Goal: Task Accomplishment & Management: Manage account settings

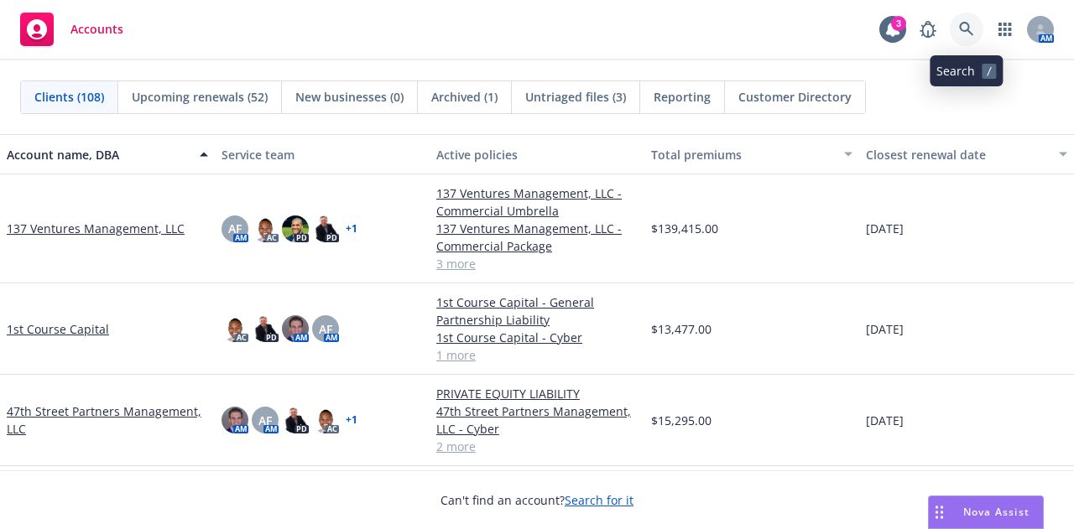
click at [970, 34] on icon at bounding box center [966, 29] width 15 height 15
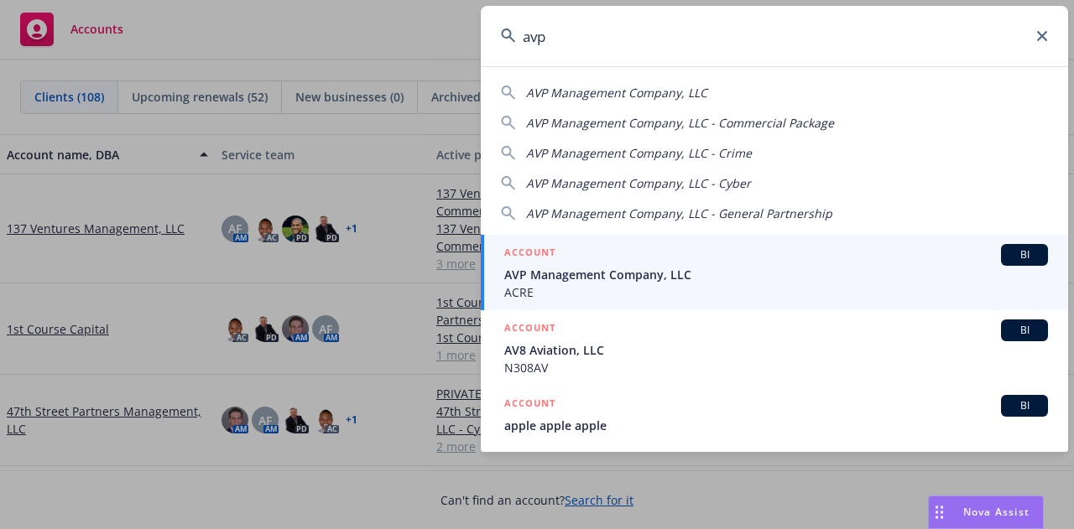
type input "avp"
click at [702, 262] on div "ACCOUNT BI" at bounding box center [776, 255] width 544 height 22
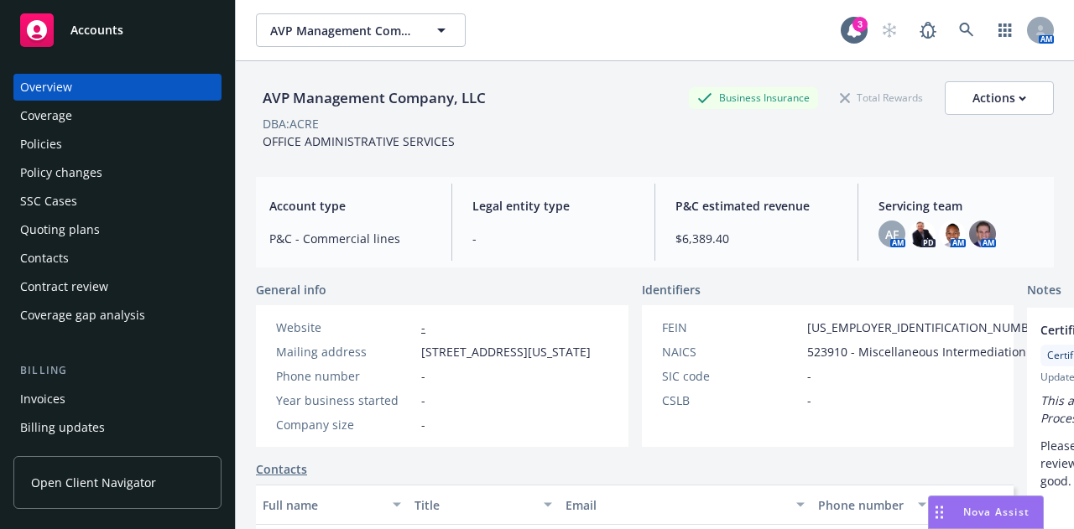
click at [65, 233] on div "Quoting plans" at bounding box center [60, 229] width 80 height 27
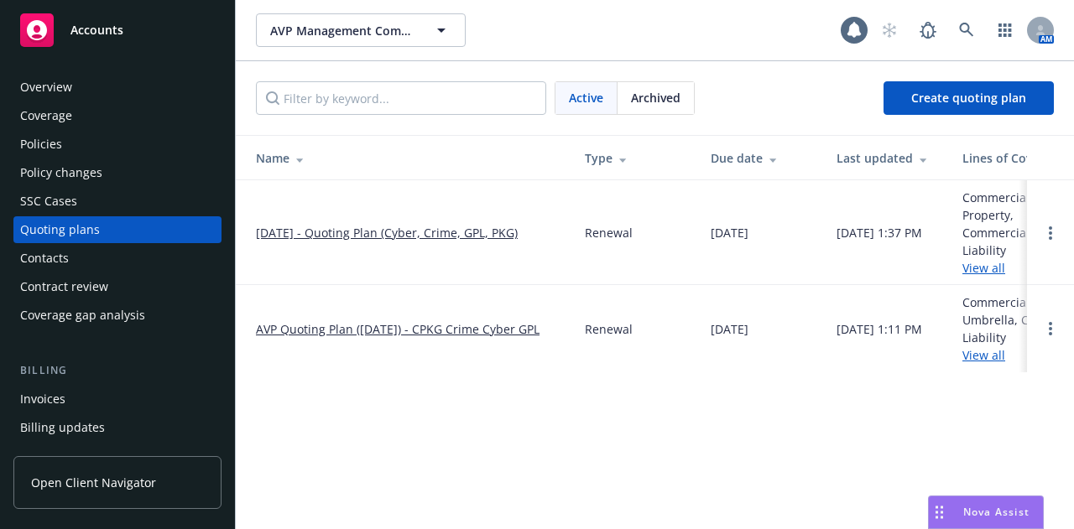
click at [341, 230] on link "[DATE] - Quoting Plan (Cyber, Crime, GPL, PKG)" at bounding box center [387, 233] width 262 height 18
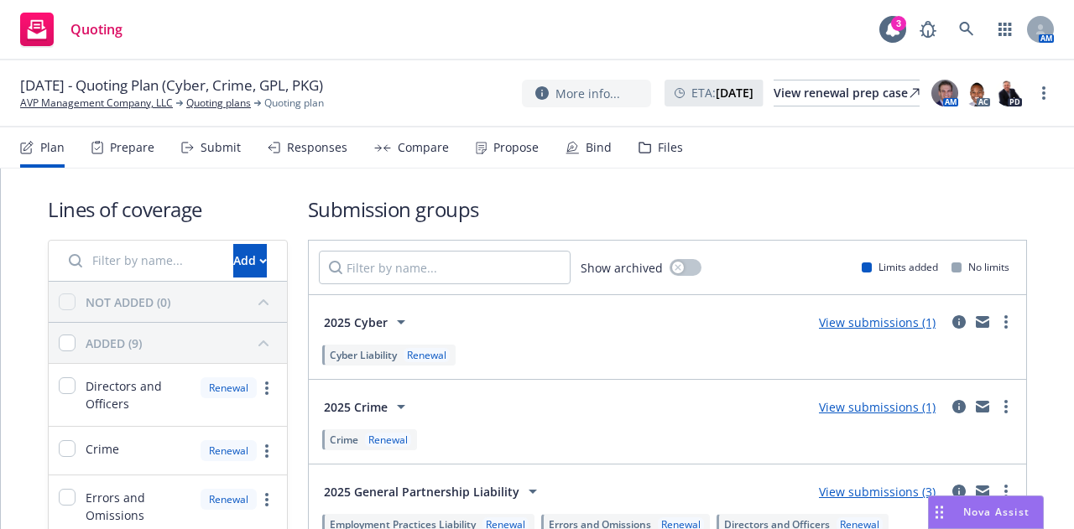
click at [643, 150] on icon at bounding box center [644, 148] width 13 height 12
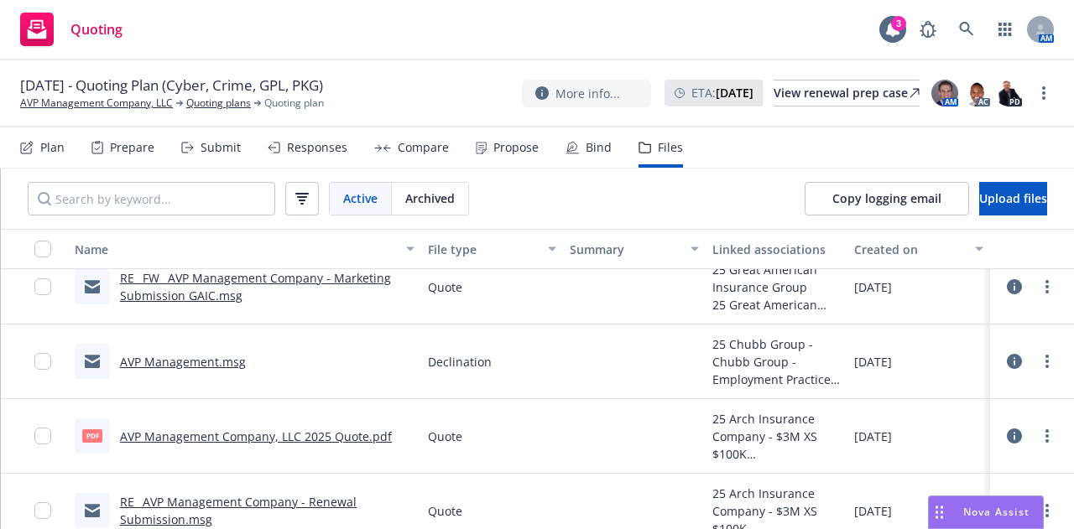
scroll to position [252, 0]
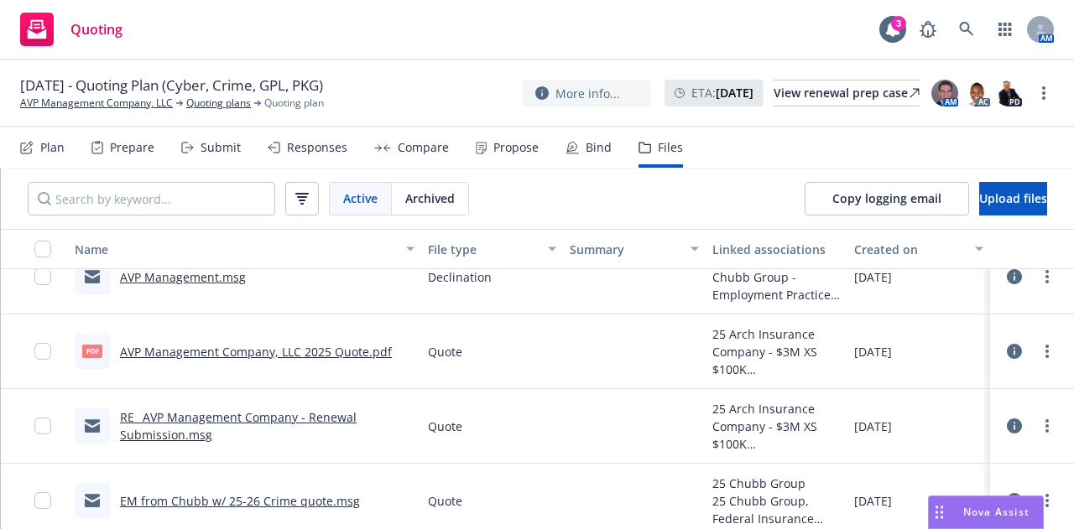
click at [264, 423] on link "RE_ AVP Management Company - Renewal Submission.msg" at bounding box center [238, 426] width 237 height 34
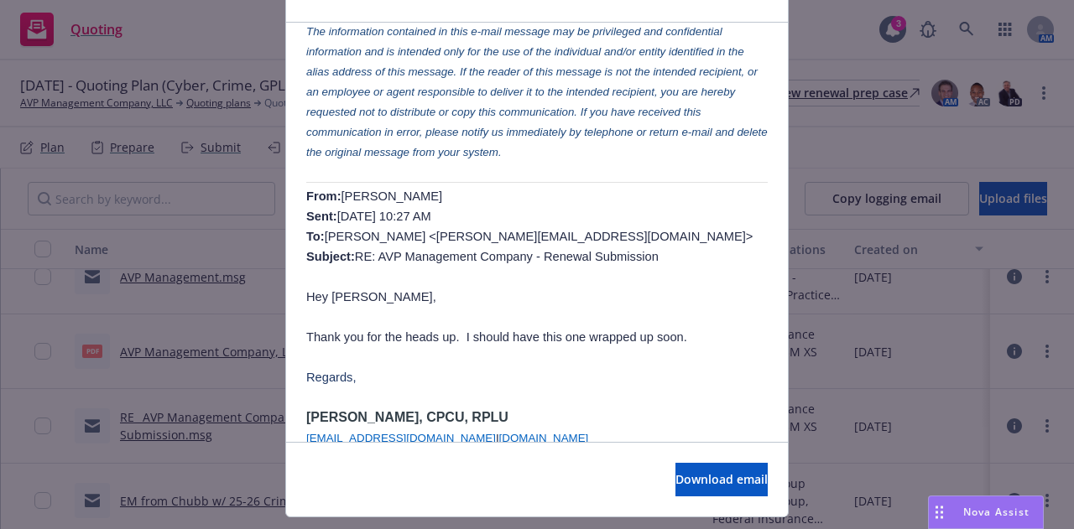
scroll to position [137, 0]
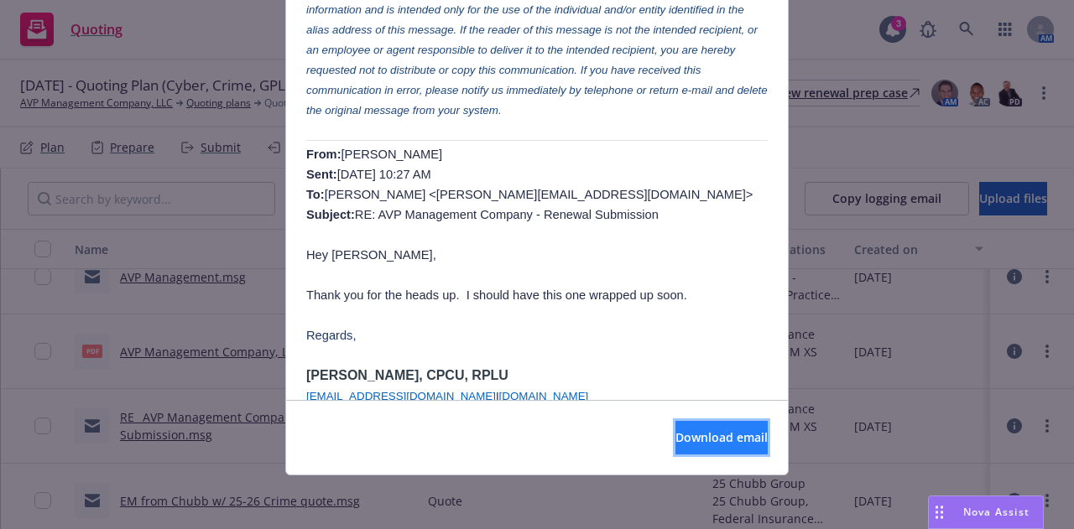
click at [683, 427] on button "Download email" at bounding box center [721, 438] width 92 height 34
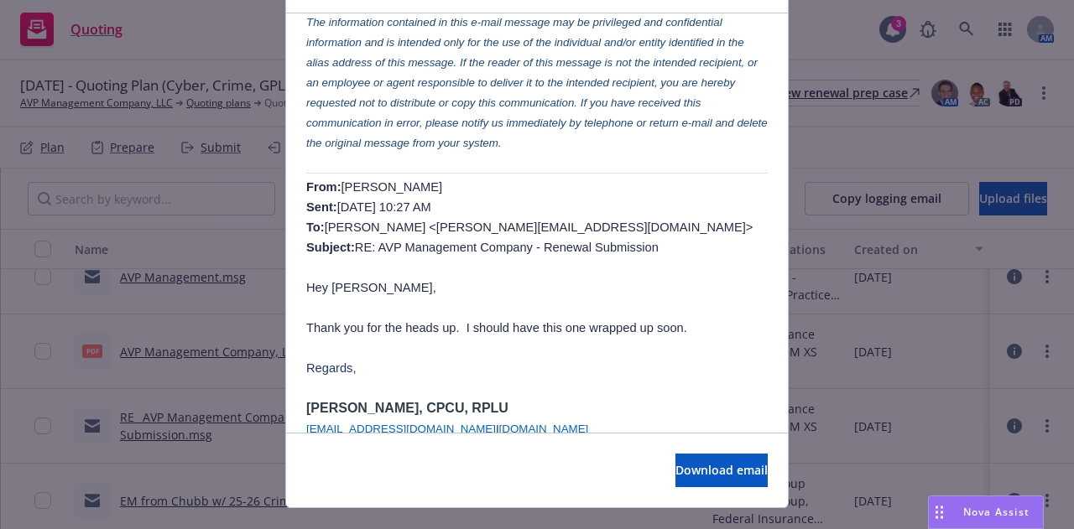
scroll to position [0, 0]
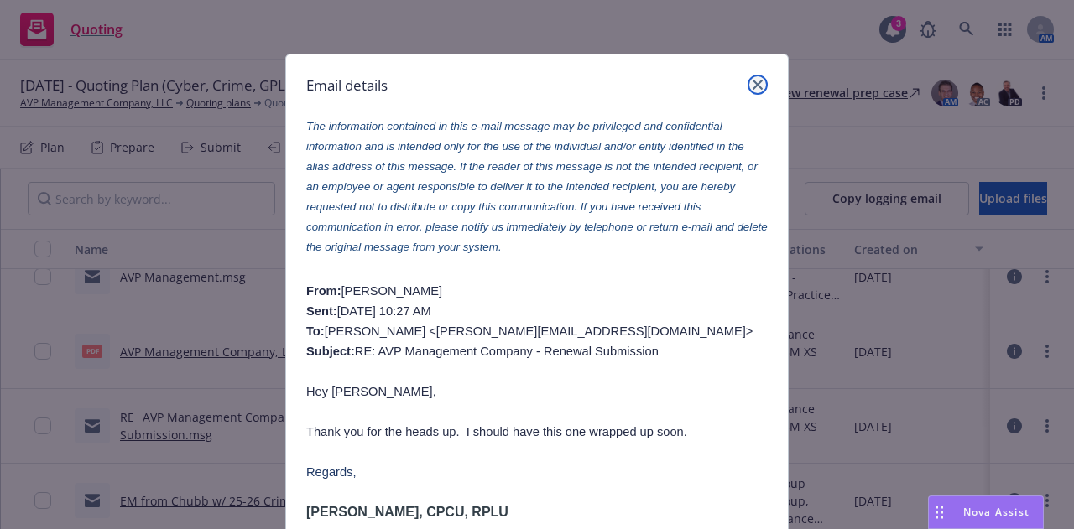
click at [748, 81] on link "close" at bounding box center [758, 85] width 20 height 20
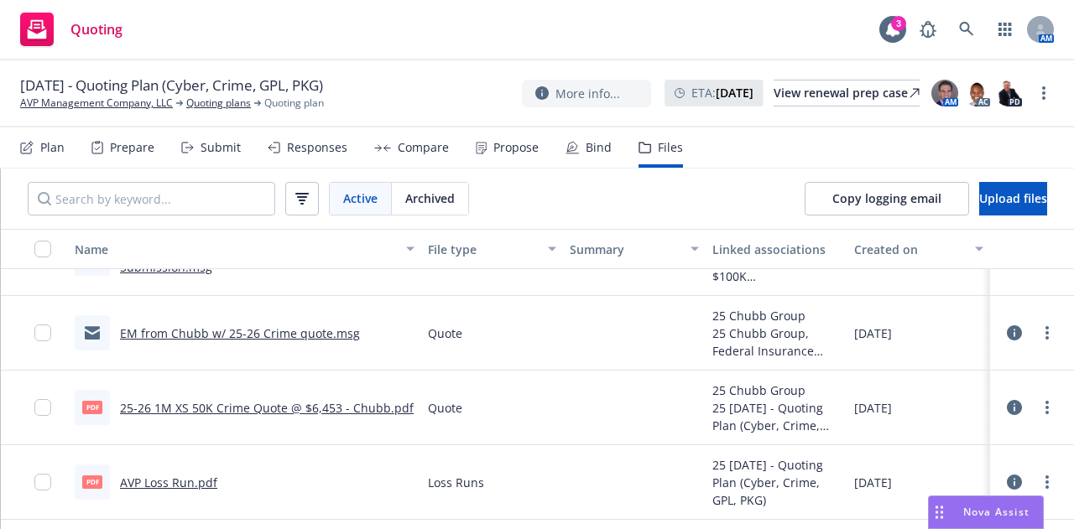
scroll to position [420, 0]
click at [326, 331] on link "EM from Chubb w/ 25-26 Crime quote.msg" at bounding box center [240, 332] width 240 height 16
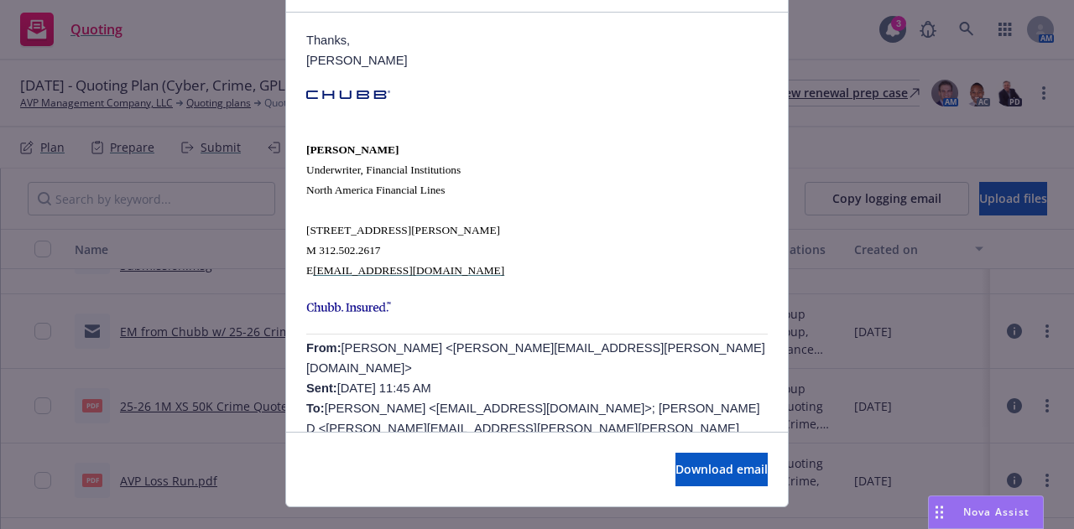
scroll to position [137, 0]
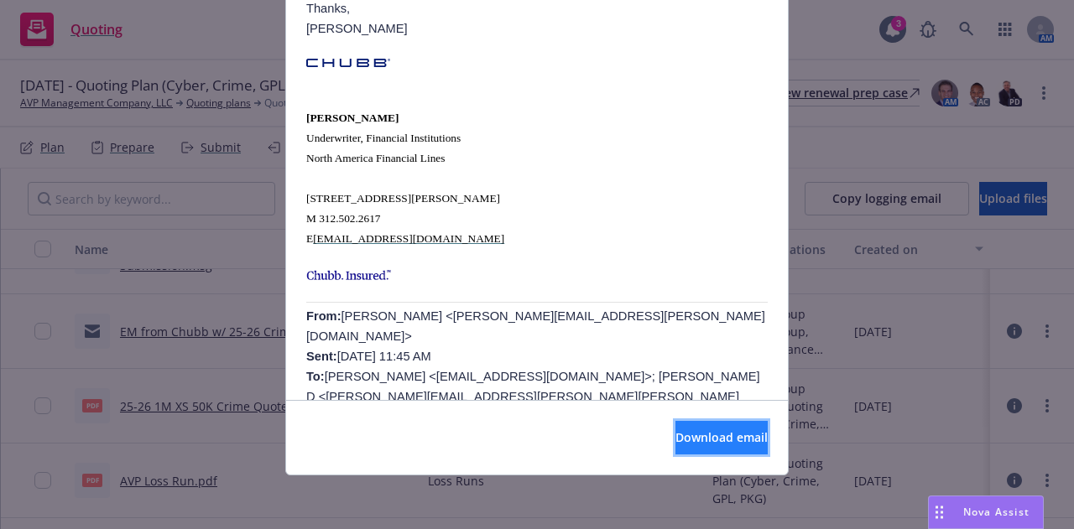
click at [717, 440] on span "Download email" at bounding box center [721, 438] width 92 height 16
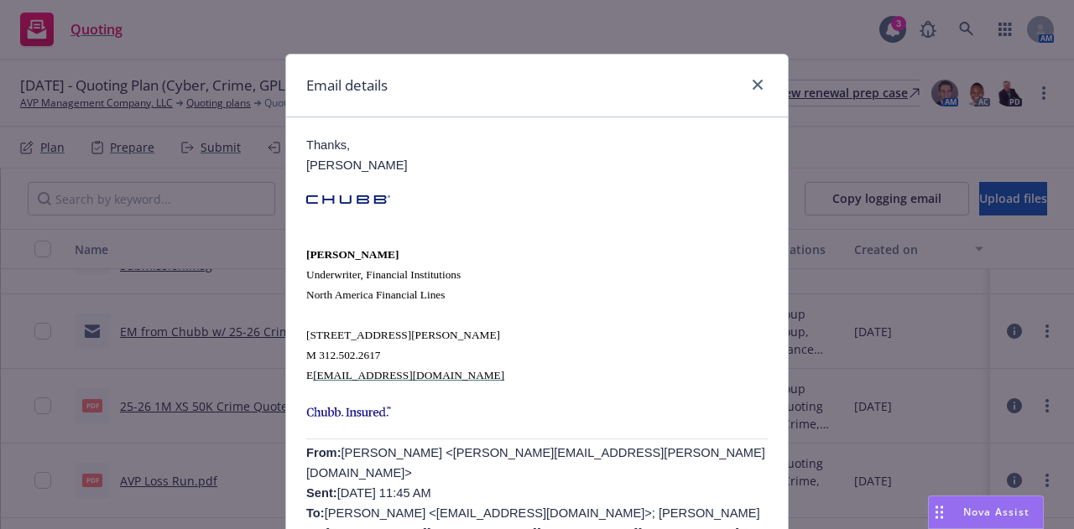
scroll to position [0, 0]
click at [753, 85] on icon "close" at bounding box center [758, 85] width 10 height 10
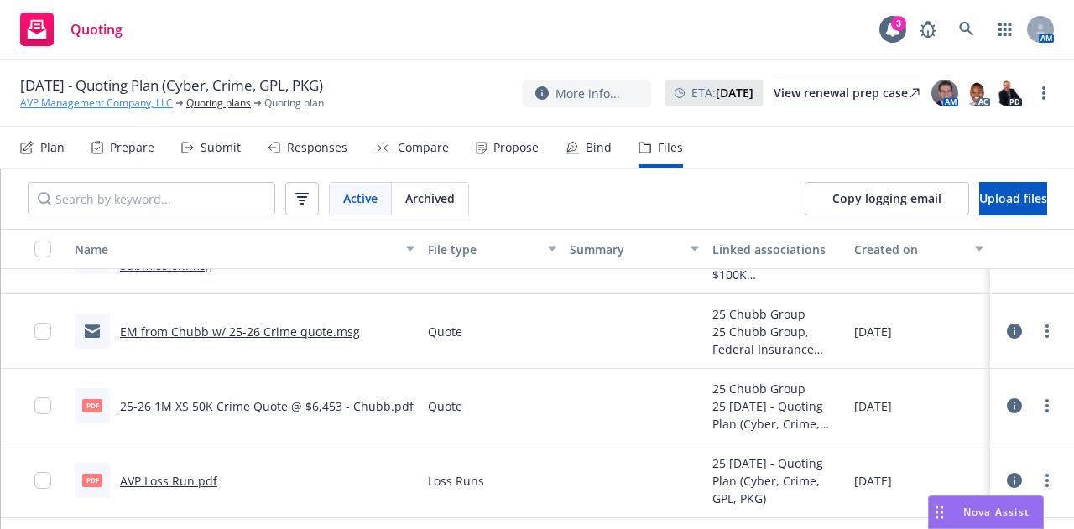
click at [70, 106] on link "AVP Management Company, LLC" at bounding box center [96, 103] width 153 height 15
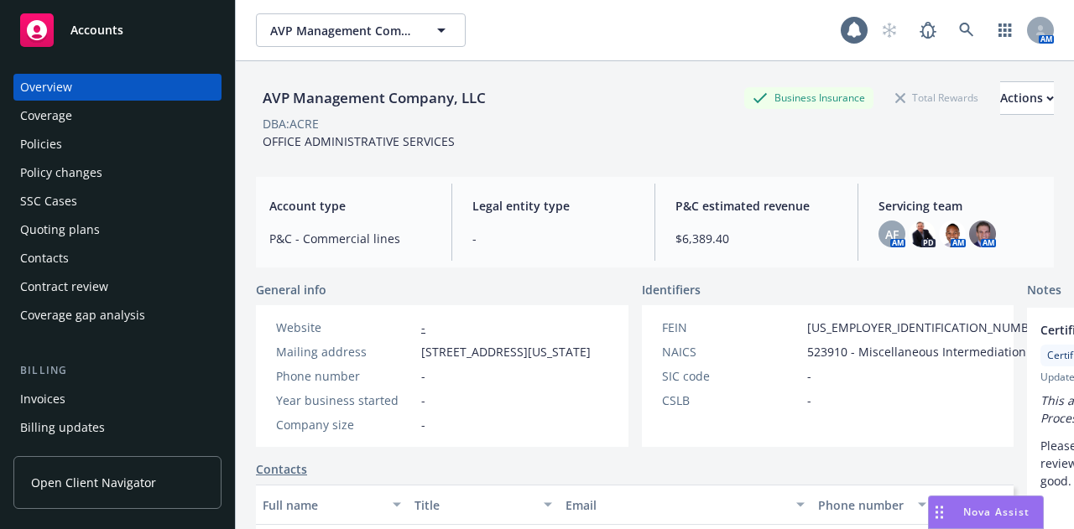
click at [96, 51] on link "Accounts" at bounding box center [117, 30] width 208 height 47
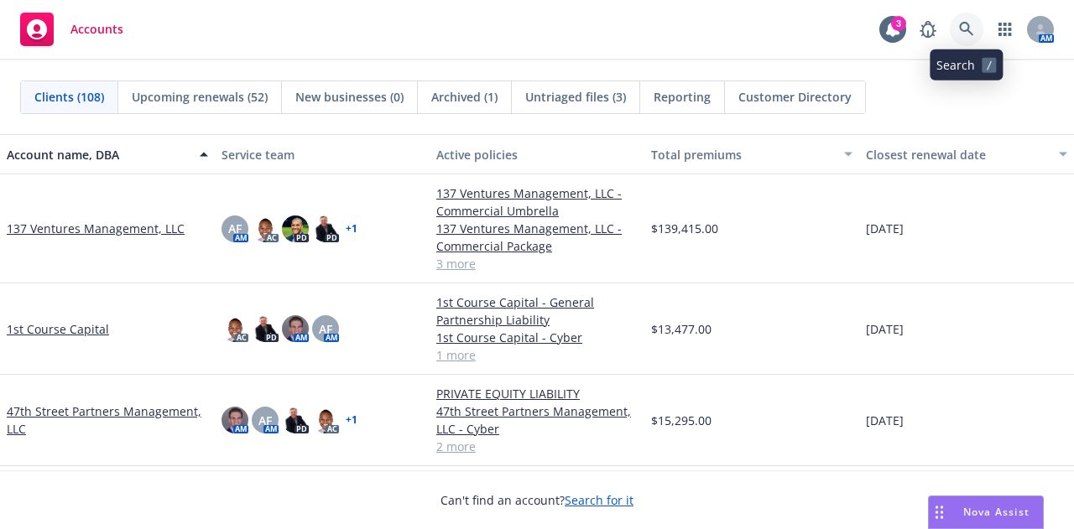
click at [965, 29] on icon at bounding box center [966, 29] width 15 height 15
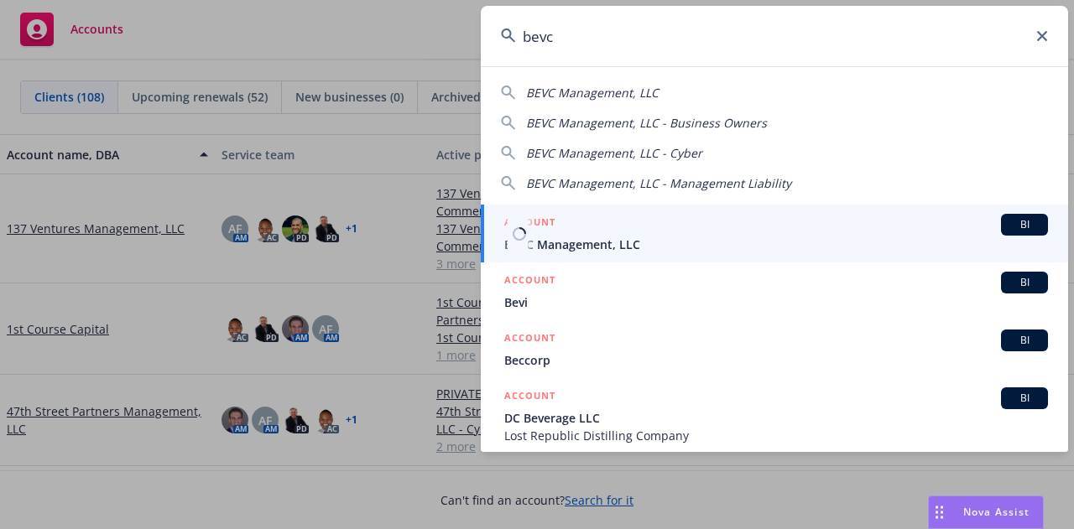
type input "bevc"
click at [564, 242] on span "BEVC Management, LLC" at bounding box center [776, 245] width 544 height 18
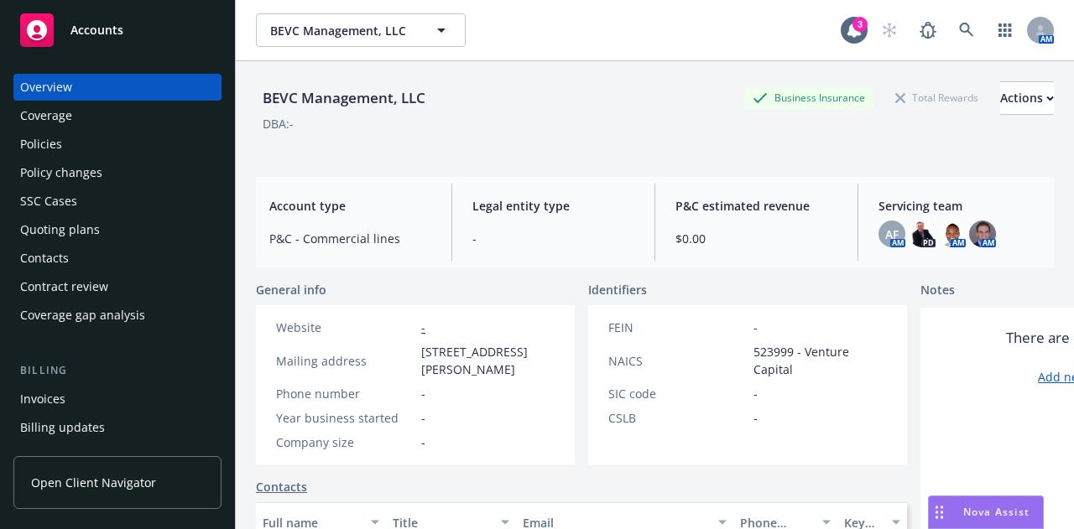
click at [37, 224] on div "Quoting plans" at bounding box center [60, 229] width 80 height 27
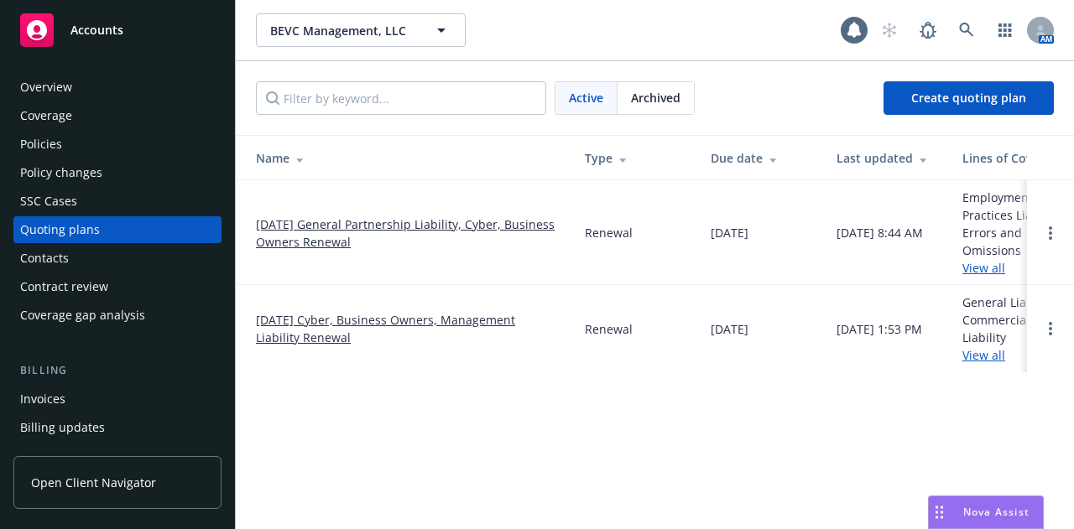
click at [362, 245] on link "08/03/25 General Partnership Liability, Cyber, Business Owners Renewal" at bounding box center [407, 233] width 302 height 35
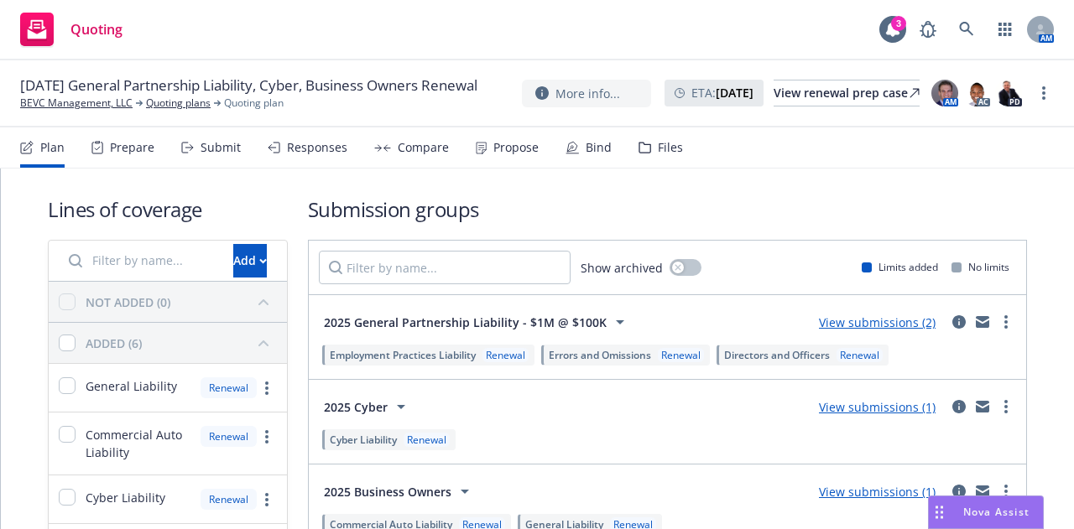
click at [649, 152] on div "Files" at bounding box center [660, 148] width 44 height 40
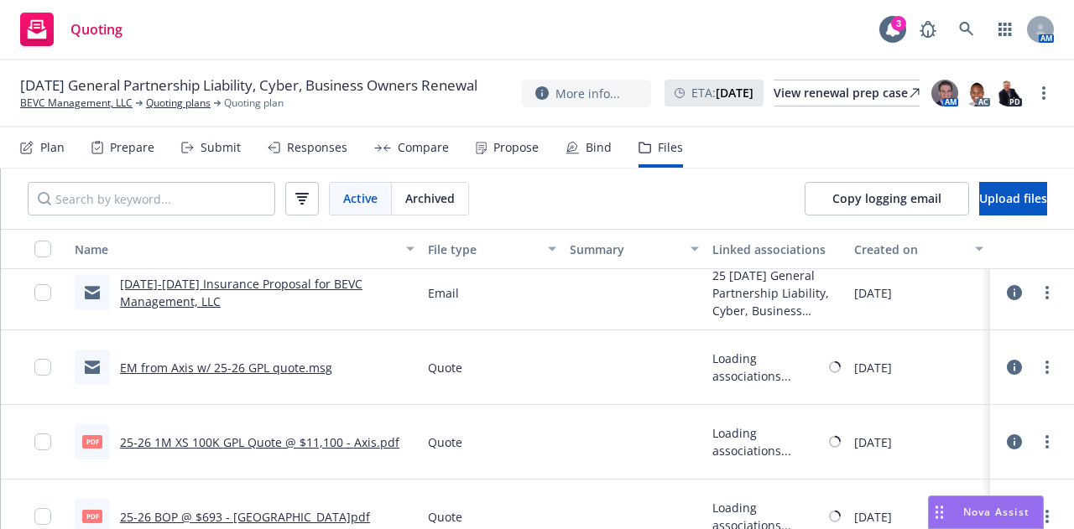
scroll to position [252, 0]
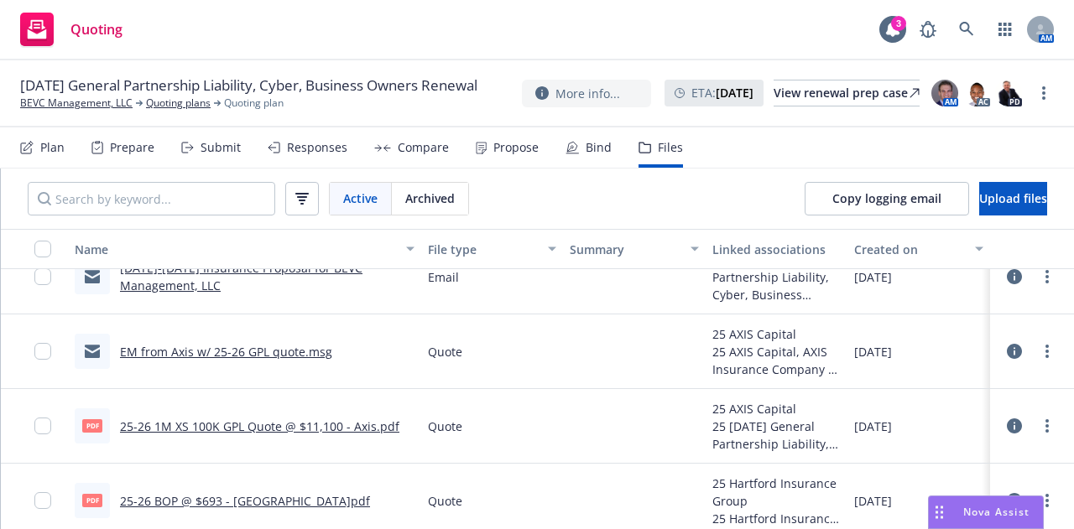
click at [335, 416] on div "pdf 25-26 1M XS 100K GPL Quote @ $11,100 - Axis.pdf" at bounding box center [237, 426] width 325 height 35
click at [332, 428] on link "25-26 1M XS 100K GPL Quote @ $11,100 - Axis.pdf" at bounding box center [259, 427] width 279 height 16
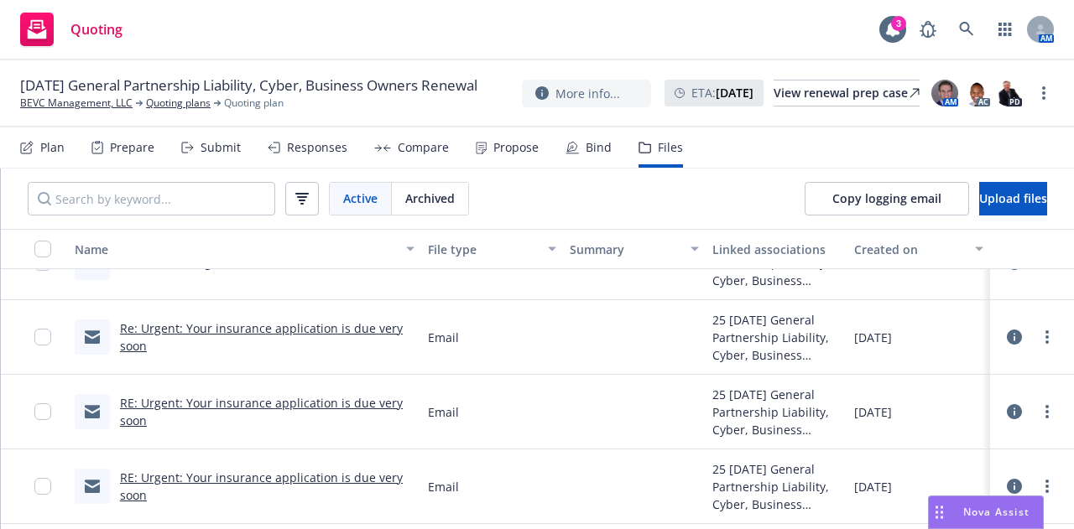
scroll to position [784, 0]
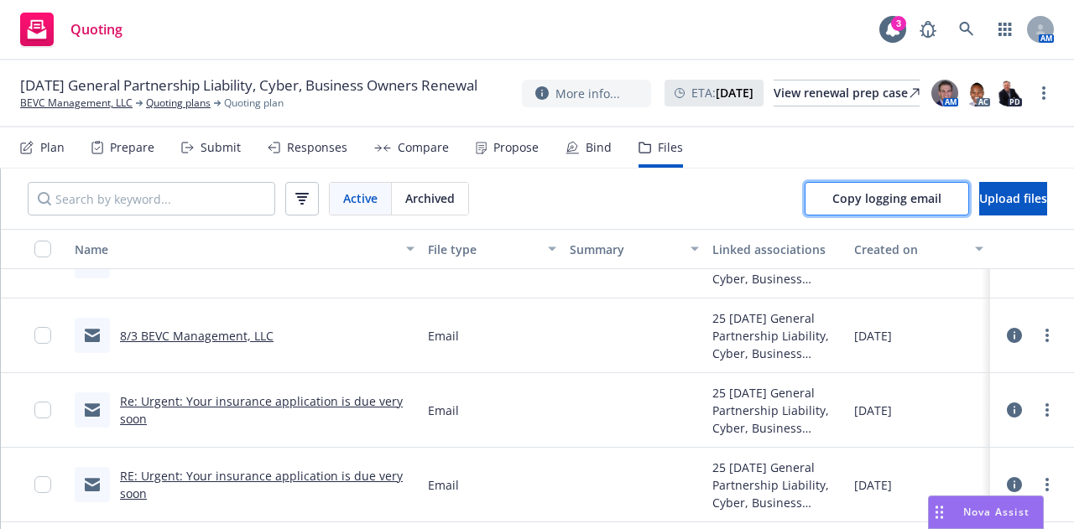
click at [850, 204] on span "Copy logging email" at bounding box center [886, 198] width 109 height 16
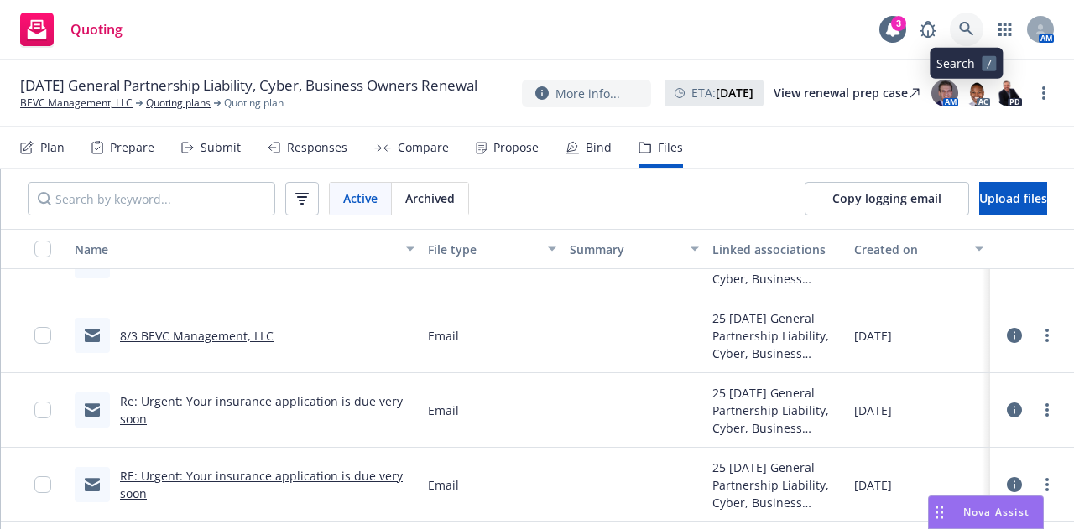
click at [966, 39] on link at bounding box center [967, 30] width 34 height 34
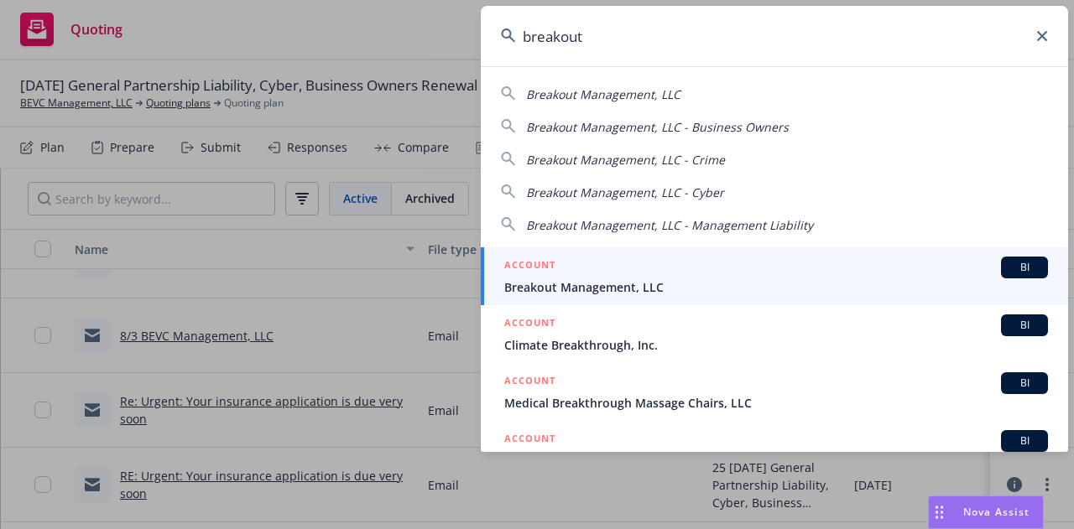
type input "breakout"
click at [636, 285] on span "Breakout Management, LLC" at bounding box center [776, 288] width 544 height 18
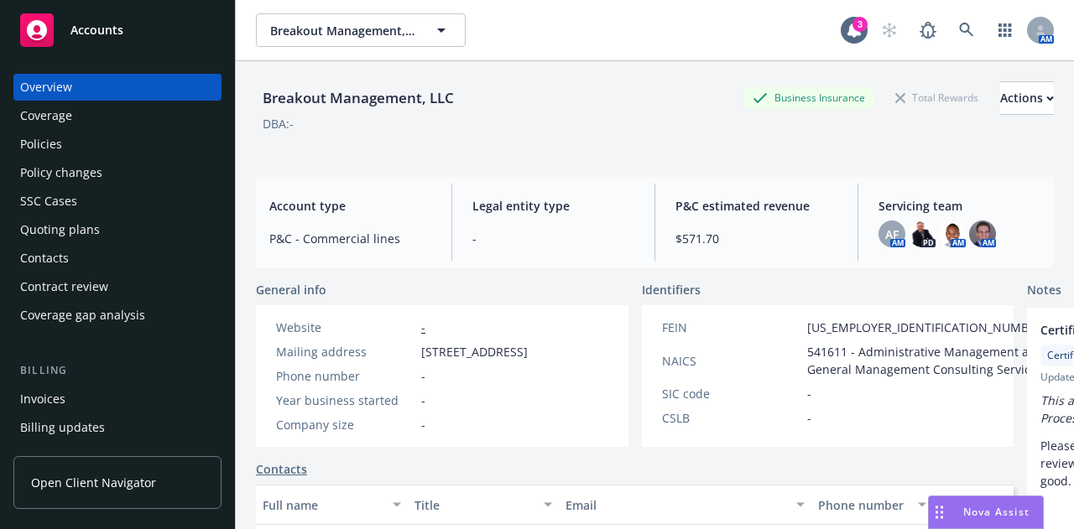
click at [602, 135] on div "Breakout Management, LLC Business Insurance Total Rewards Actions DBA: -" at bounding box center [655, 115] width 798 height 69
click at [82, 235] on div "Quoting plans" at bounding box center [60, 229] width 80 height 27
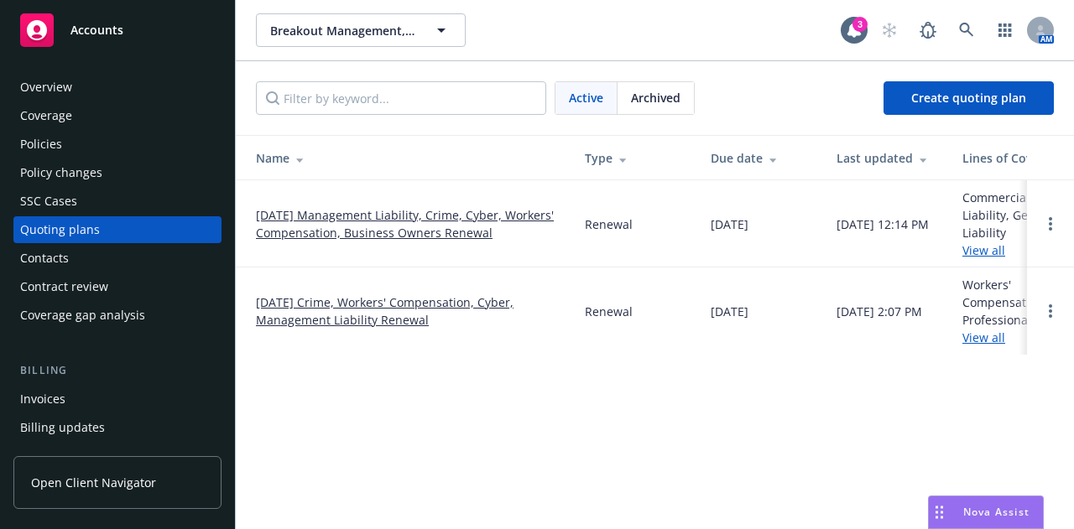
click at [412, 233] on link "08/01/25 Management Liability, Crime, Cyber, Workers' Compensation, Business Ow…" at bounding box center [407, 223] width 302 height 35
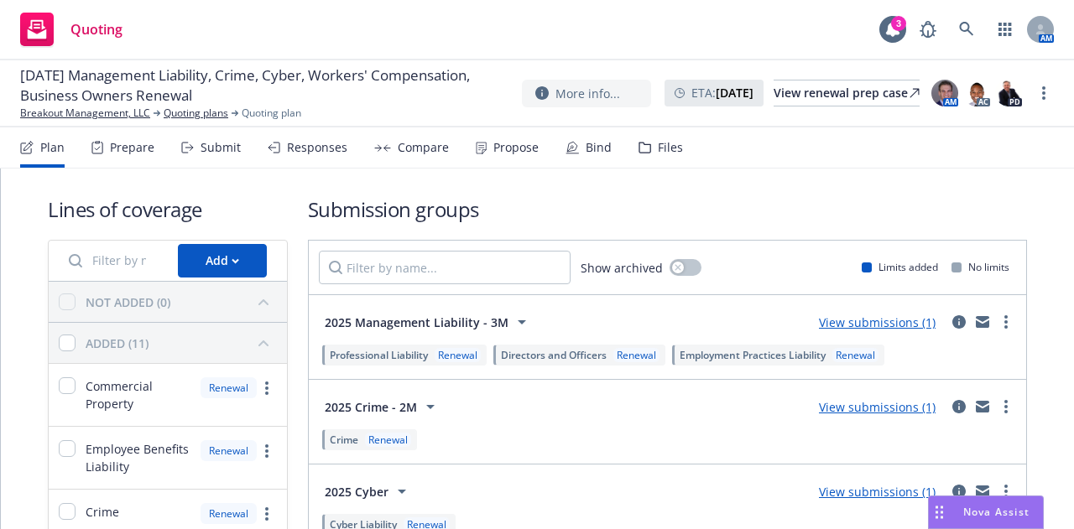
click at [650, 145] on div "Files" at bounding box center [660, 148] width 44 height 40
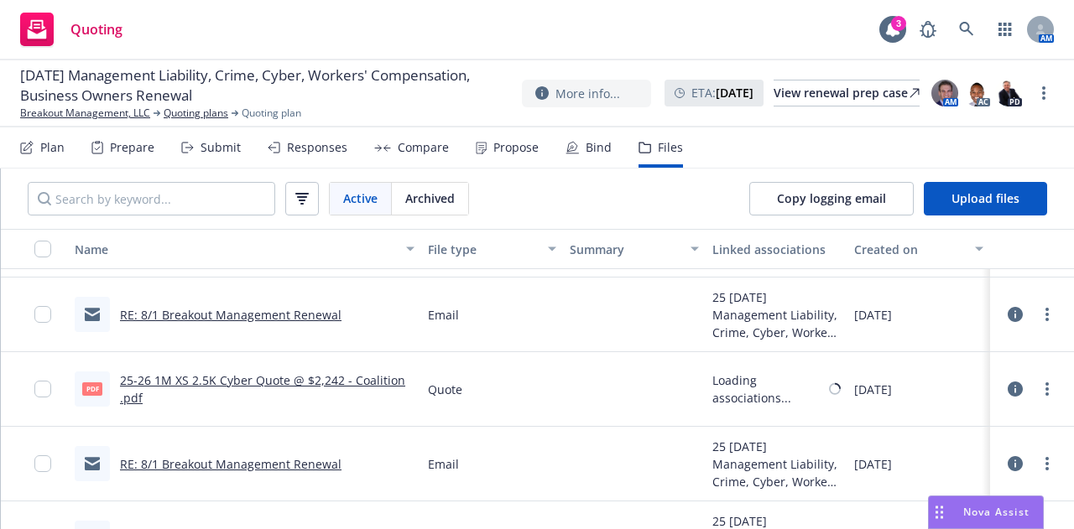
scroll to position [1175, 0]
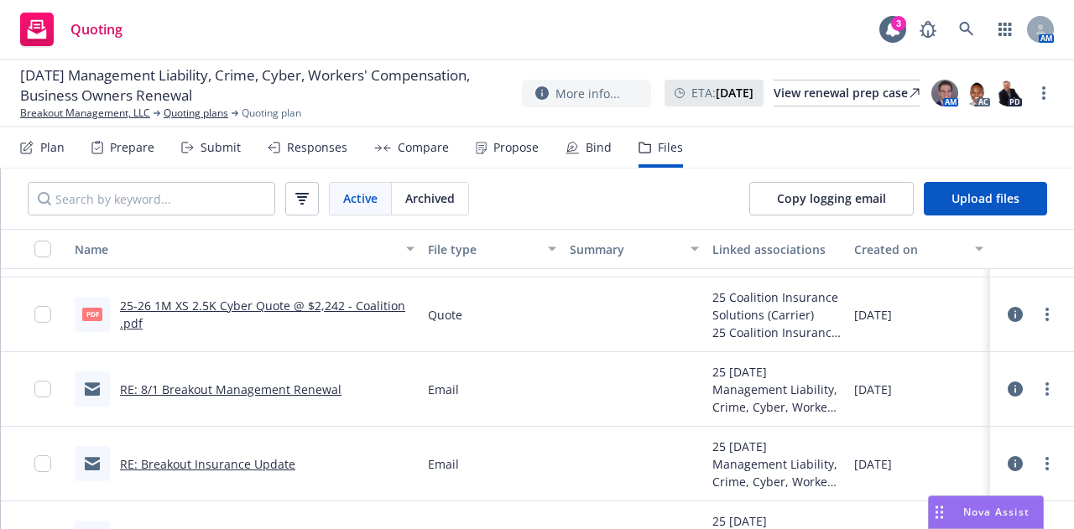
click at [287, 390] on link "RE: 8/1 Breakout Management Renewal" at bounding box center [231, 390] width 222 height 16
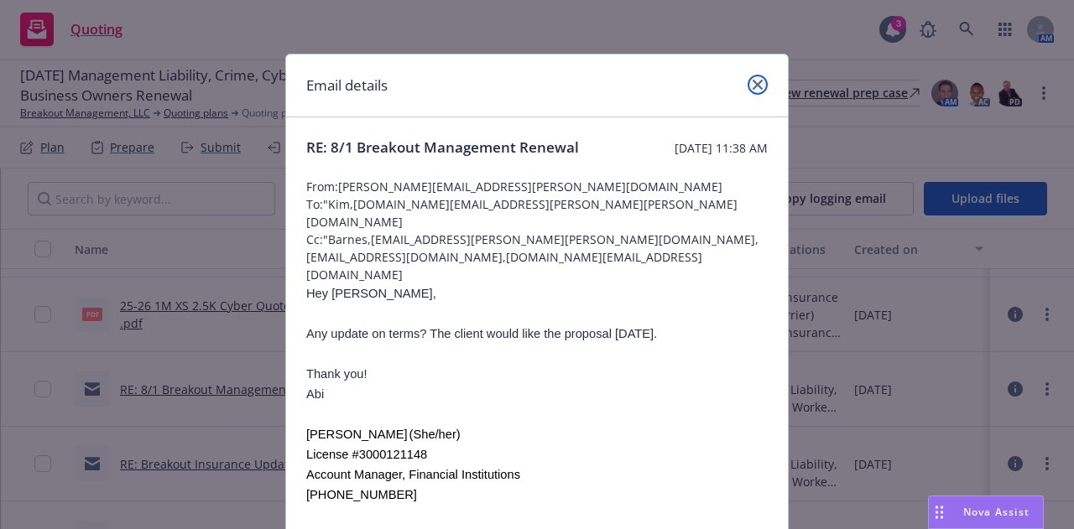
click at [753, 83] on icon "close" at bounding box center [758, 85] width 10 height 10
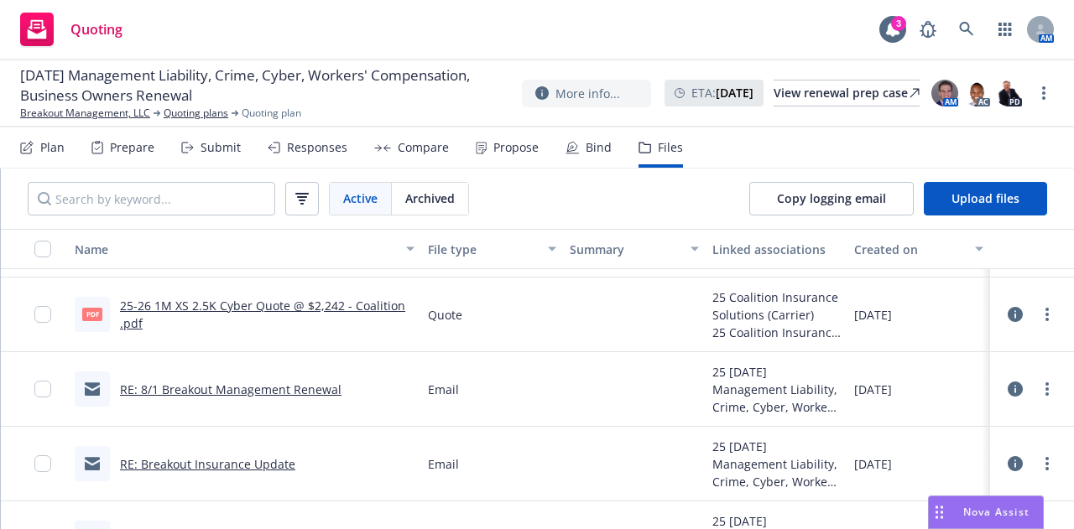
scroll to position [1091, 0]
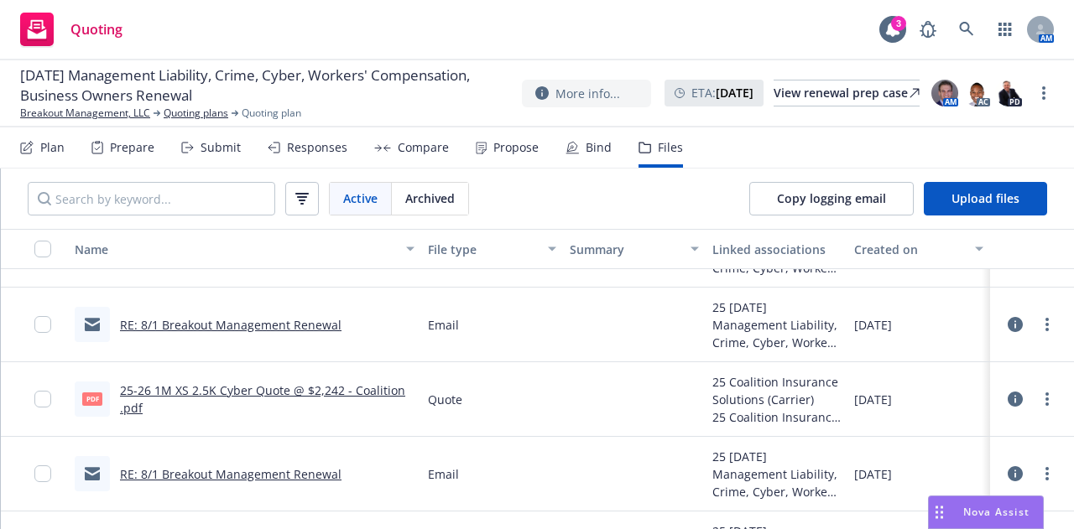
click at [367, 394] on link "25-26 1M XS 2.5K Cyber Quote @ $2,242 - Coalition .pdf" at bounding box center [262, 400] width 285 height 34
click at [111, 119] on link "Breakout Management, LLC" at bounding box center [85, 113] width 130 height 15
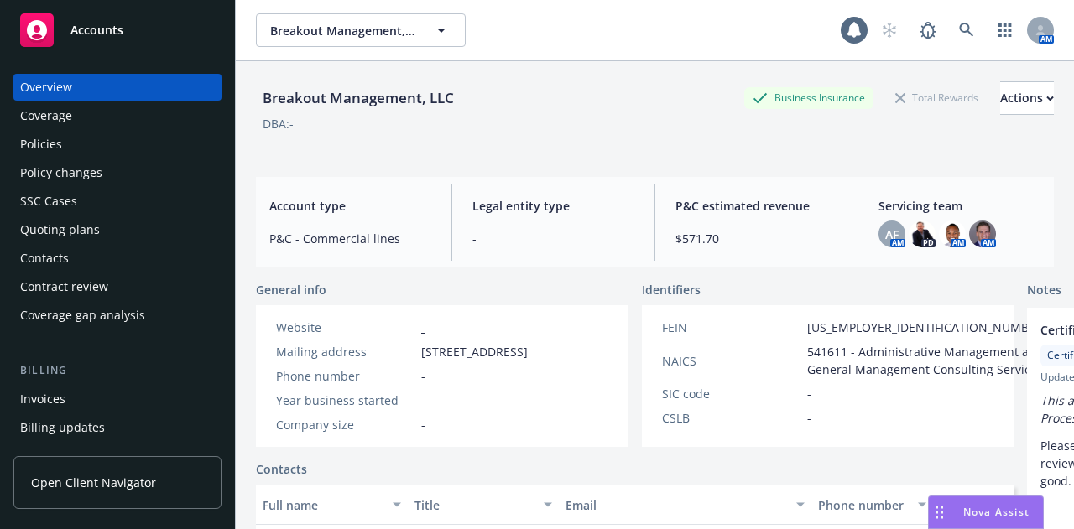
click at [102, 40] on div "Accounts" at bounding box center [117, 30] width 195 height 34
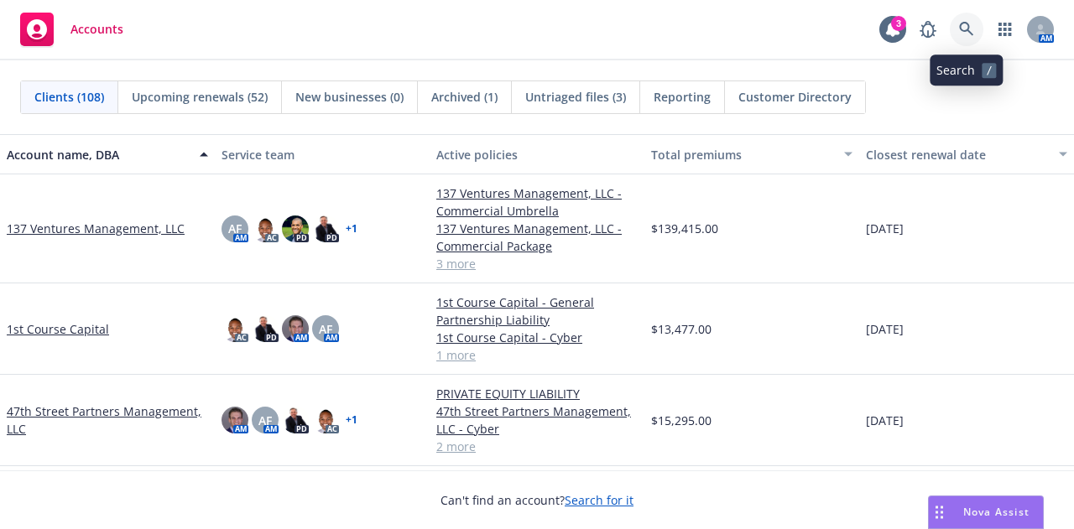
click at [977, 29] on link at bounding box center [967, 30] width 34 height 34
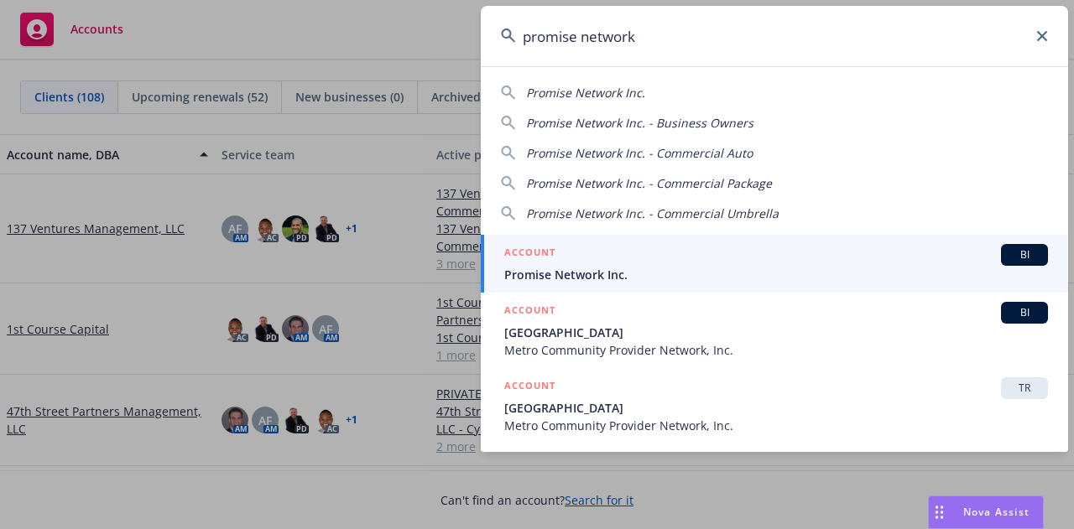
type input "promise network"
click at [674, 254] on div "ACCOUNT BI" at bounding box center [776, 255] width 544 height 22
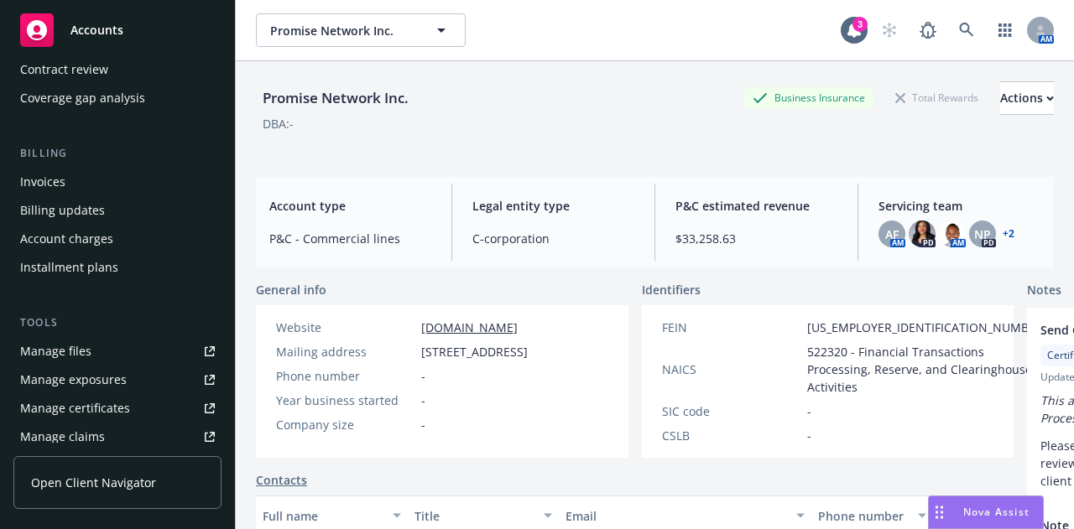
scroll to position [336, 0]
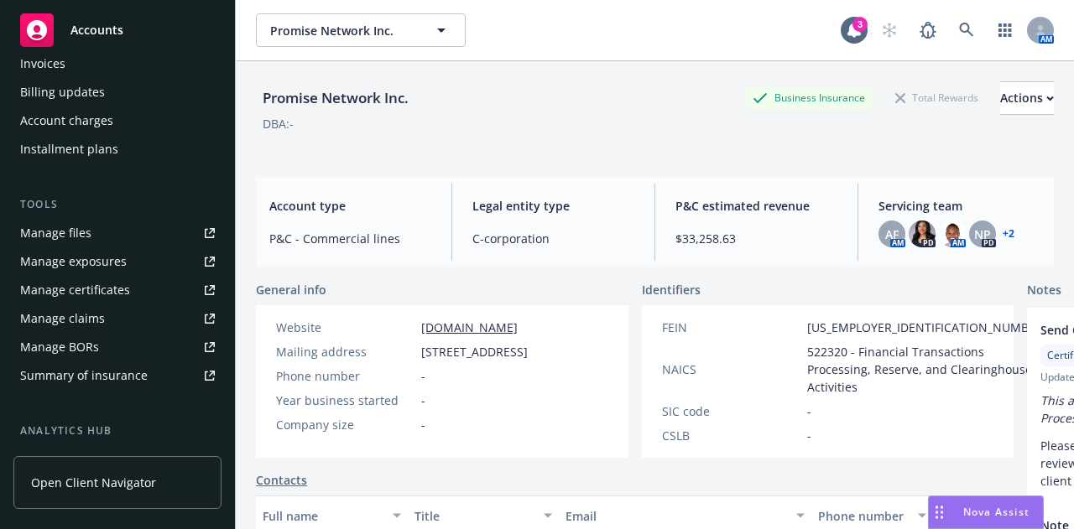
click at [96, 297] on div "Manage certificates" at bounding box center [75, 290] width 110 height 27
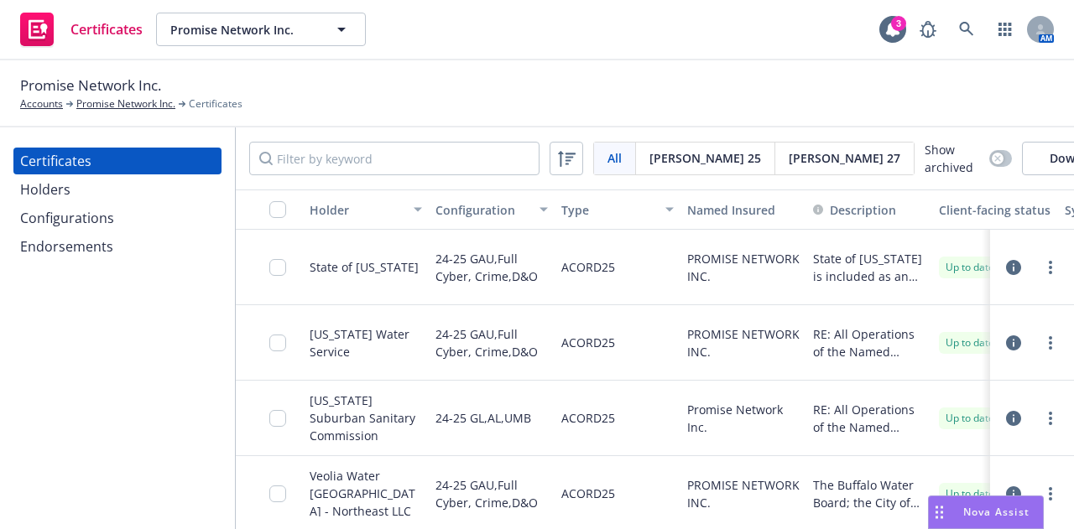
click at [38, 214] on div "Configurations" at bounding box center [67, 218] width 94 height 27
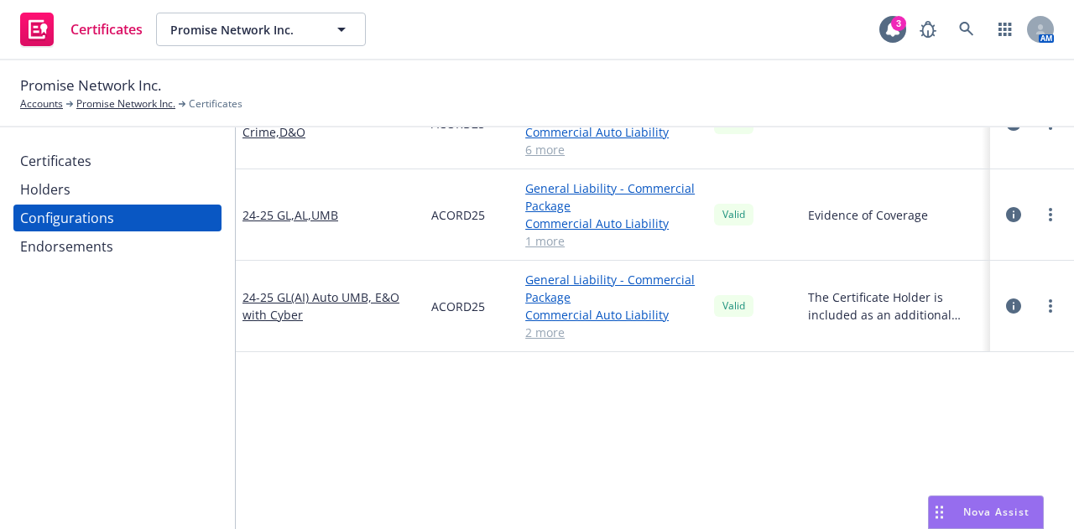
scroll to position [252, 0]
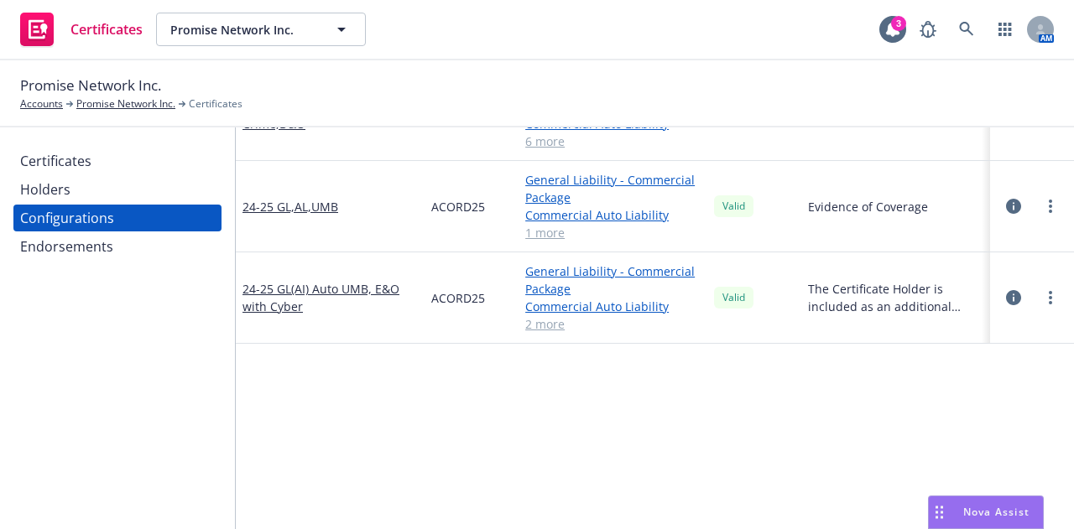
click at [76, 186] on div "Holders" at bounding box center [117, 189] width 195 height 27
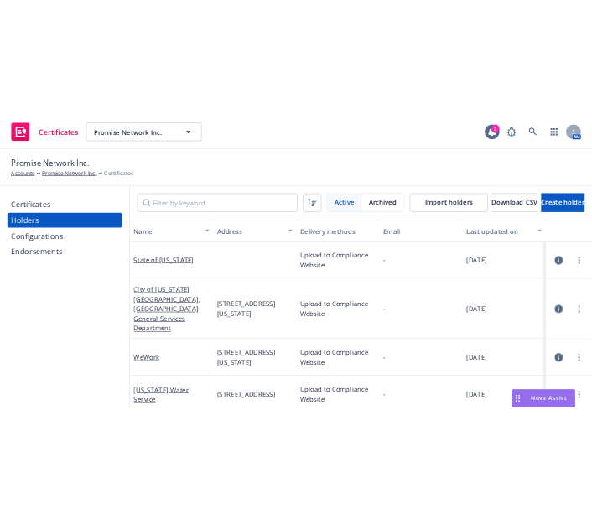
scroll to position [0, 106]
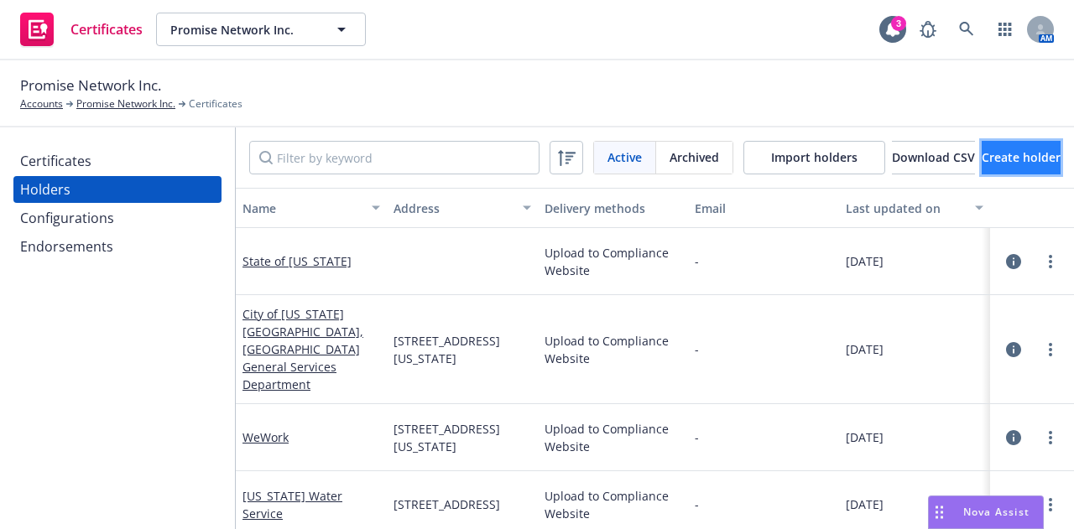
click at [1008, 154] on span "Create holder" at bounding box center [1021, 157] width 79 height 16
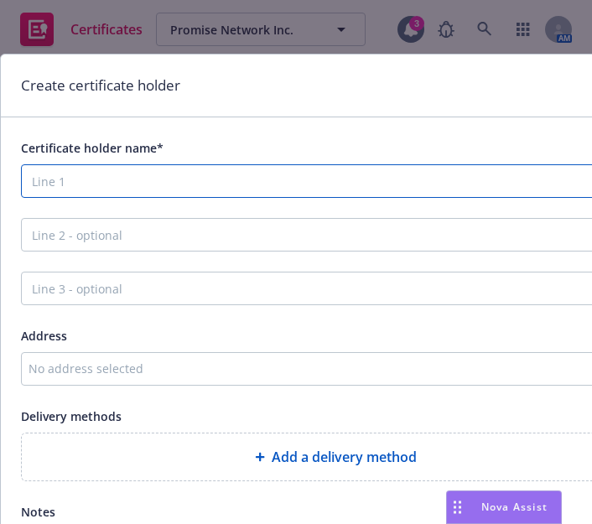
click at [112, 179] on input "Certificate holder name*" at bounding box center [335, 181] width 629 height 34
type input "City of Homestead"
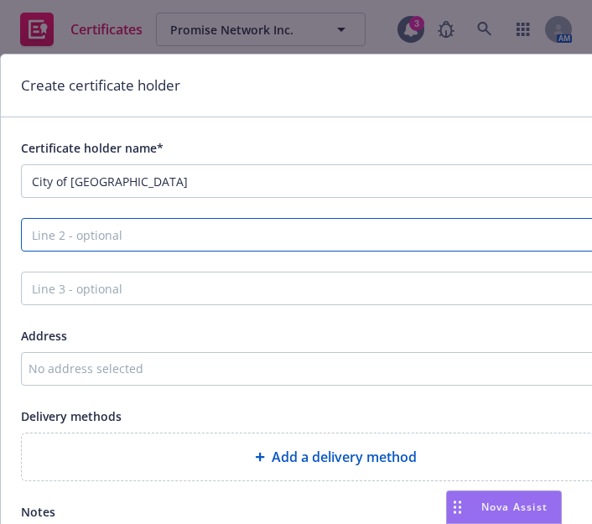
scroll to position [0, 21]
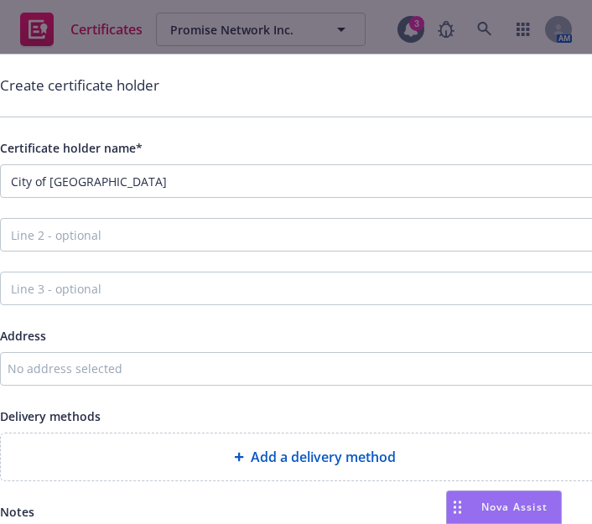
click at [68, 376] on div "No address selected" at bounding box center [306, 369] width 597 height 18
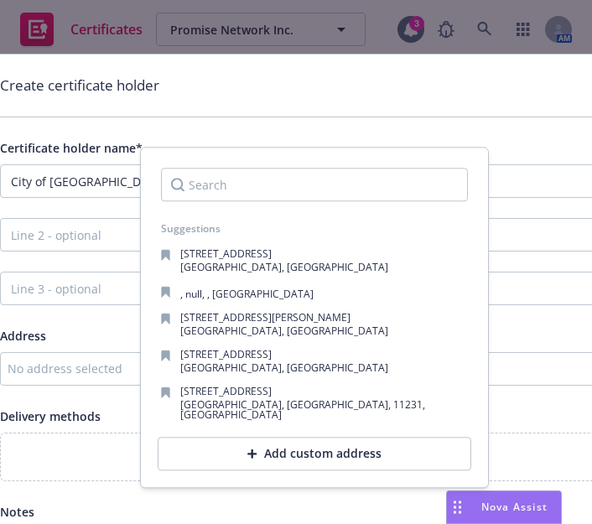
click at [314, 442] on div "Add custom address" at bounding box center [315, 454] width 314 height 34
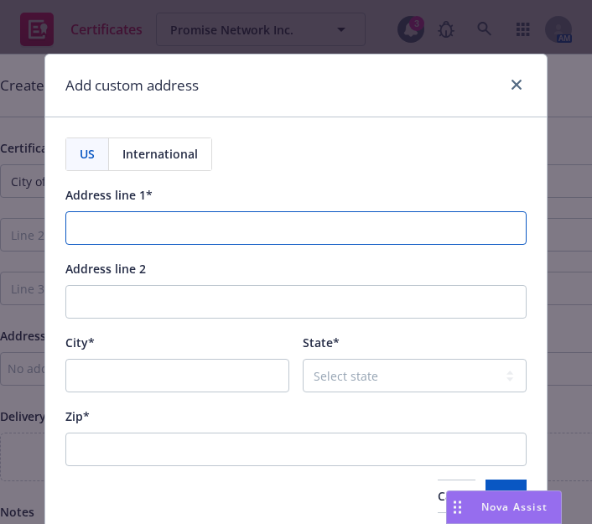
click at [86, 235] on input "Address line 1*" at bounding box center [295, 228] width 461 height 34
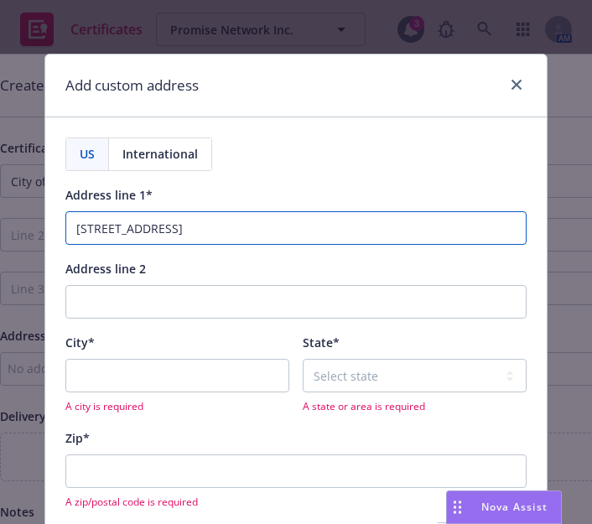
type input "100 Civic Court"
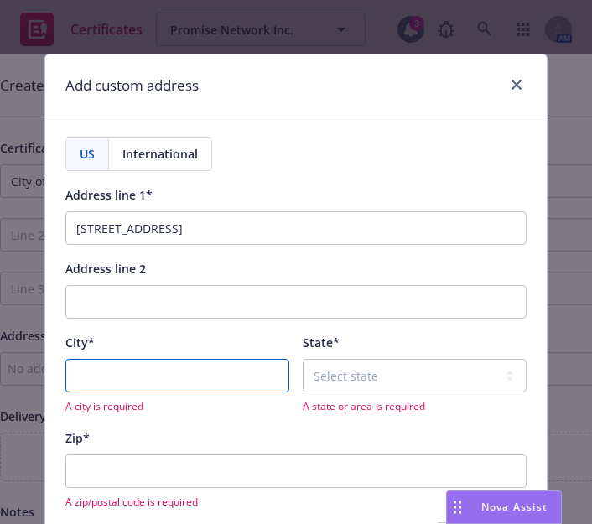
click at [121, 378] on input "City*" at bounding box center [177, 376] width 224 height 34
type input "Homestead"
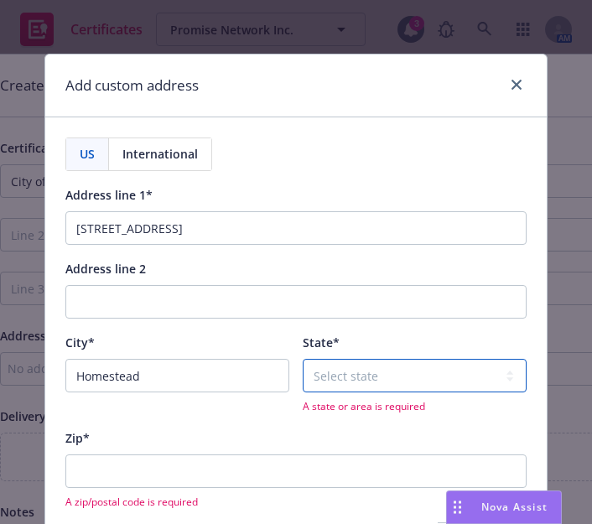
select select "FL"
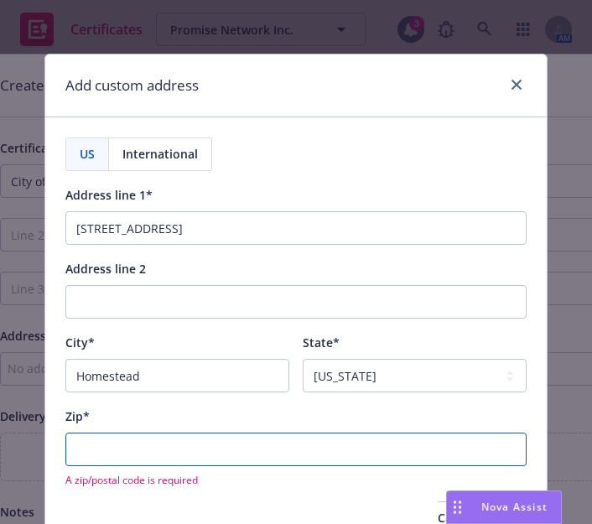
click at [113, 450] on input "Zip*" at bounding box center [295, 450] width 461 height 34
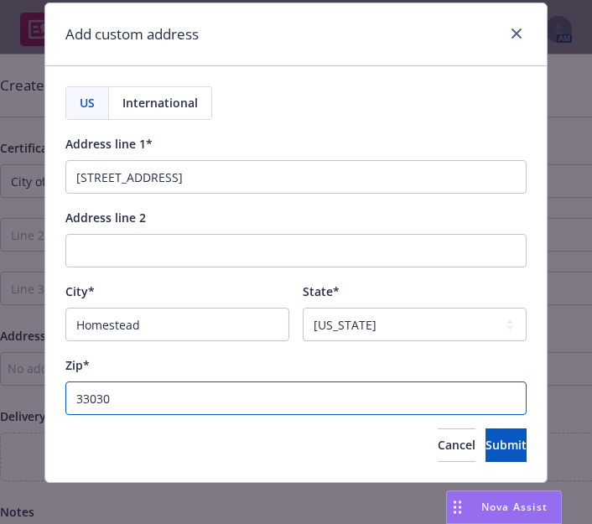
scroll to position [64, 0]
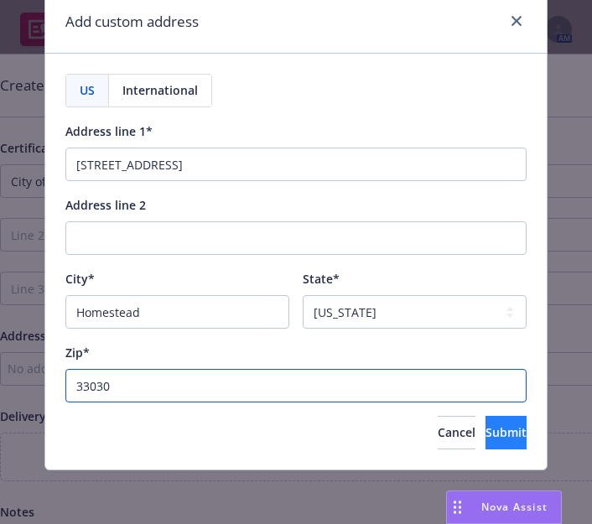
type input "33030"
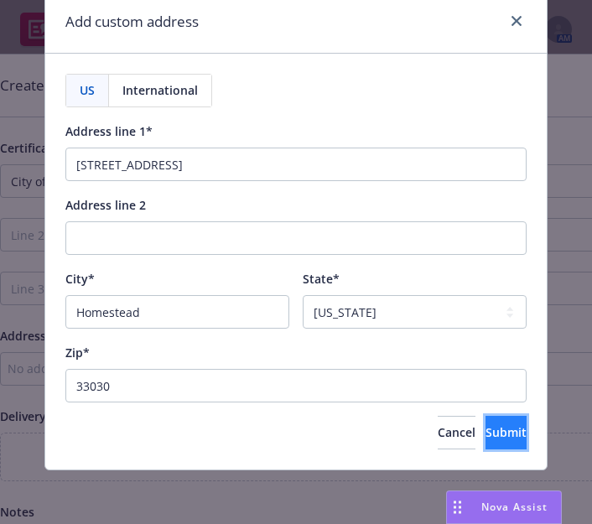
click at [502, 436] on button "Submit" at bounding box center [506, 433] width 41 height 34
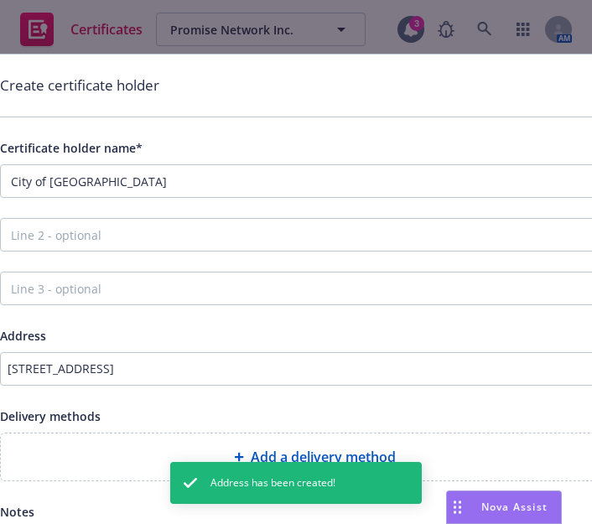
click at [127, 456] on div "Add a delivery method" at bounding box center [314, 457] width 601 height 20
select select "EMAIL"
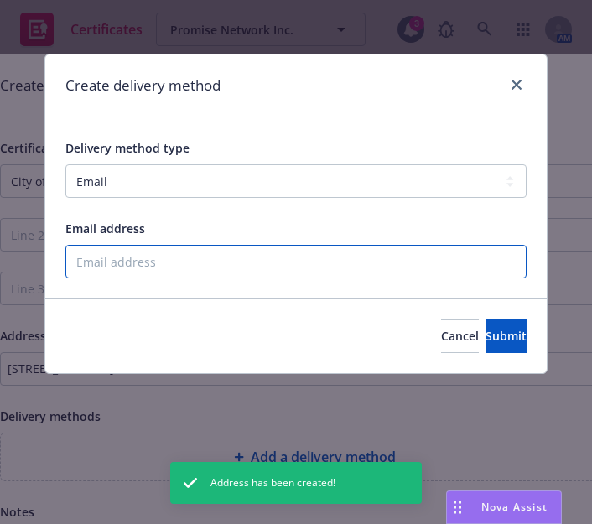
click at [111, 273] on input "Email address" at bounding box center [295, 262] width 461 height 34
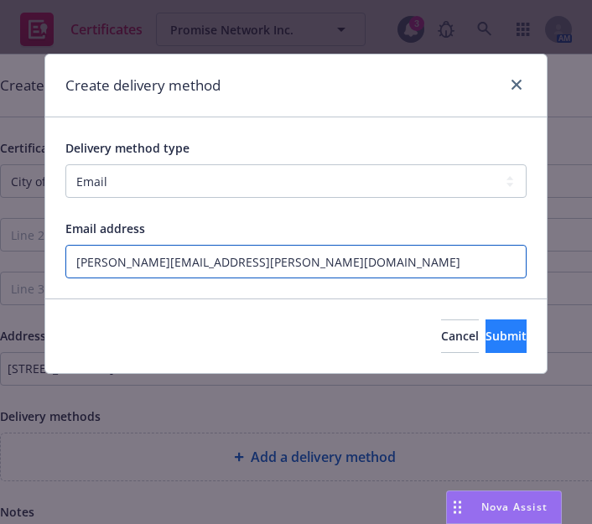
type input "abigail.furgal@newfront.com"
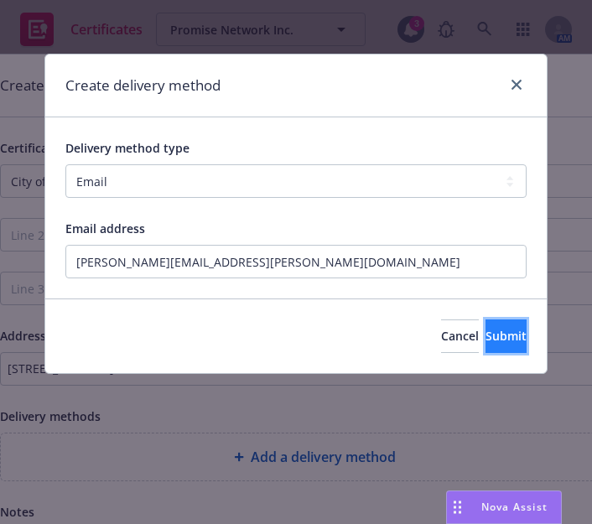
click at [486, 342] on span "Submit" at bounding box center [506, 336] width 41 height 16
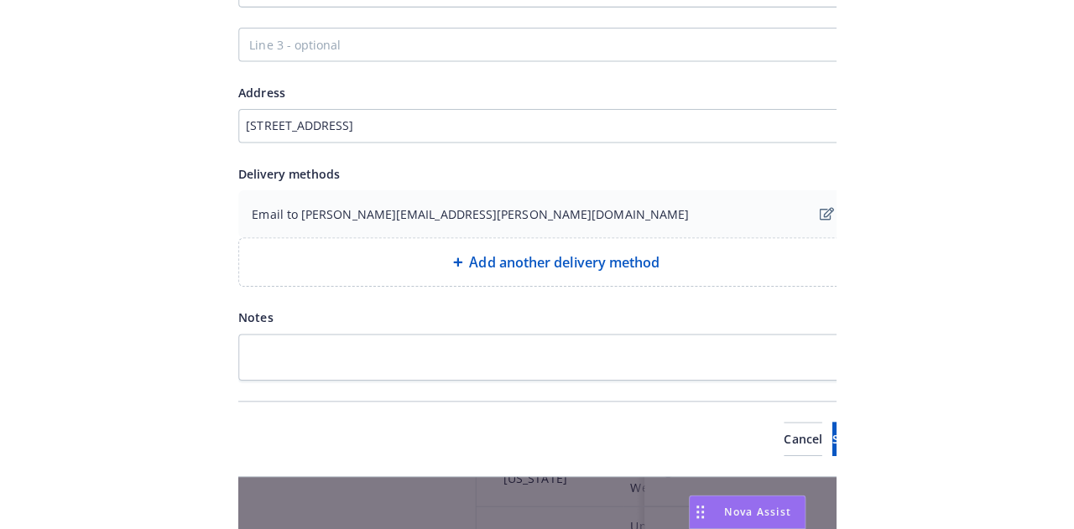
scroll to position [259, 21]
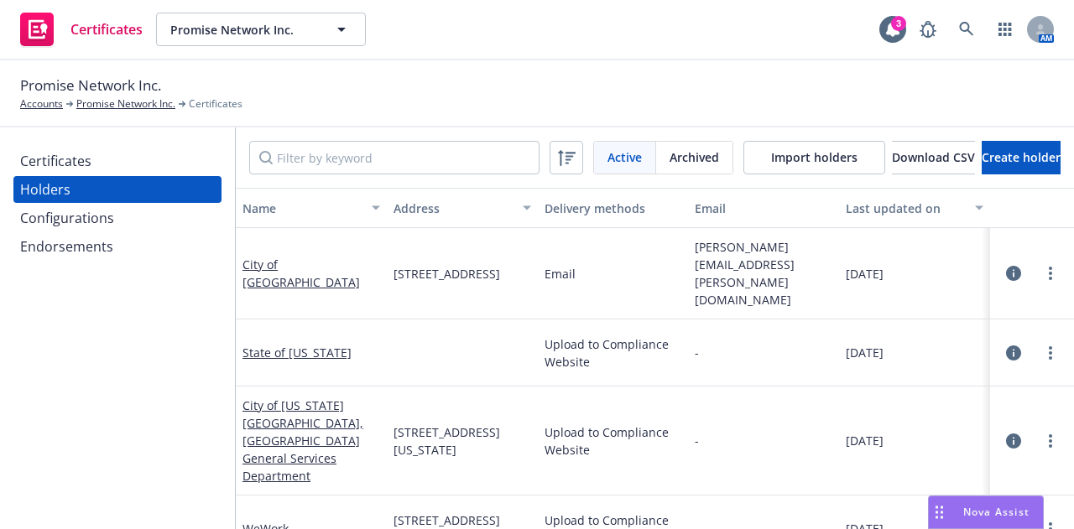
click at [118, 154] on div "Certificates" at bounding box center [117, 161] width 195 height 27
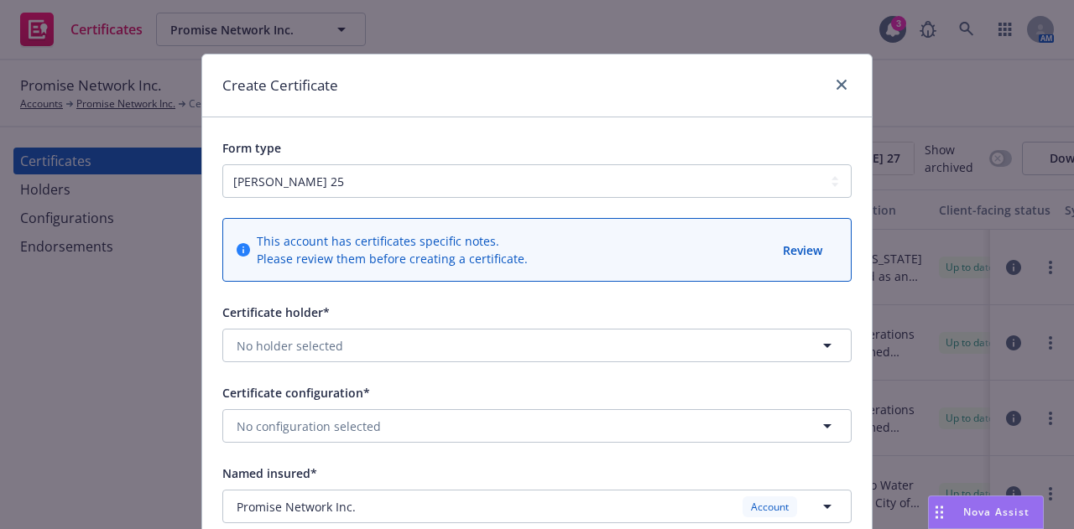
scroll to position [168, 0]
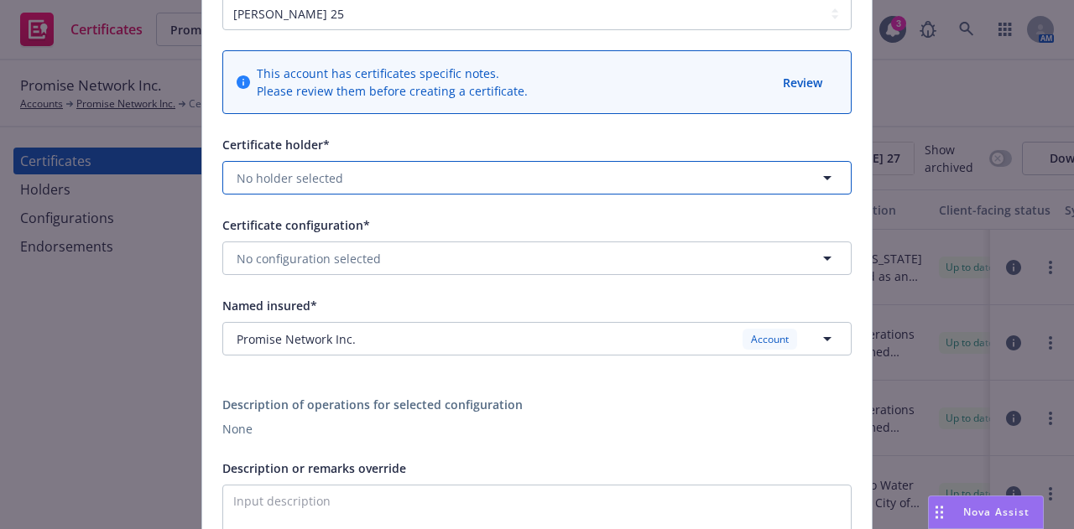
click at [312, 171] on span "No holder selected" at bounding box center [290, 178] width 107 height 18
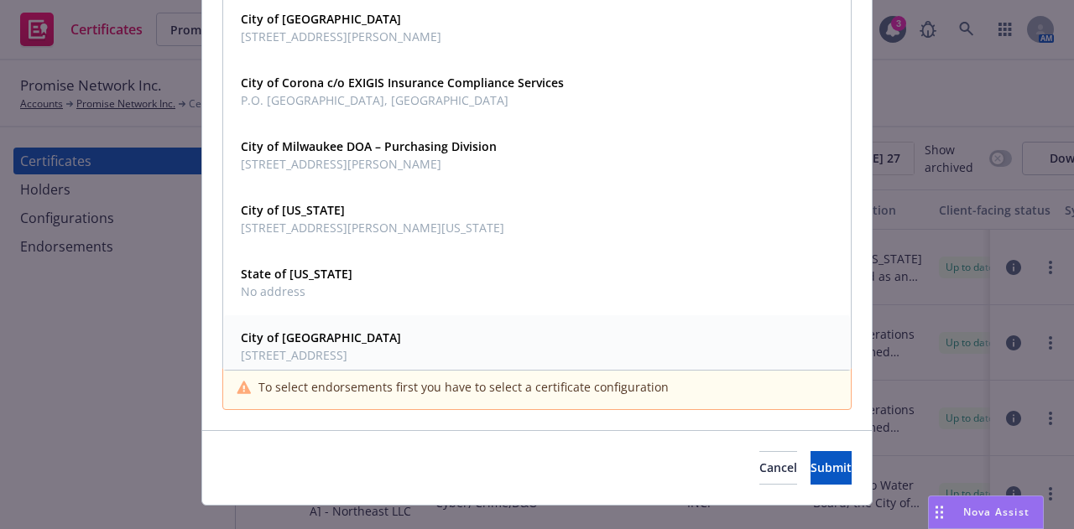
scroll to position [1430, 0]
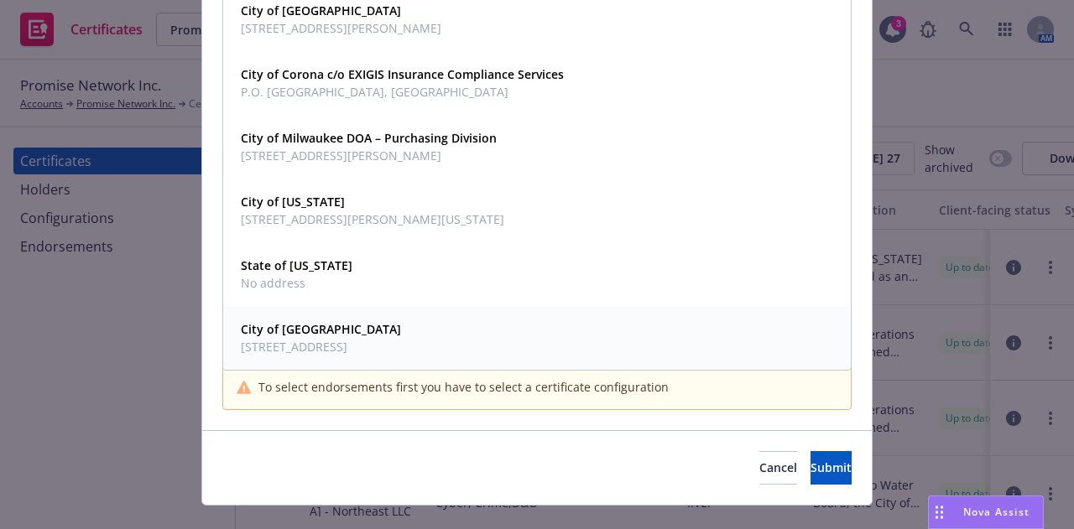
click at [307, 356] on span "100 Civic Court, Homestead, FL, 33030, USA" at bounding box center [321, 347] width 160 height 18
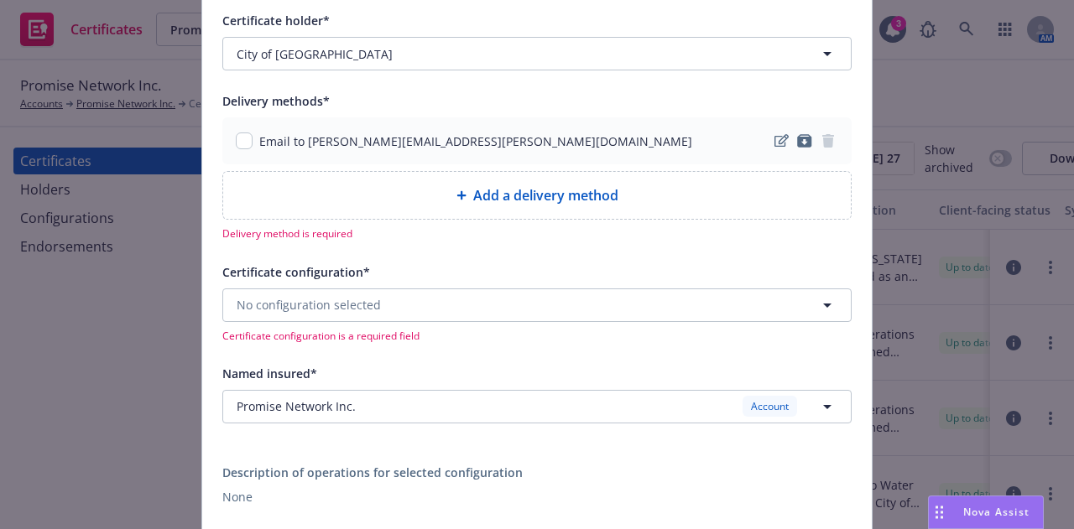
scroll to position [252, 0]
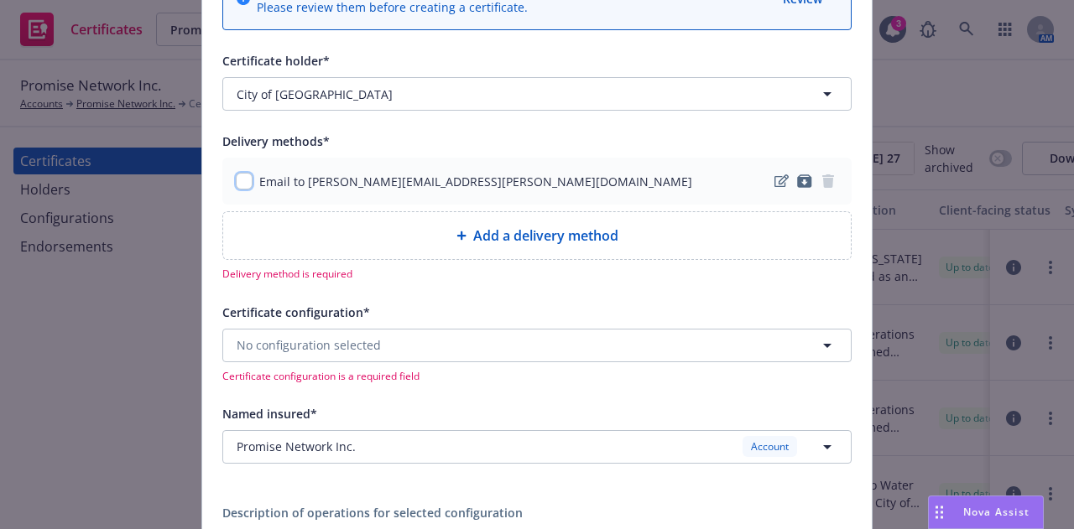
click at [239, 185] on input "checkbox" at bounding box center [244, 181] width 17 height 17
checkbox input "true"
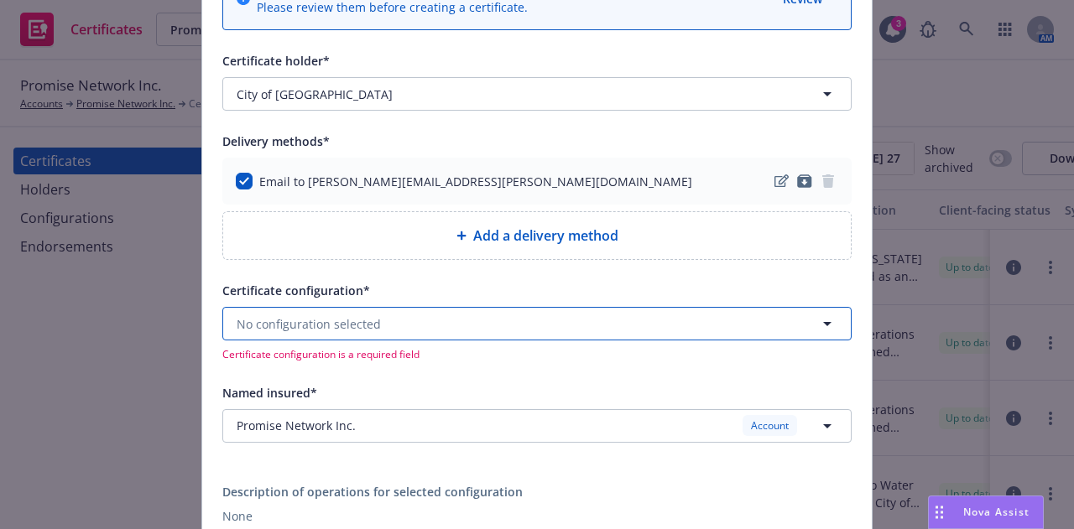
click at [347, 326] on span "No configuration selected" at bounding box center [309, 324] width 144 height 18
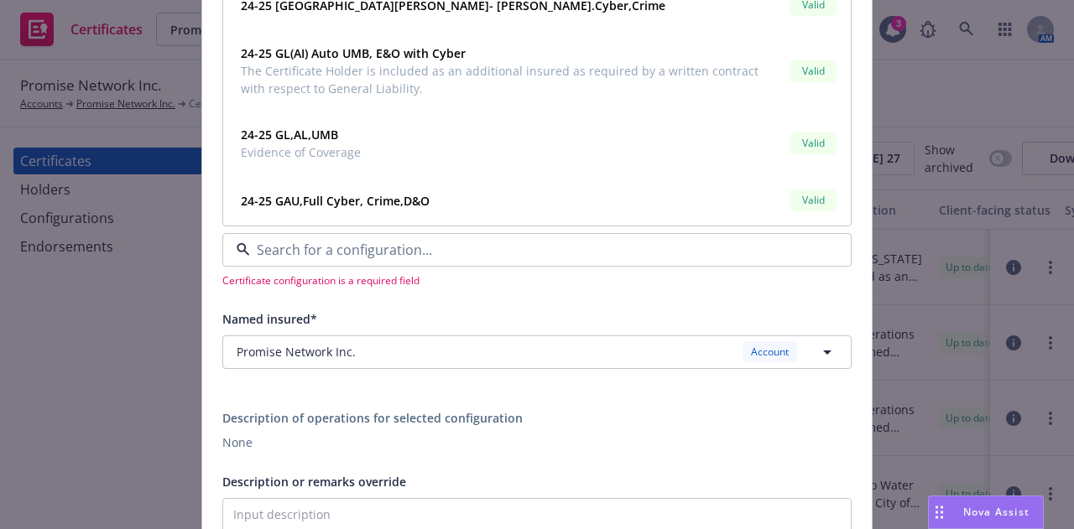
scroll to position [168, 0]
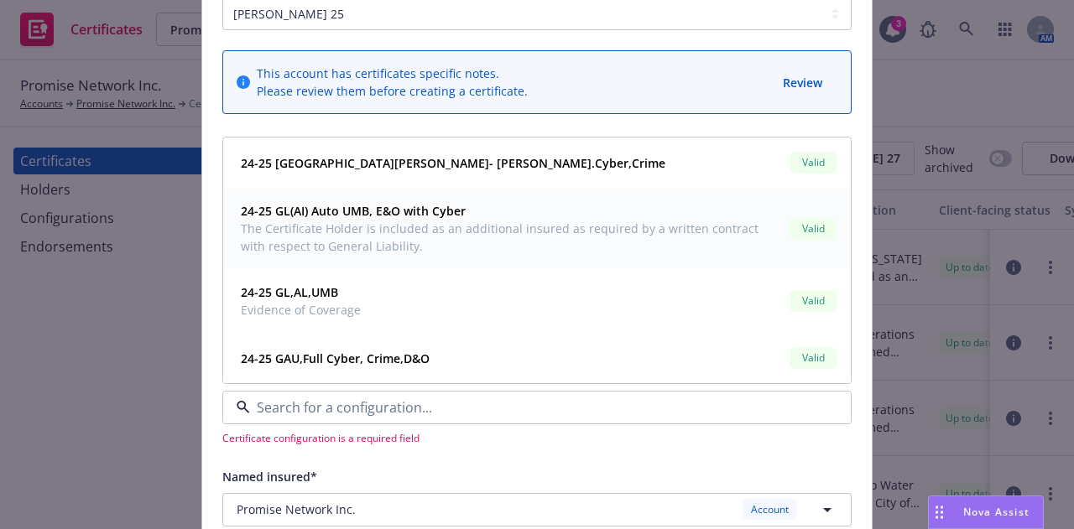
click at [335, 207] on strong "24-25 GL(AI) Auto UMB, E&O with Cyber" at bounding box center [353, 211] width 225 height 16
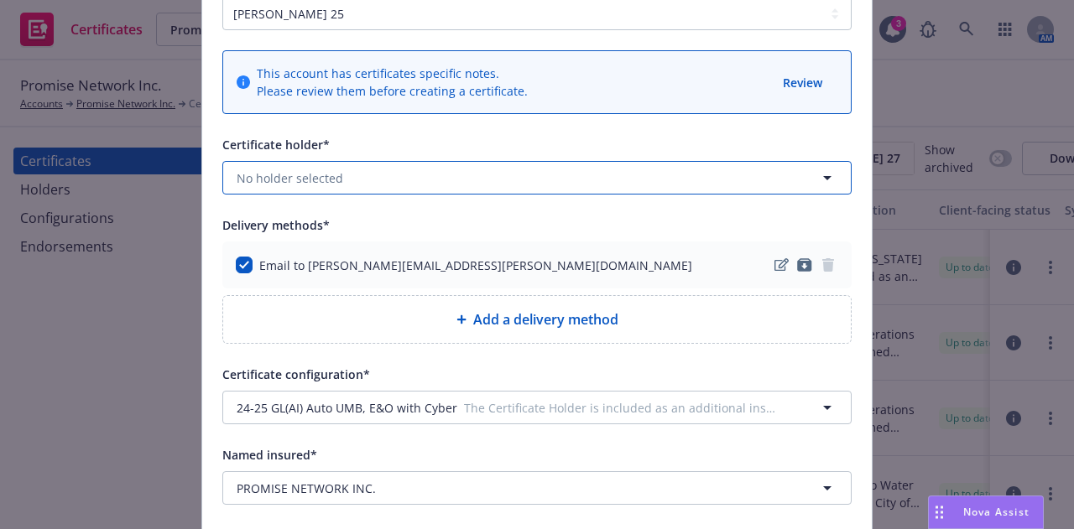
click at [333, 184] on span "No holder selected" at bounding box center [290, 178] width 107 height 18
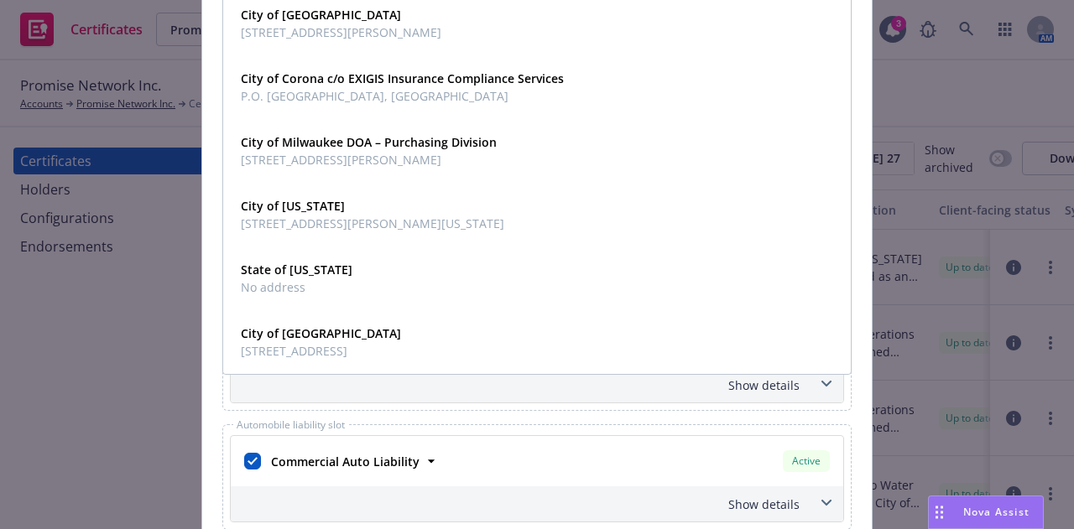
scroll to position [420, 0]
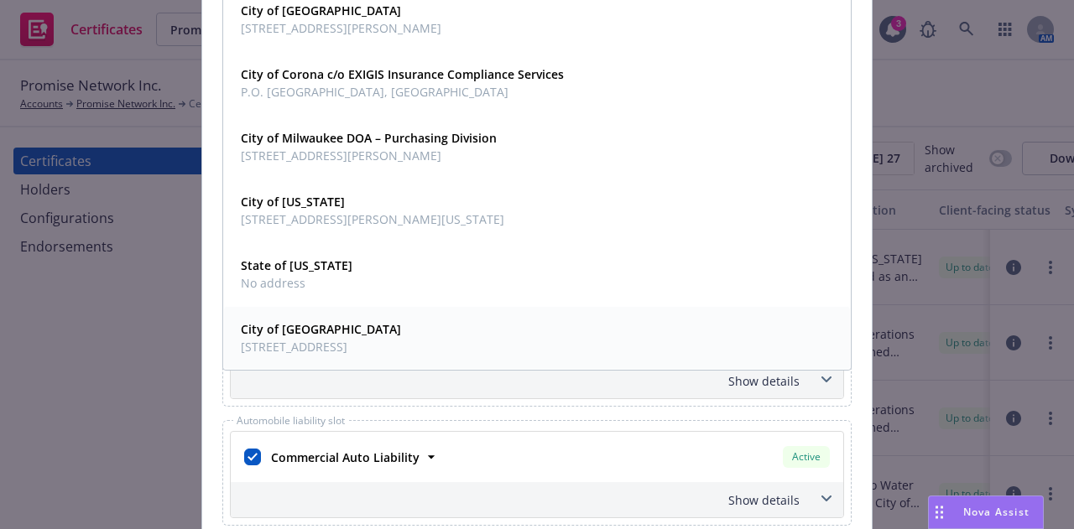
click at [302, 318] on div "City of Homestead 100 Civic Court, Homestead, FL, 33030, USA" at bounding box center [319, 338] width 170 height 42
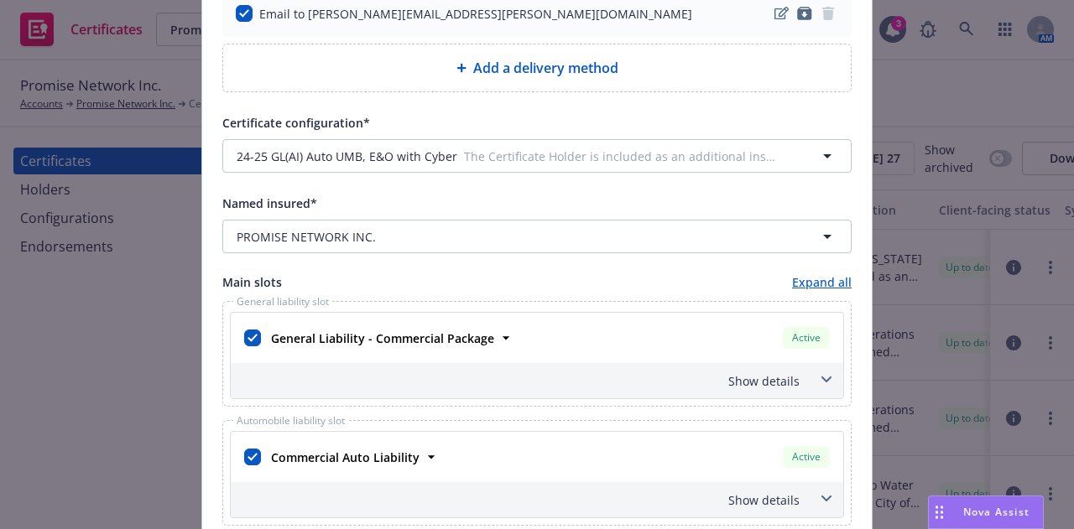
scroll to position [587, 0]
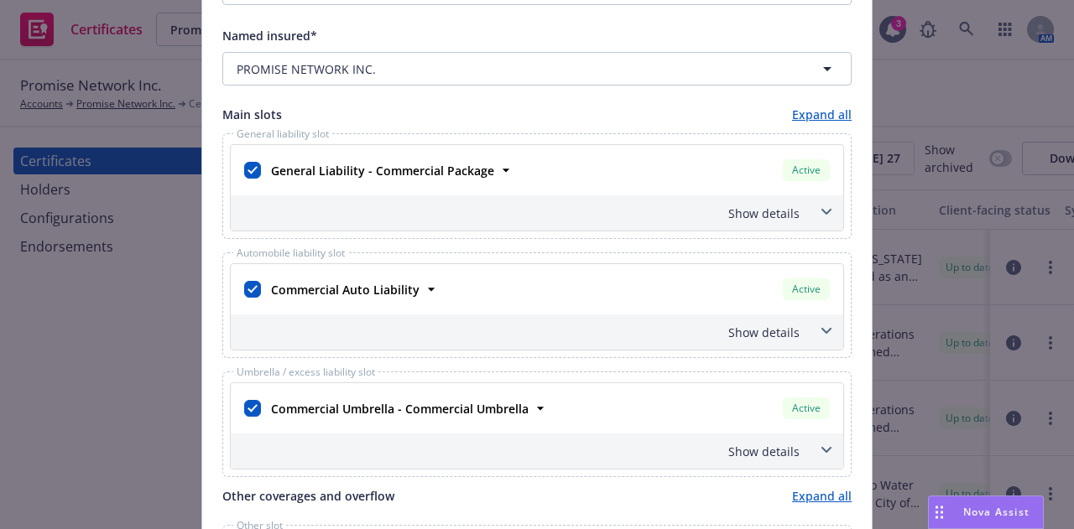
click at [751, 213] on div "Show details" at bounding box center [516, 214] width 565 height 18
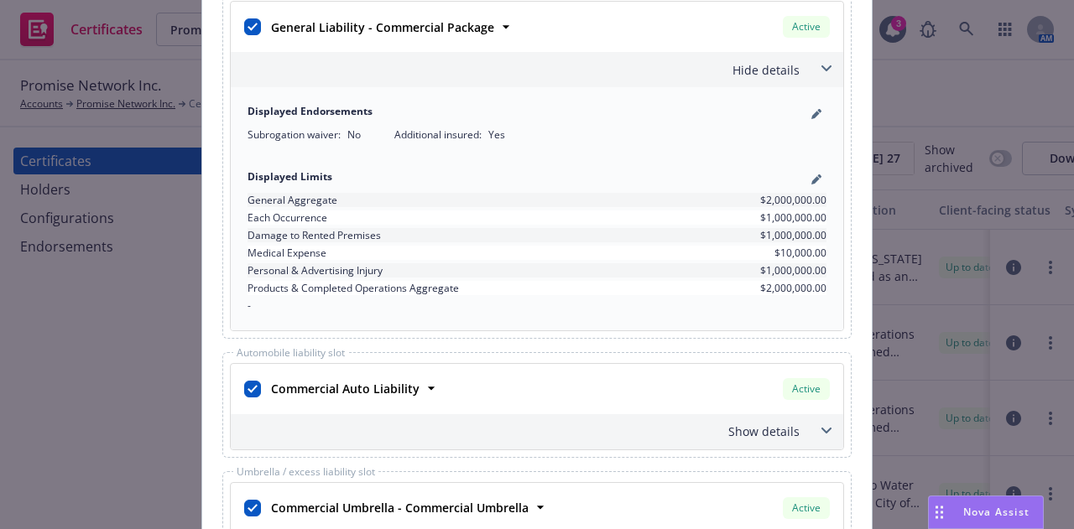
scroll to position [755, 0]
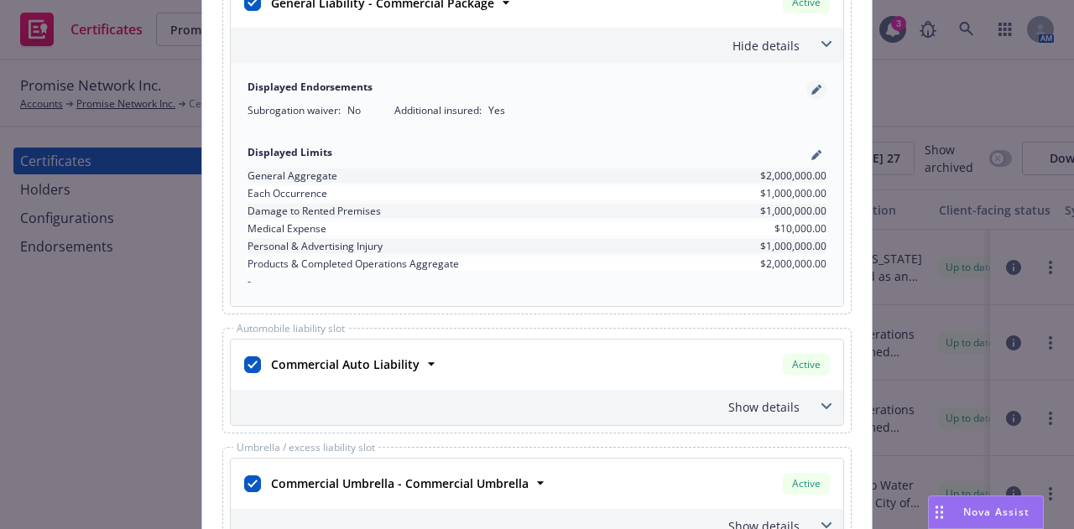
click at [814, 85] on icon "pencil" at bounding box center [816, 90] width 10 height 10
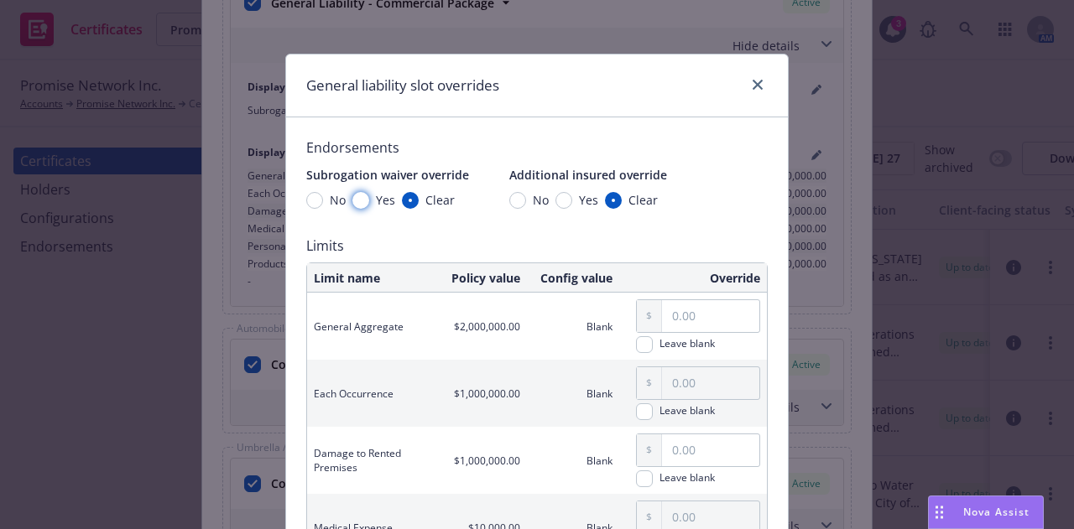
click at [355, 203] on input "Yes" at bounding box center [360, 200] width 17 height 17
radio input "true"
click at [558, 202] on input "Yes" at bounding box center [563, 200] width 17 height 17
radio input "true"
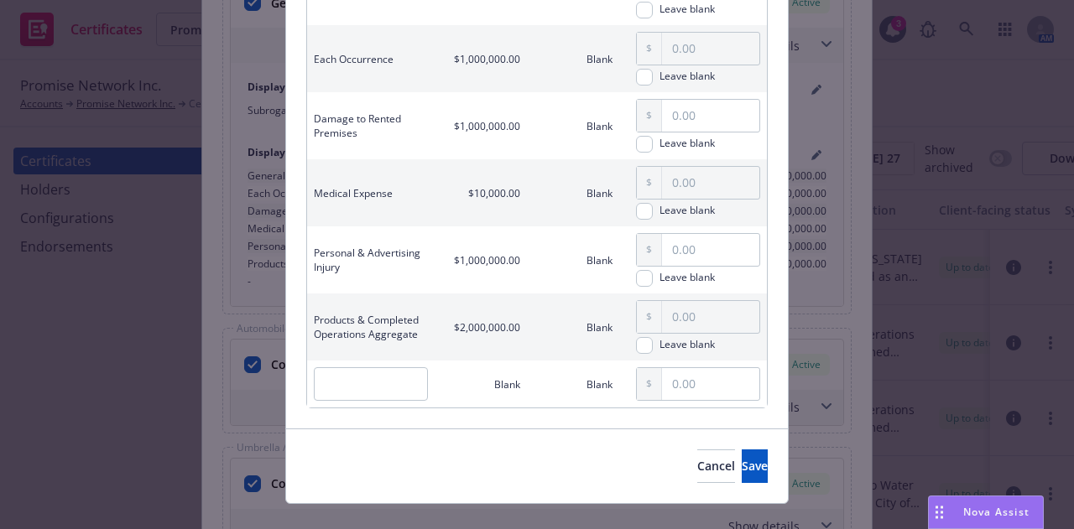
scroll to position [363, 0]
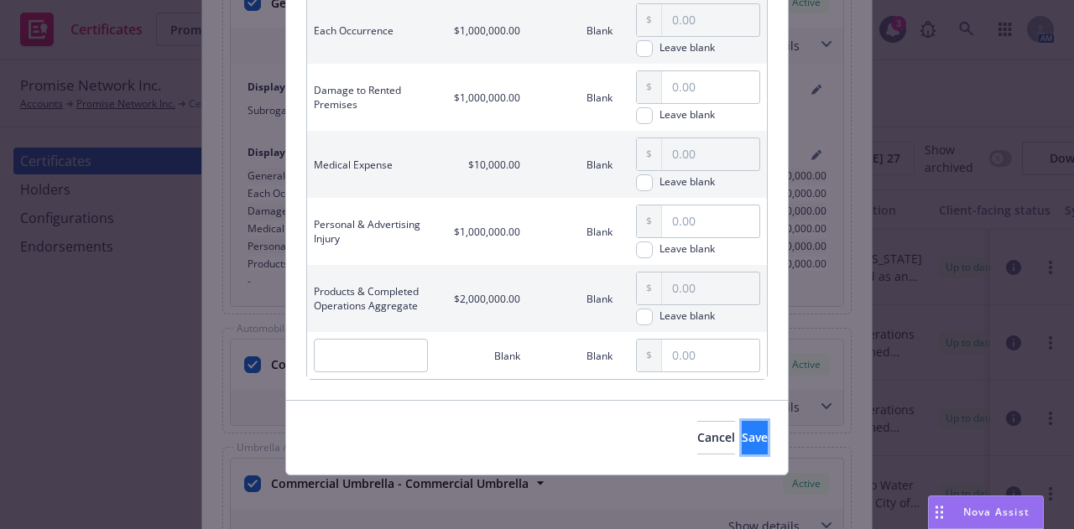
click at [742, 425] on button "Save" at bounding box center [755, 438] width 26 height 34
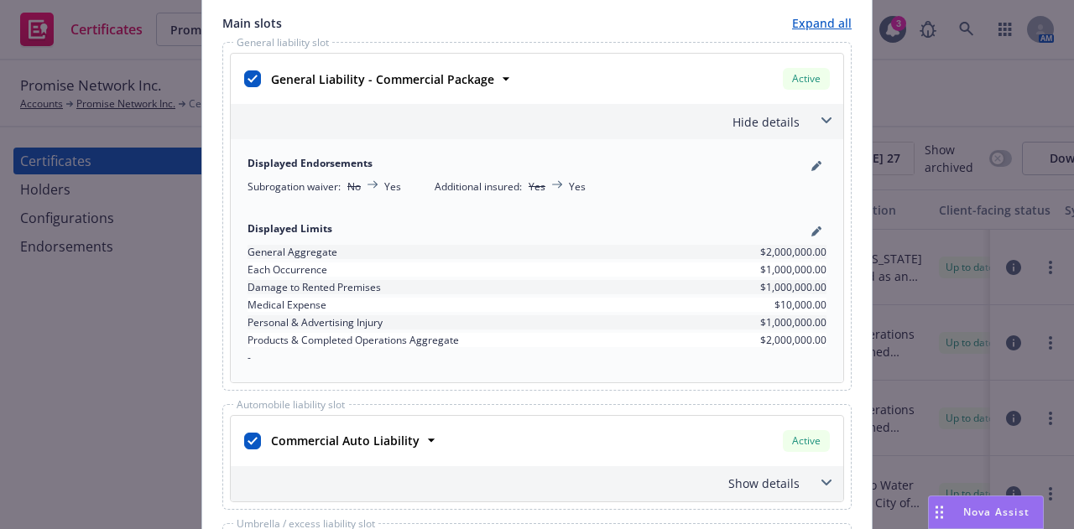
scroll to position [671, 0]
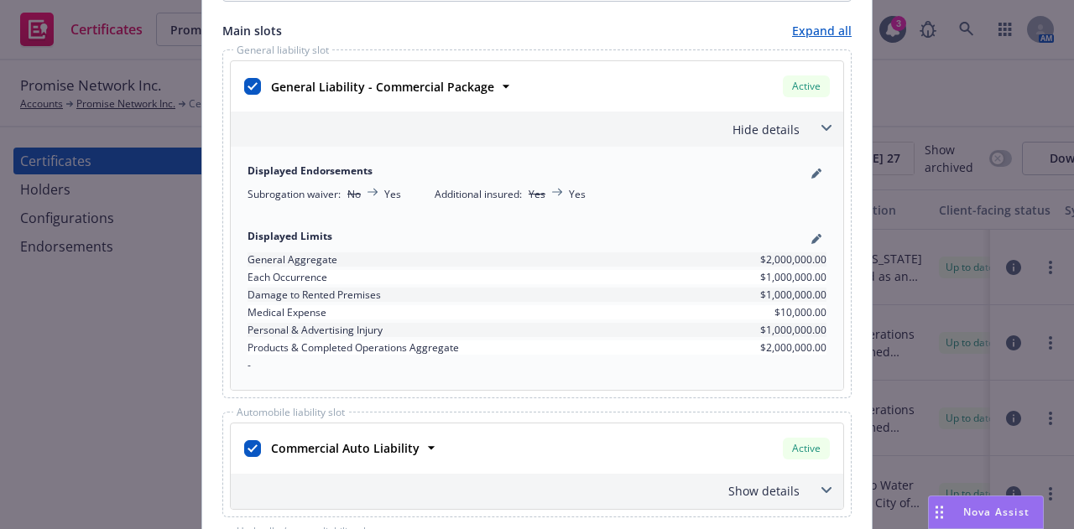
click at [735, 27] on div "Main slots Expand all" at bounding box center [536, 31] width 629 height 18
click at [767, 128] on div "Hide details" at bounding box center [516, 130] width 565 height 18
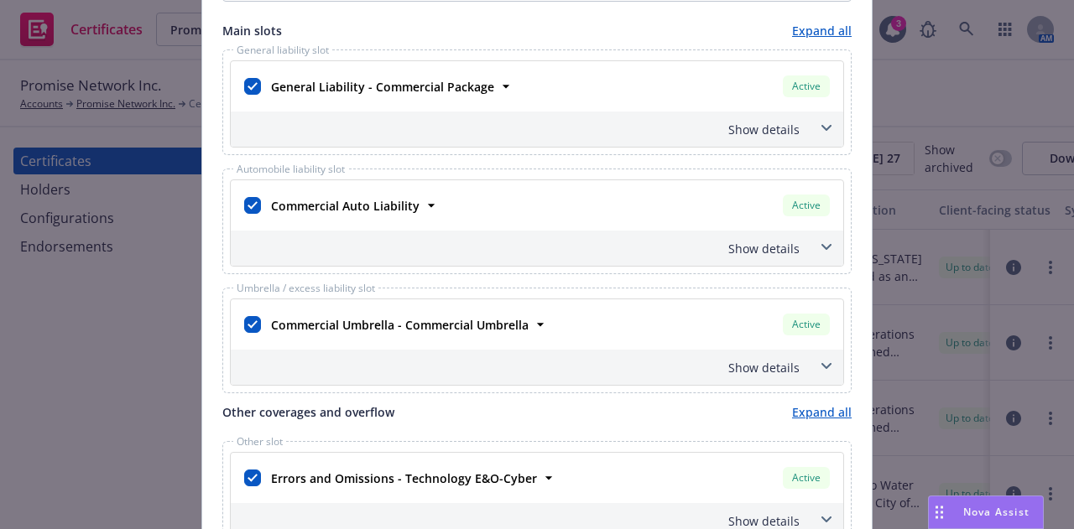
click at [773, 246] on div "Show details" at bounding box center [516, 249] width 565 height 18
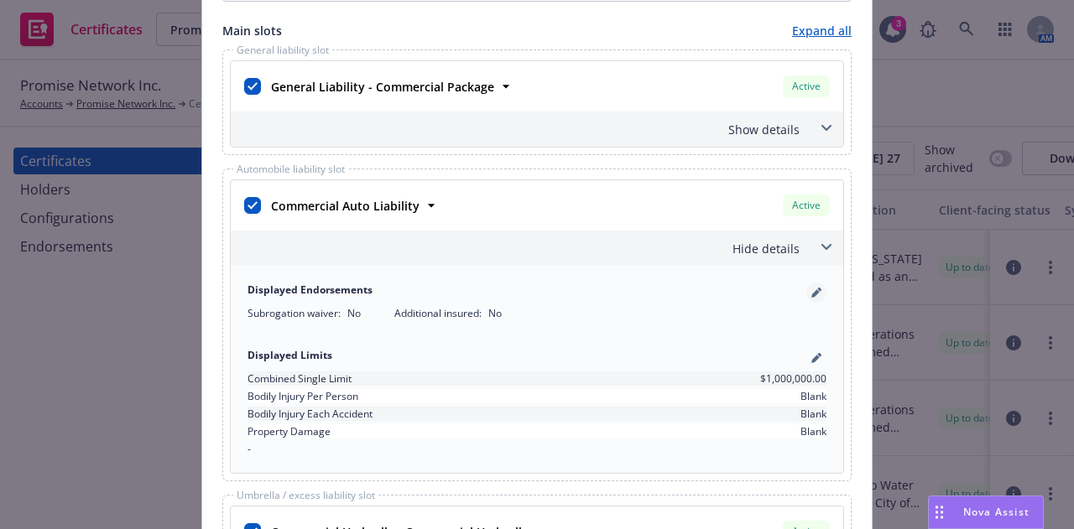
click at [811, 289] on icon "pencil" at bounding box center [816, 293] width 10 height 10
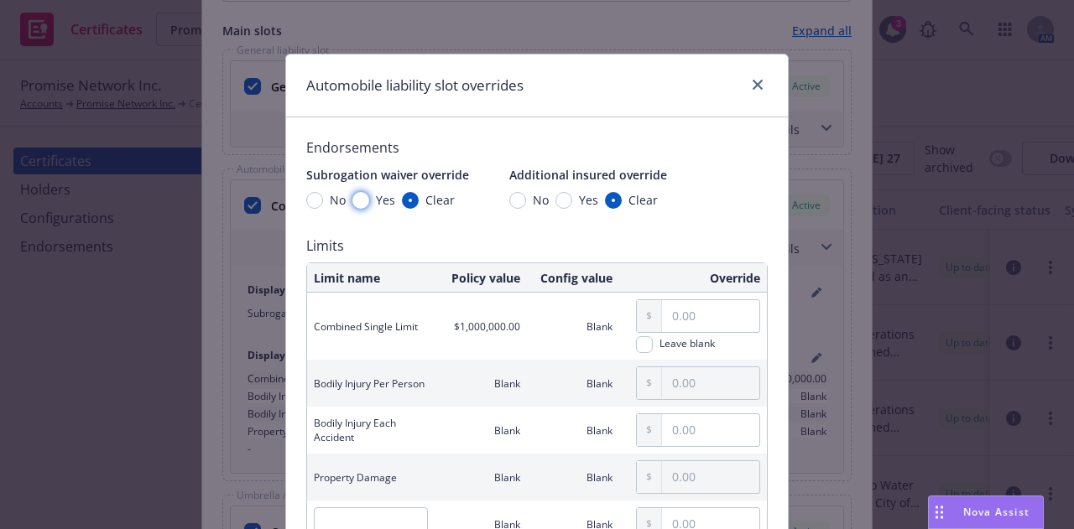
click at [360, 201] on input "Yes" at bounding box center [360, 200] width 17 height 17
radio input "true"
click at [546, 201] on div "No Yes Clear" at bounding box center [583, 200] width 149 height 18
click at [555, 201] on input "Yes" at bounding box center [563, 200] width 17 height 17
radio input "true"
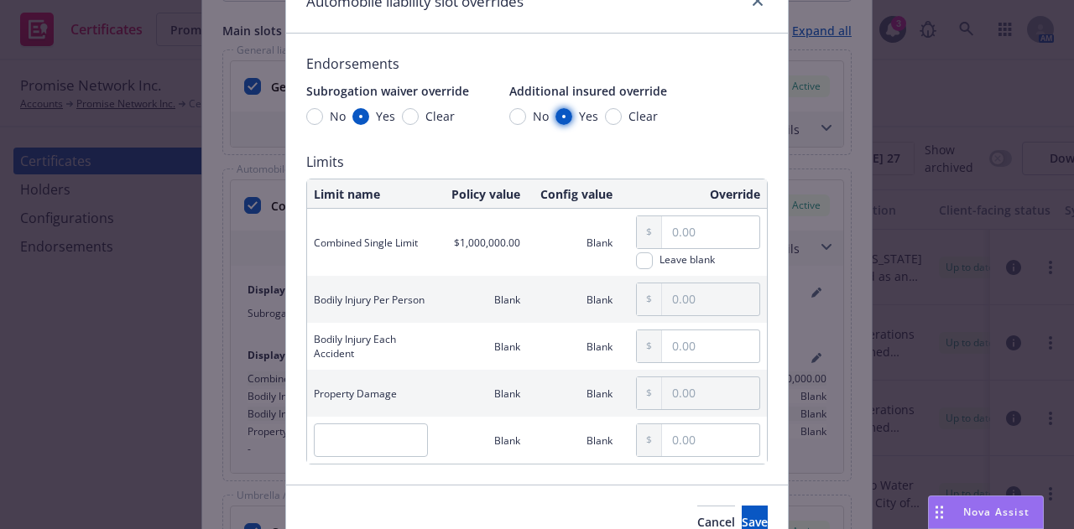
scroll to position [168, 0]
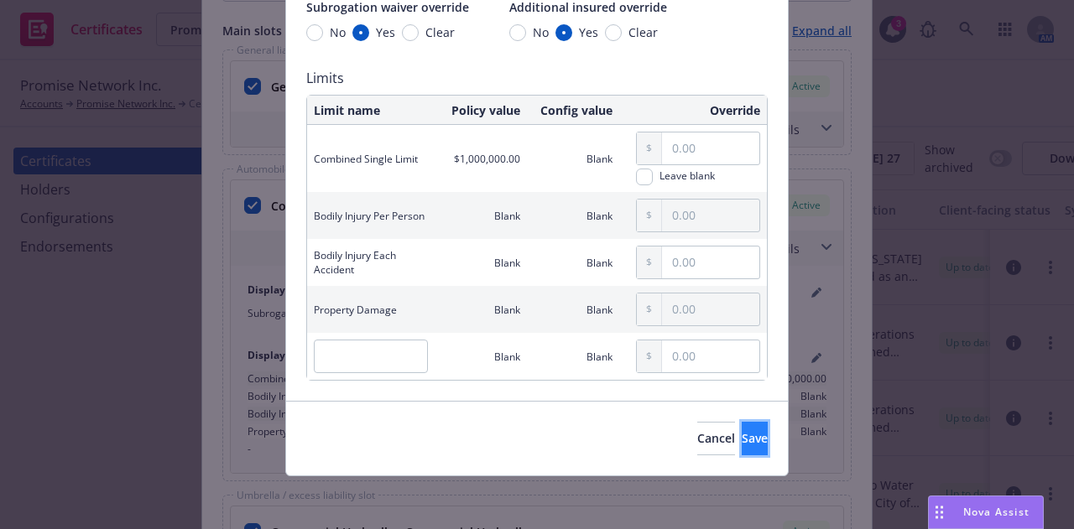
click at [742, 446] on span "Save" at bounding box center [755, 438] width 26 height 16
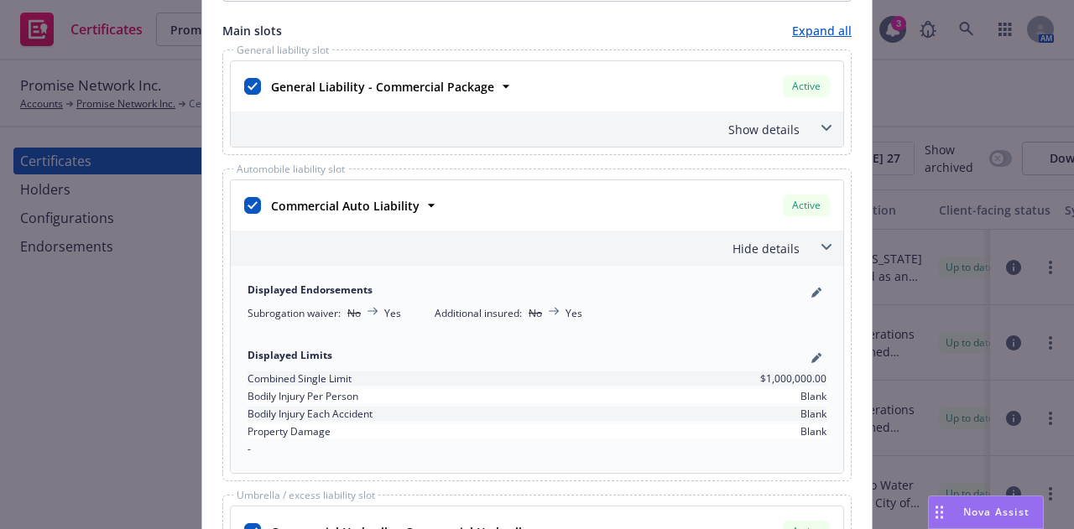
click at [805, 248] on div "Hide details" at bounding box center [537, 248] width 612 height 35
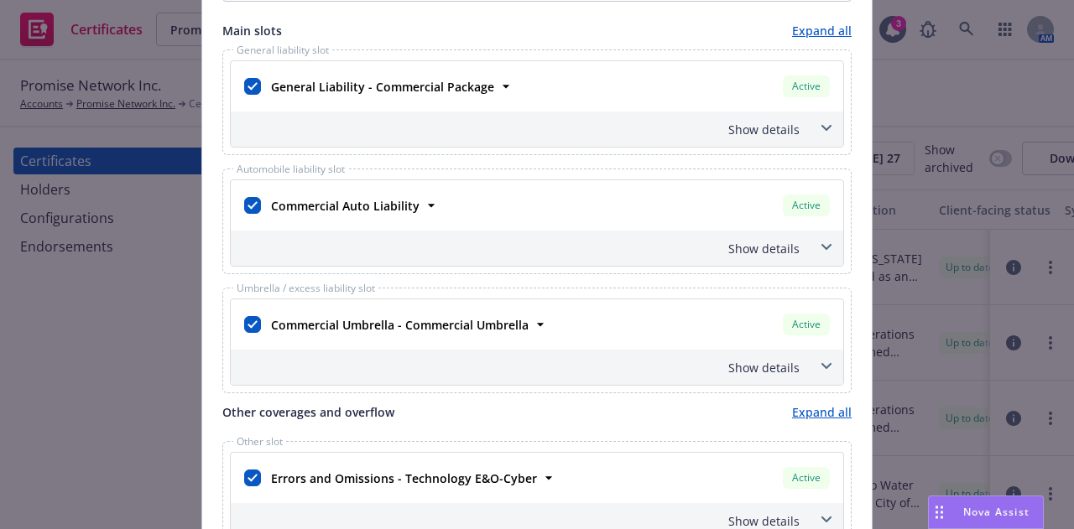
click at [794, 367] on div "Show details" at bounding box center [537, 367] width 612 height 35
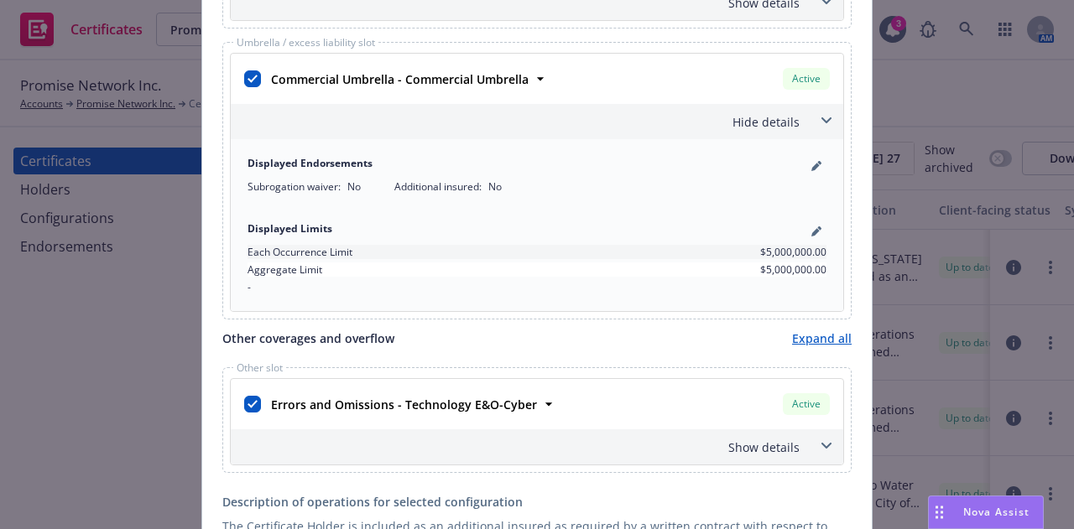
scroll to position [923, 0]
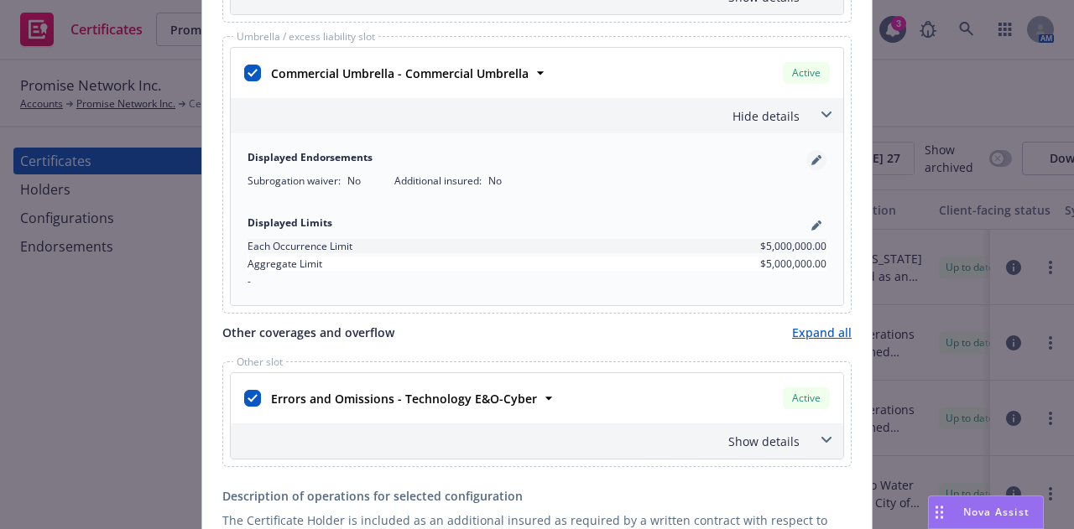
click at [811, 162] on icon "pencil" at bounding box center [815, 162] width 8 height 8
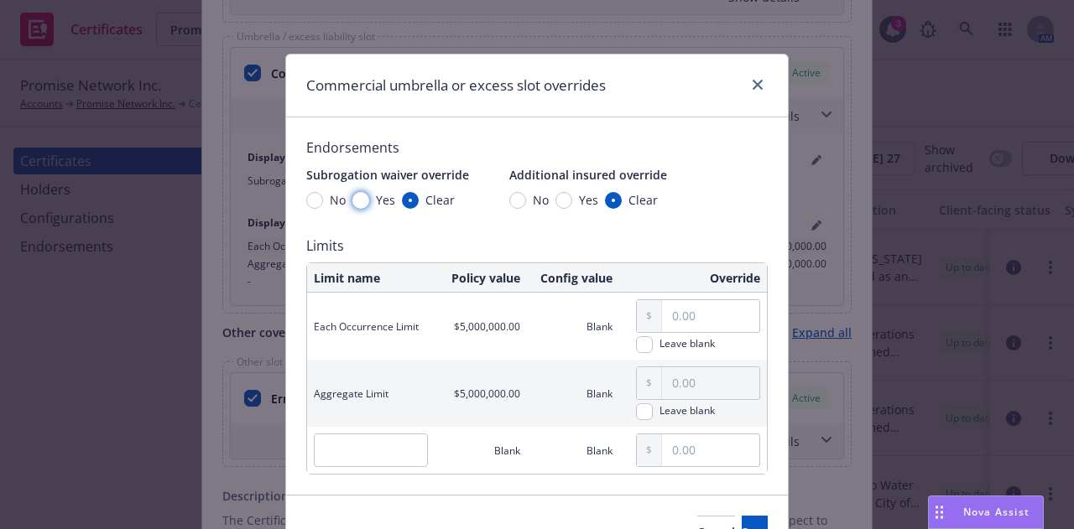
click at [354, 204] on input "Yes" at bounding box center [360, 200] width 17 height 17
radio input "true"
click at [555, 199] on input "Yes" at bounding box center [563, 200] width 17 height 17
radio input "true"
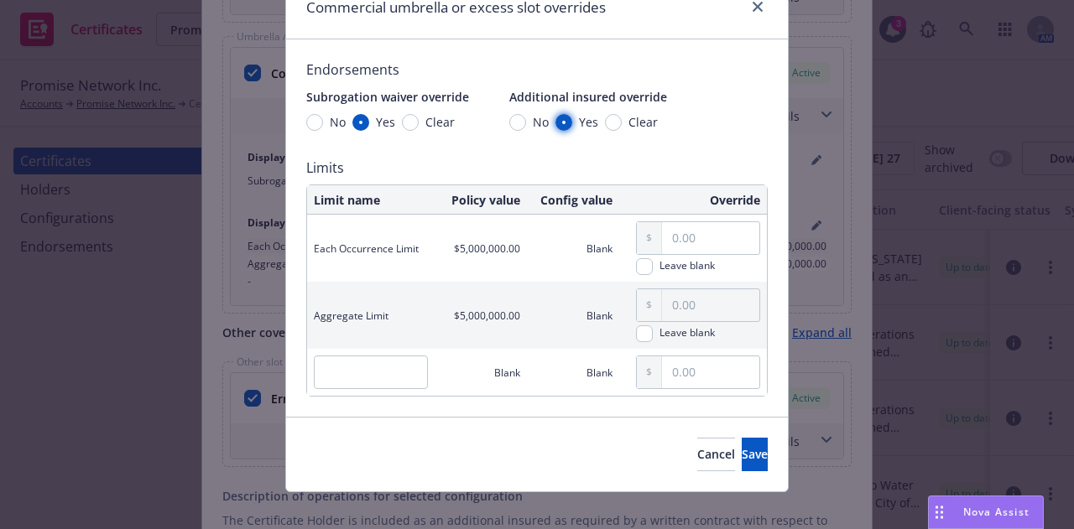
scroll to position [95, 0]
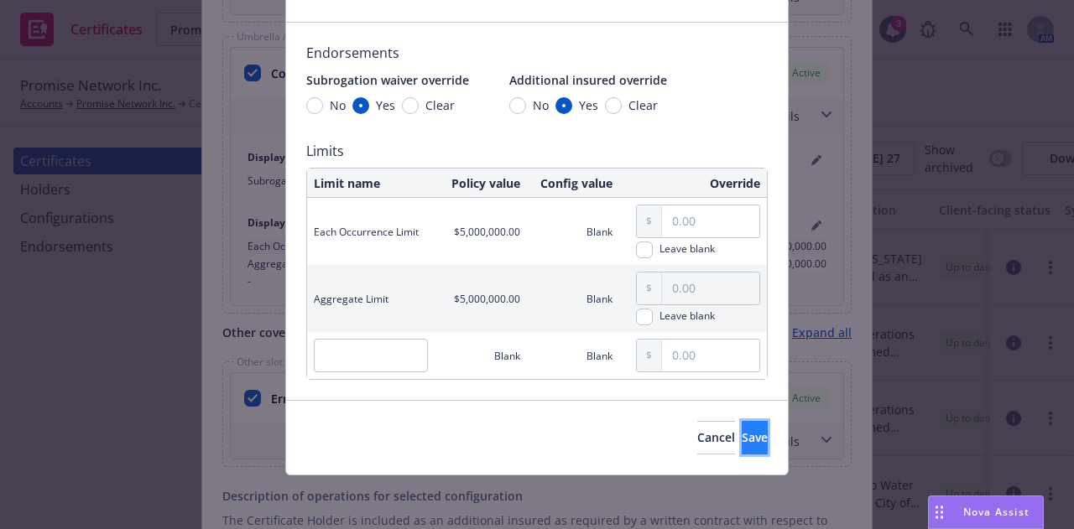
click at [742, 442] on button "Save" at bounding box center [755, 438] width 26 height 34
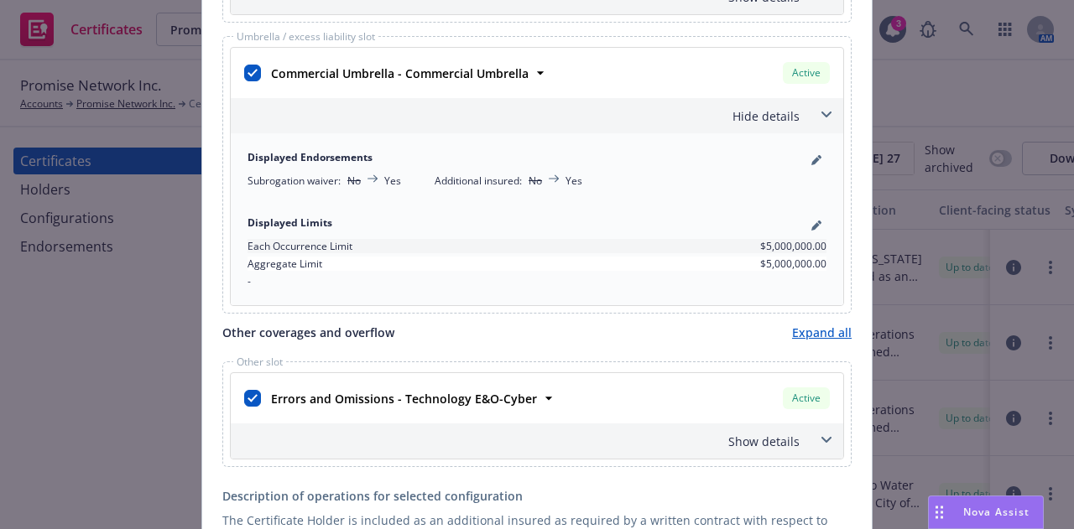
scroll to position [1091, 0]
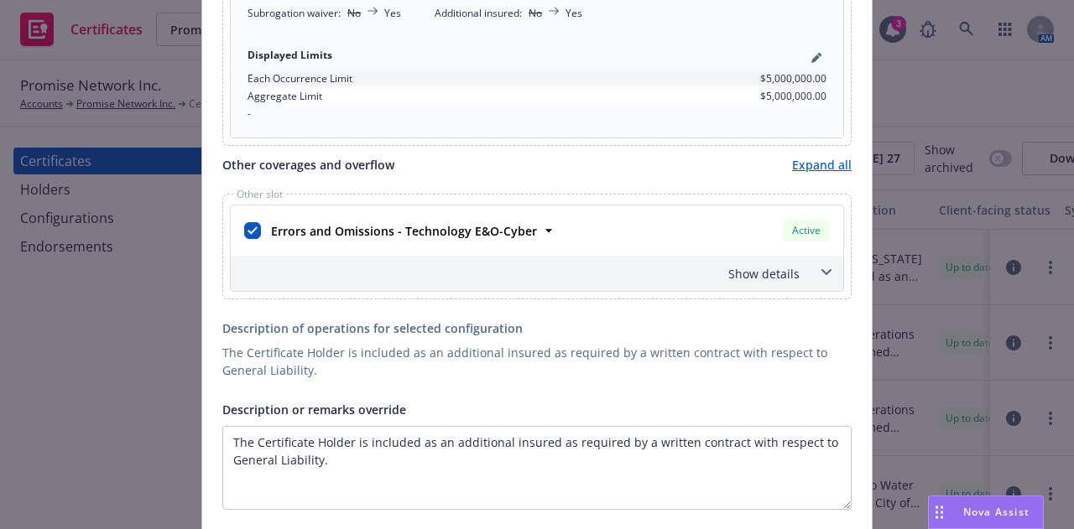
click at [777, 276] on div "Show details" at bounding box center [516, 274] width 565 height 18
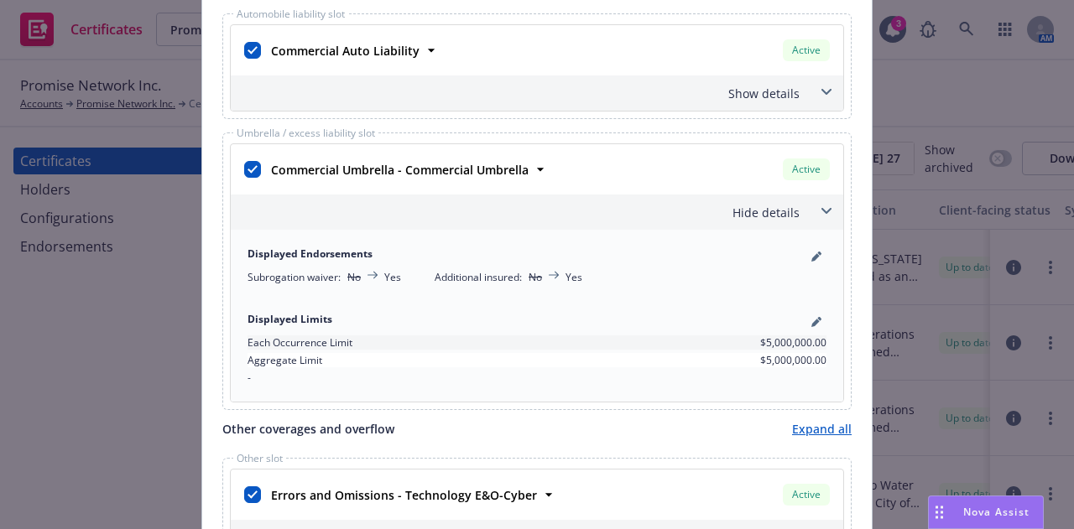
scroll to position [575, 0]
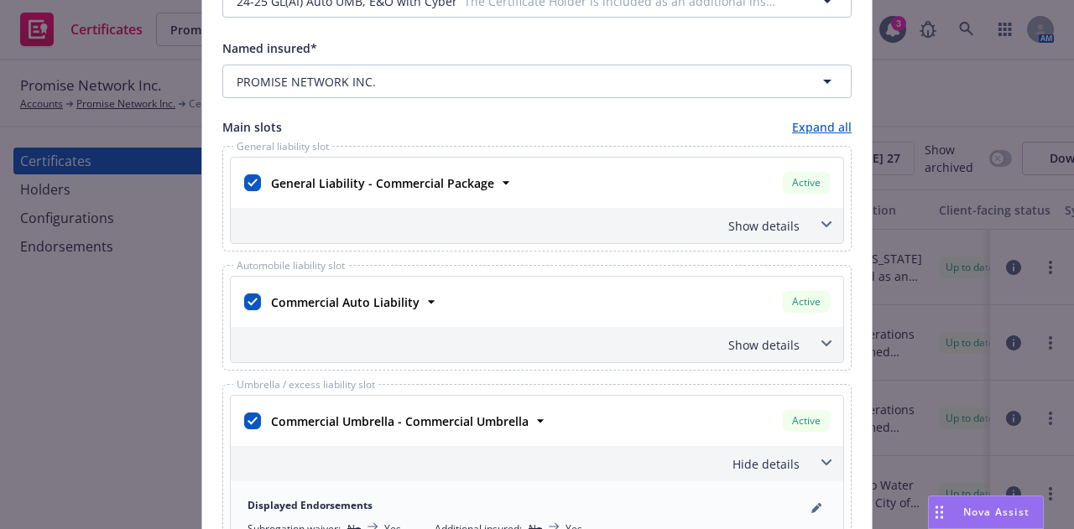
click at [764, 232] on div "Show details" at bounding box center [516, 226] width 565 height 18
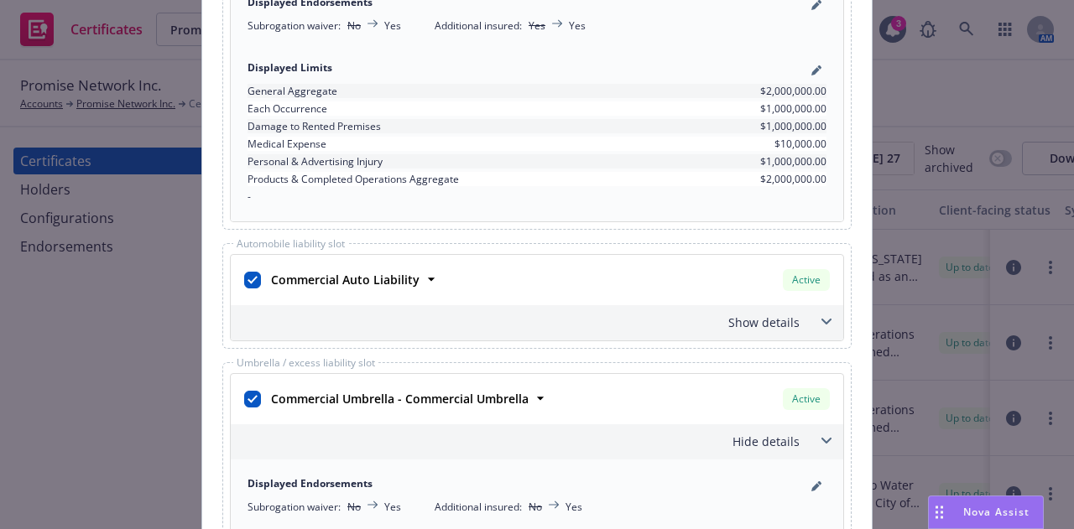
scroll to position [910, 0]
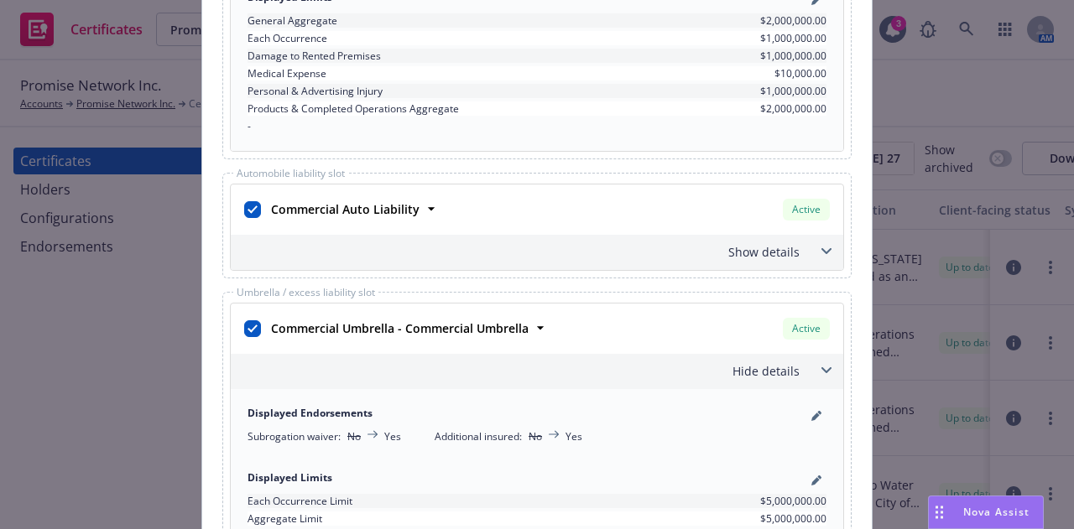
click at [756, 250] on div "Show details" at bounding box center [516, 252] width 565 height 18
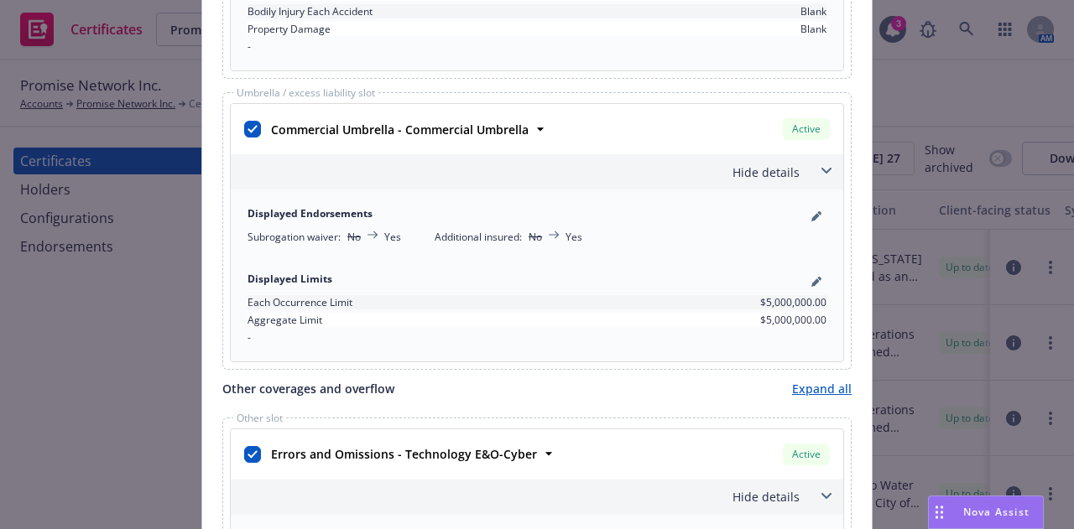
scroll to position [1414, 0]
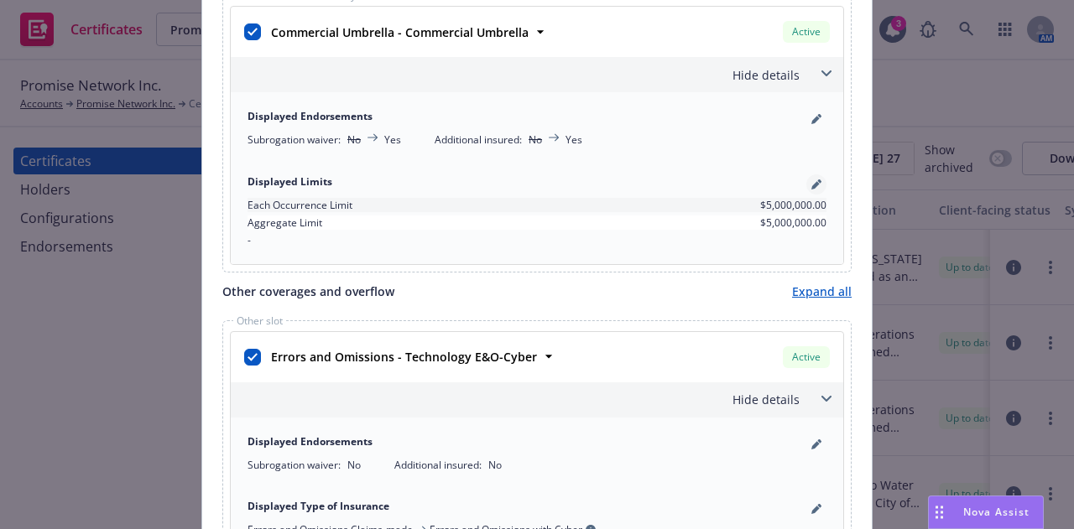
click at [811, 185] on icon "pencil" at bounding box center [815, 185] width 8 height 8
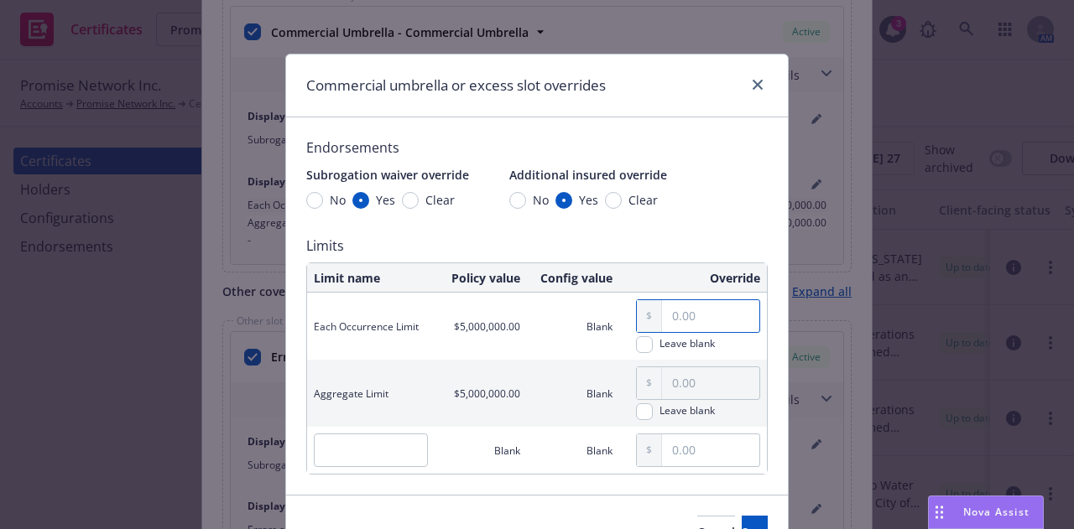
click at [689, 321] on input "text" at bounding box center [710, 316] width 97 height 32
type input "1,000,000.00"
click at [680, 396] on input "text" at bounding box center [710, 383] width 97 height 32
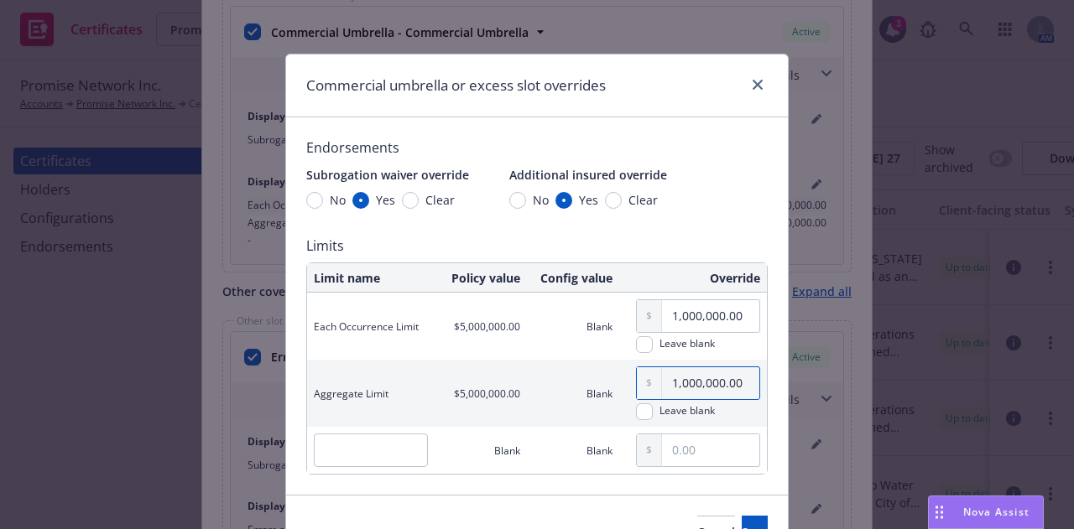
type input "1,000,000.00"
click at [706, 216] on div "Endorsements Subrogation waiver override No Yes Clear Additional insured overri…" at bounding box center [536, 306] width 461 height 337
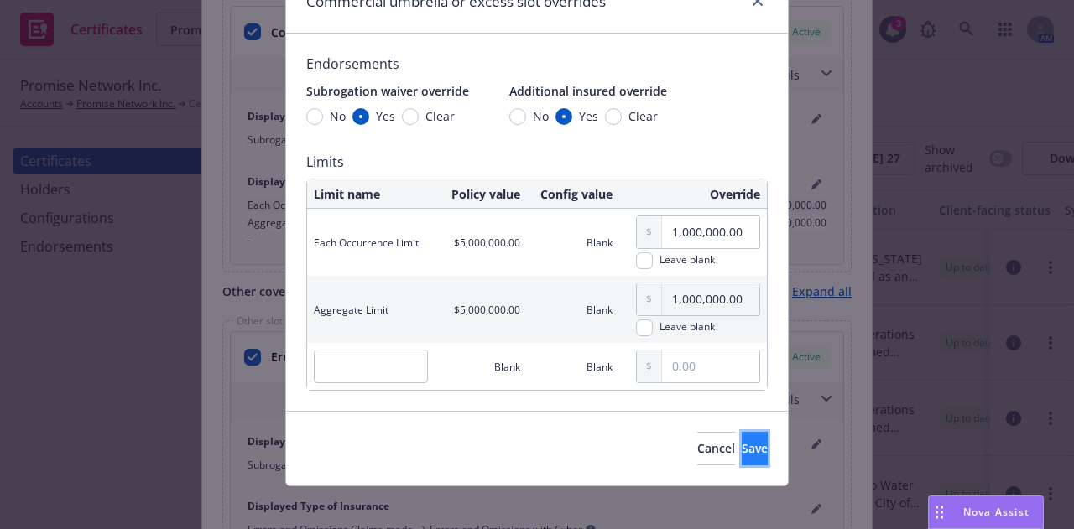
click at [742, 457] on button "Save" at bounding box center [755, 449] width 26 height 34
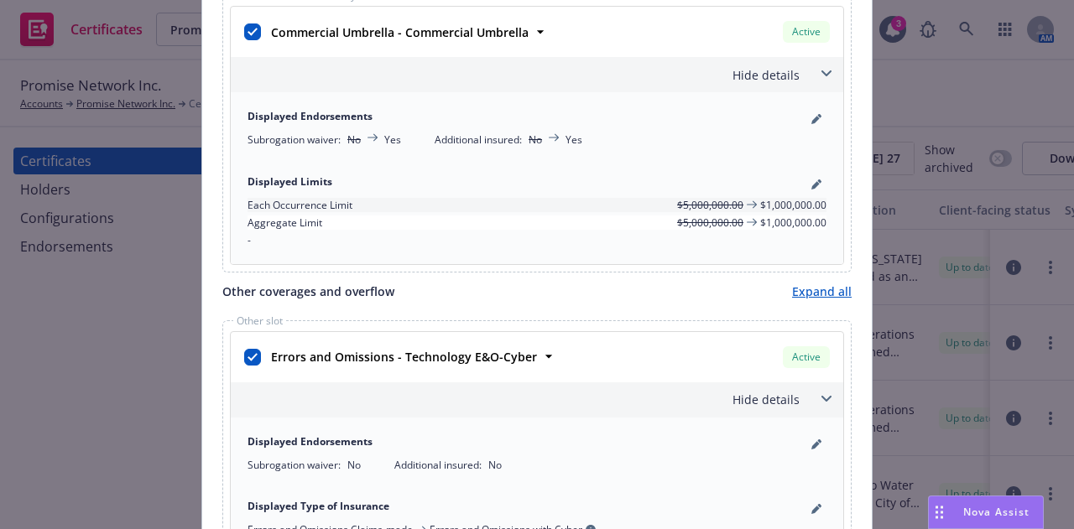
scroll to position [1246, 0]
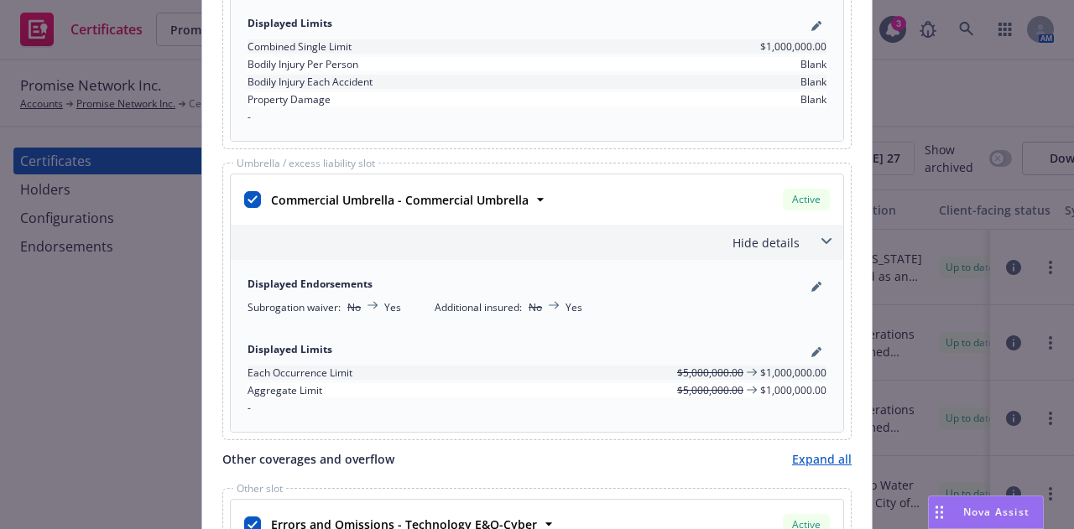
click at [752, 238] on div "Hide details" at bounding box center [516, 243] width 565 height 18
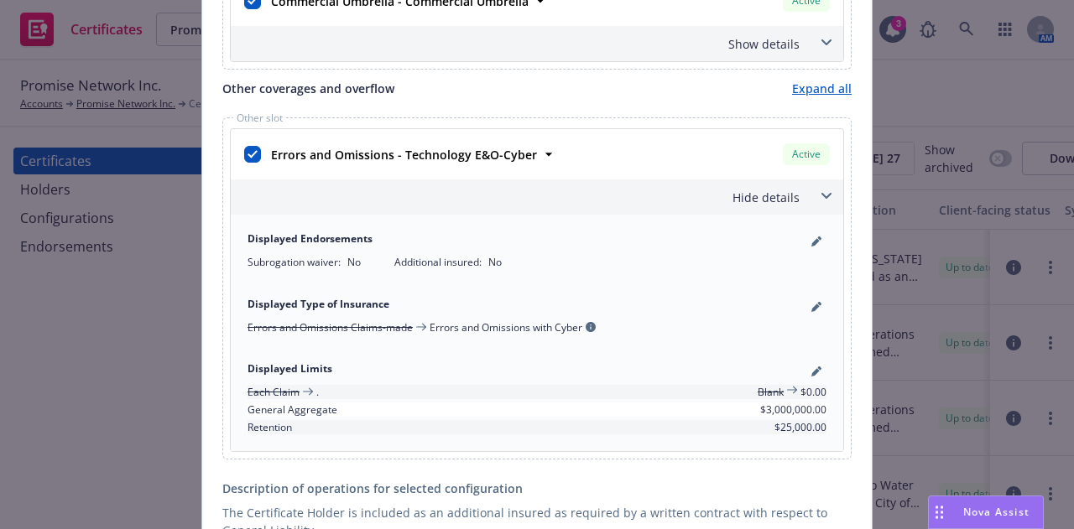
scroll to position [1498, 0]
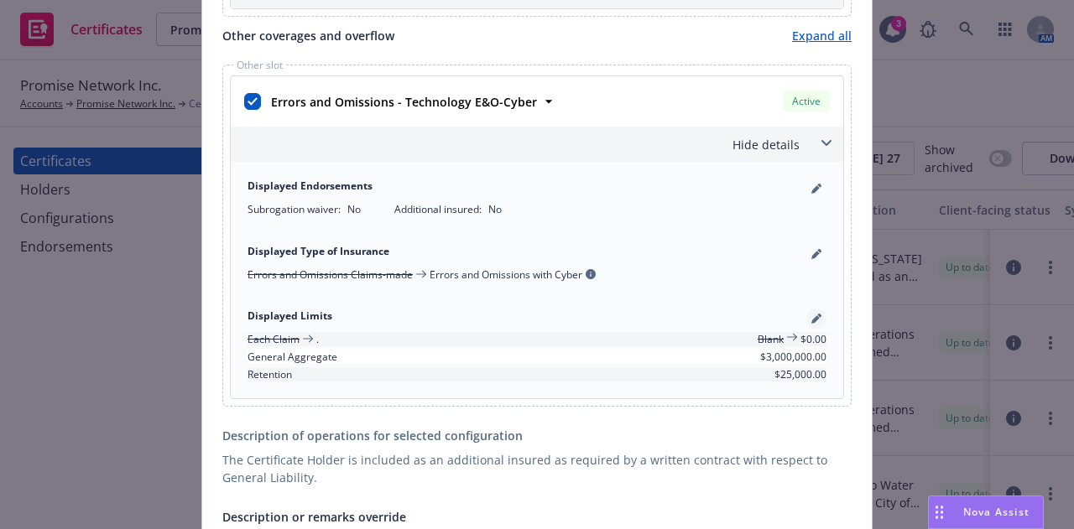
click at [811, 317] on icon "pencil" at bounding box center [815, 319] width 8 height 8
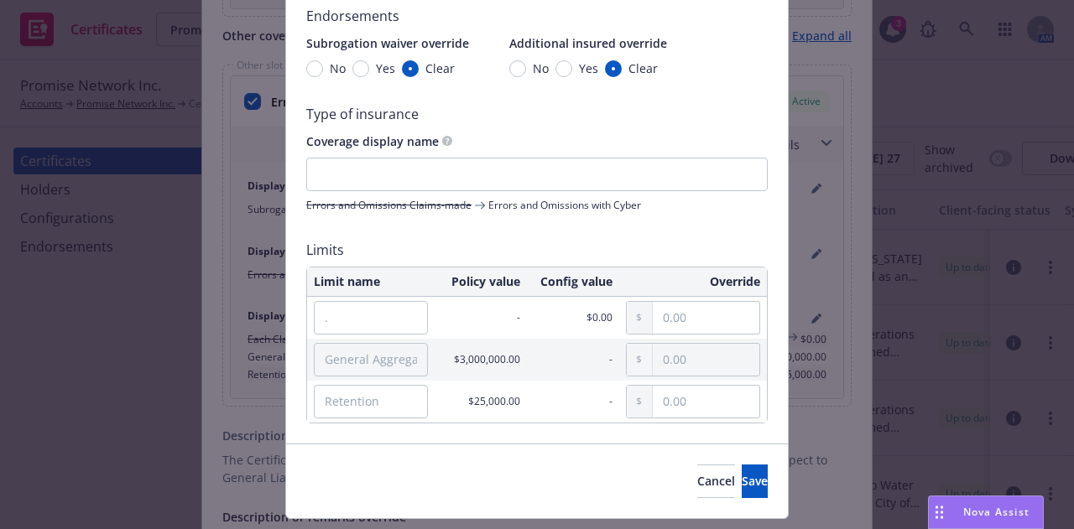
scroll to position [168, 0]
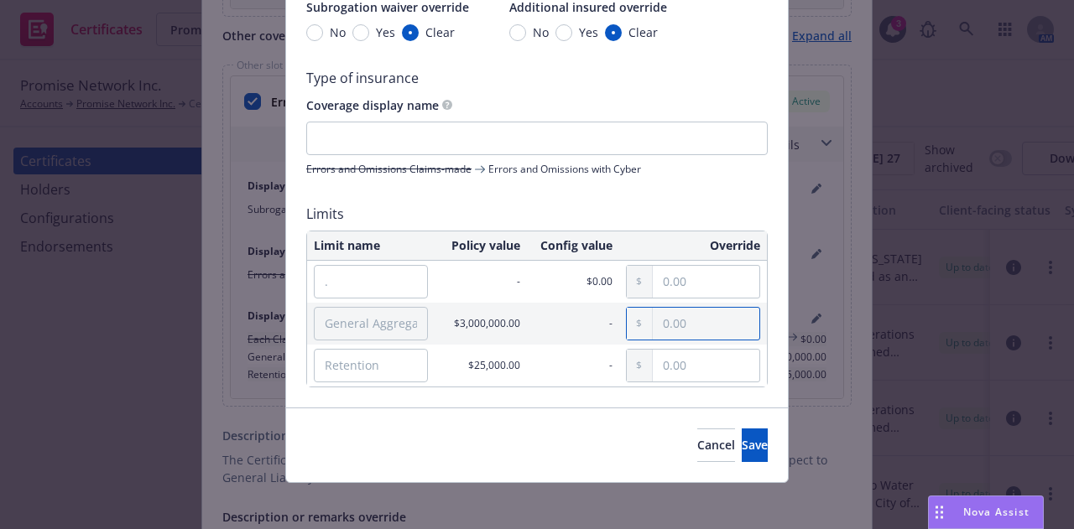
click at [706, 326] on input "text" at bounding box center [706, 324] width 107 height 32
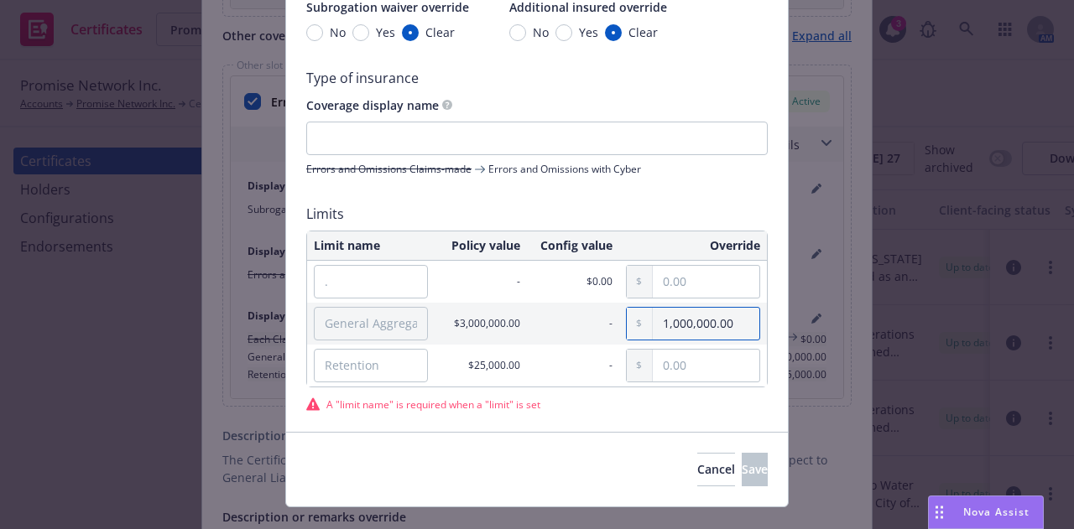
type input "1,000,000.00"
click at [357, 325] on input "General Aggregate" at bounding box center [371, 324] width 114 height 34
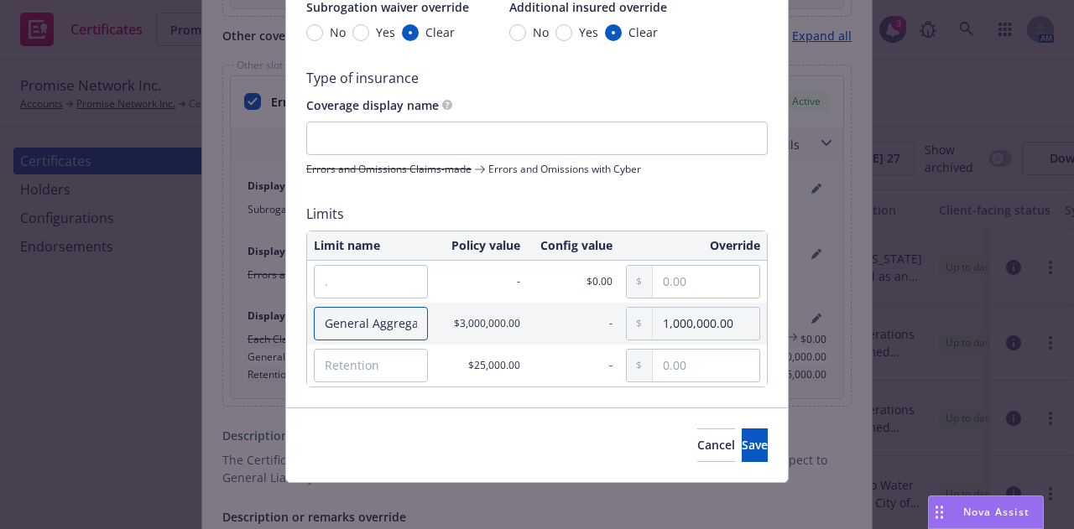
scroll to position [0, 9]
type input "General Aggregate"
click at [351, 371] on input "Retention" at bounding box center [371, 366] width 114 height 34
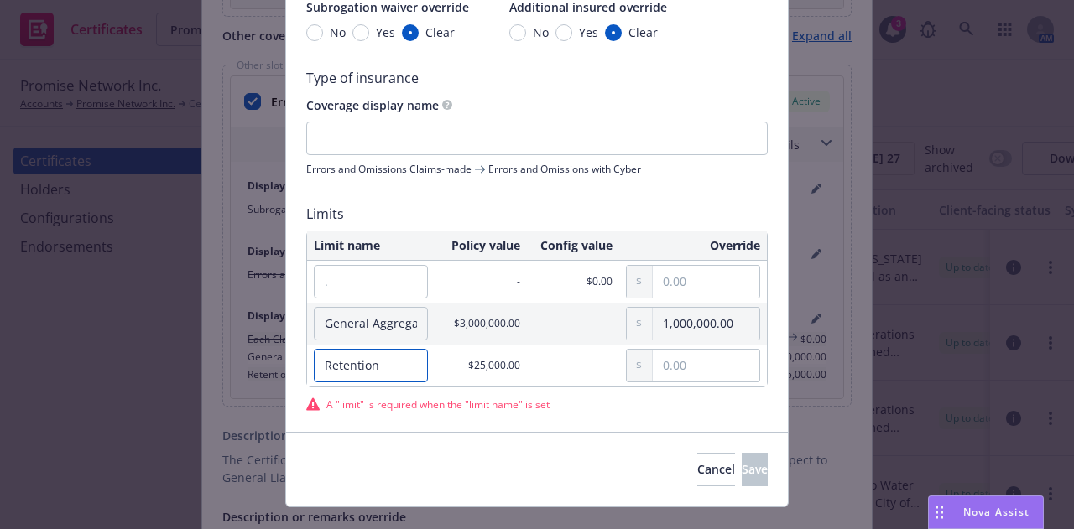
type input "Retention"
click at [682, 363] on input "text" at bounding box center [706, 366] width 107 height 32
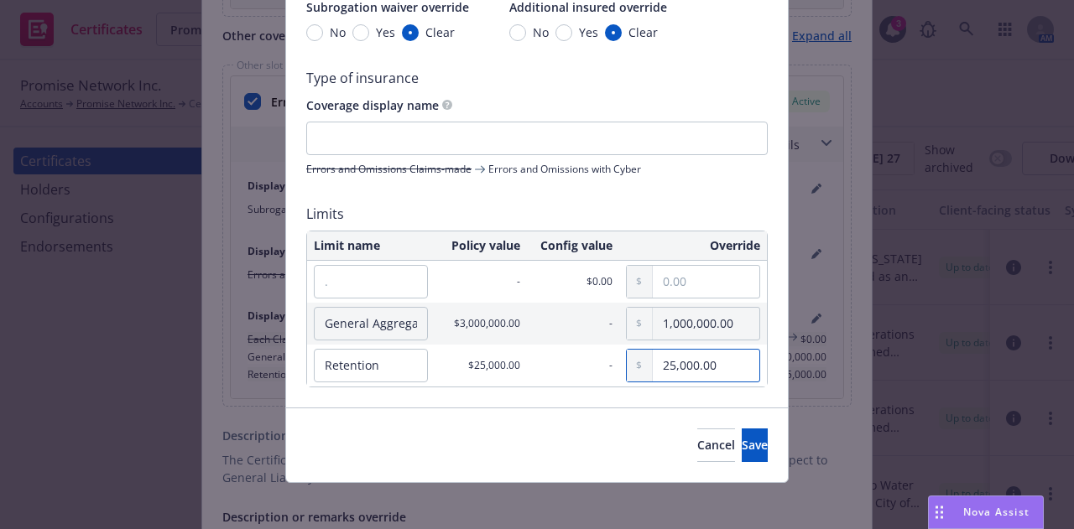
type input "25,000.00"
click at [473, 452] on div "Cancel Save" at bounding box center [537, 445] width 502 height 75
click at [742, 446] on button "Save" at bounding box center [755, 446] width 26 height 34
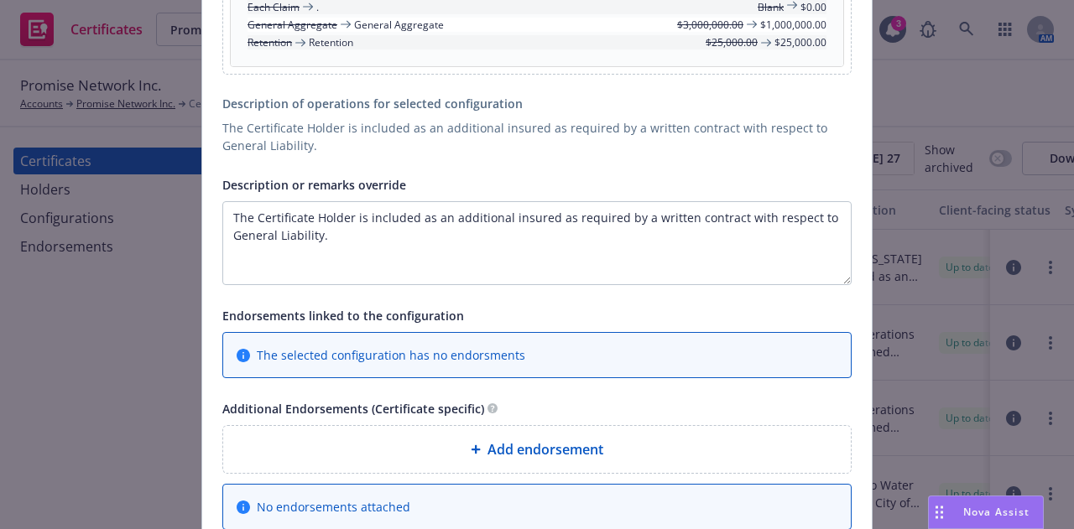
scroll to position [1833, 0]
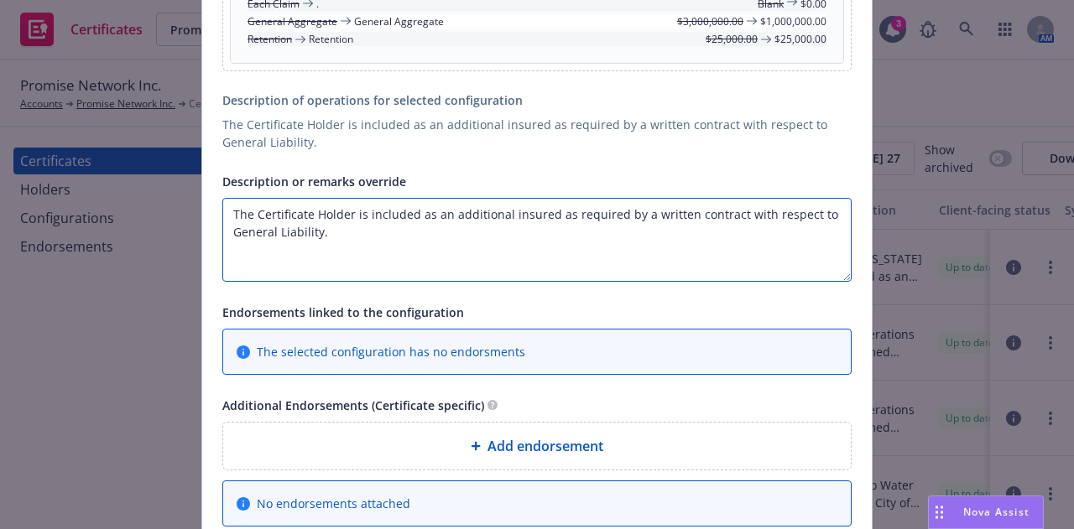
click at [742, 235] on textarea "The Certificate Holder is included as an additional insured as required by a wr…" at bounding box center [536, 240] width 629 height 84
drag, startPoint x: 383, startPoint y: 244, endPoint x: 253, endPoint y: 217, distance: 133.6
click at [252, 217] on textarea "The Certificate Holder is included as an additional insured as required by a wr…" at bounding box center [536, 240] width 629 height 84
click at [805, 211] on textarea "The City of Homestead is an Additional Insured on the above referenced policies…" at bounding box center [536, 240] width 629 height 84
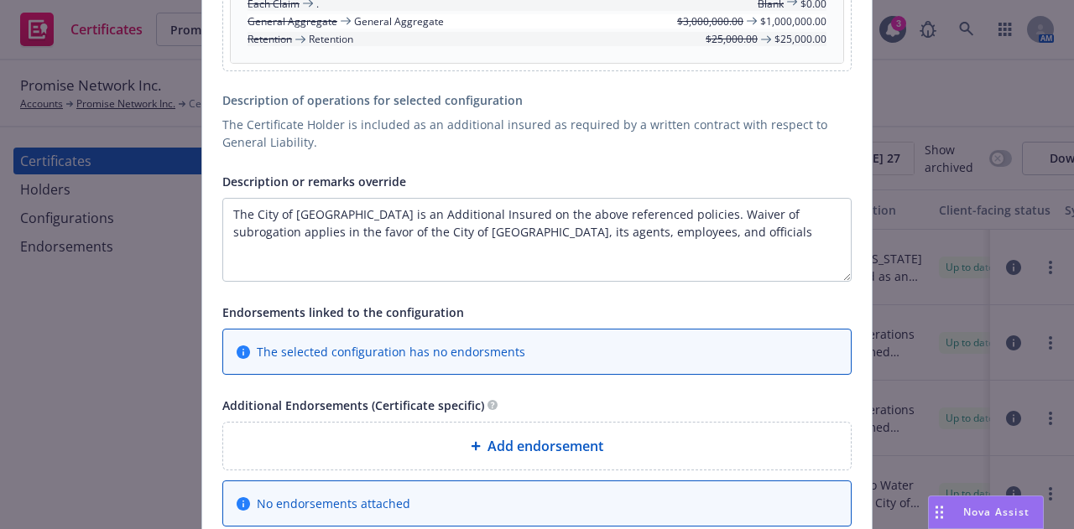
click at [749, 350] on div "The selected configuration has no endorsments" at bounding box center [537, 352] width 601 height 18
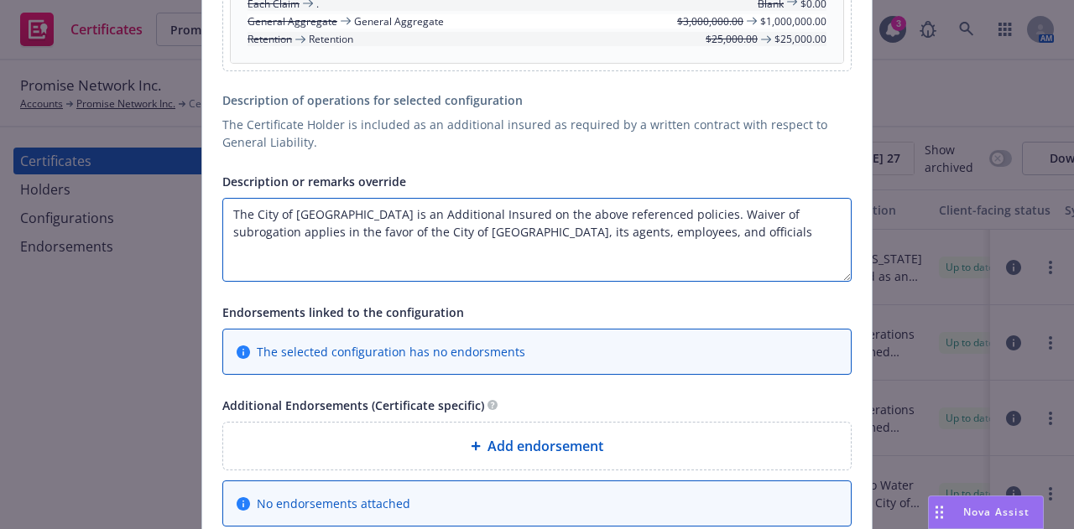
drag, startPoint x: 671, startPoint y: 216, endPoint x: 486, endPoint y: 216, distance: 185.4
click at [486, 216] on textarea "The City of Homestead is an Additional Insured on the above referenced policies…" at bounding box center [536, 240] width 629 height 84
click at [582, 215] on textarea "The City of Homestead is an Additional Insured with a Waiver of subrogation app…" at bounding box center [536, 240] width 629 height 84
drag, startPoint x: 785, startPoint y: 215, endPoint x: 650, endPoint y: 214, distance: 135.1
click at [650, 214] on textarea "The City of Homestead is an Additional Insured with a Waiver of Subrogation app…" at bounding box center [536, 240] width 629 height 84
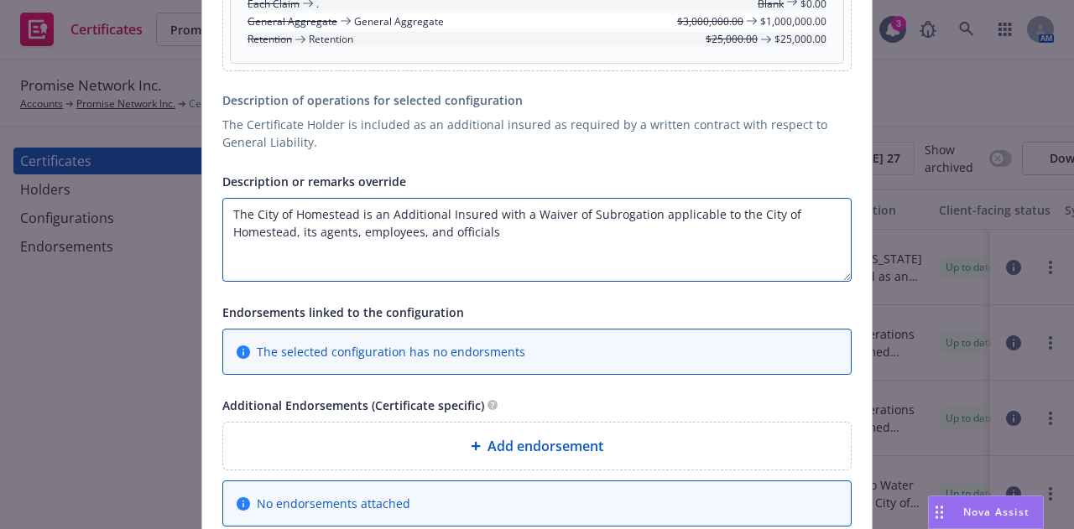
click at [497, 232] on textarea "The City of Homestead is an Additional Insured with a Waiver of Subrogation app…" at bounding box center [536, 240] width 629 height 84
click at [647, 215] on textarea "The City of Homestead is an Additional Insured with a Waiver of Subrogation app…" at bounding box center [536, 240] width 629 height 84
paste textarea "on the above referenced policies."
click at [711, 254] on textarea "The City of Homestead is an Additional Insured with a Waiver of Subrogation on …" at bounding box center [536, 240] width 629 height 84
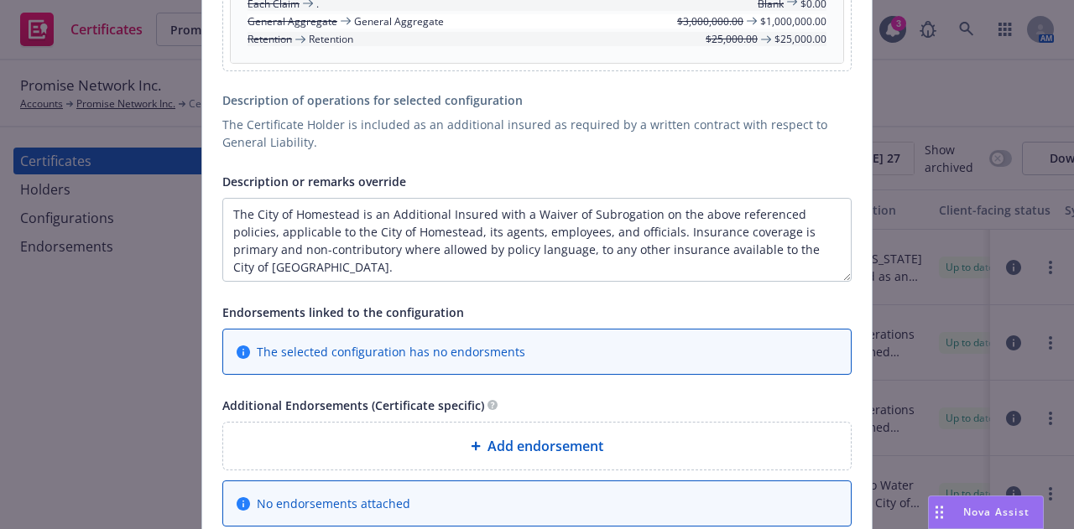
click at [703, 357] on div "The selected configuration has no endorsments" at bounding box center [537, 352] width 601 height 18
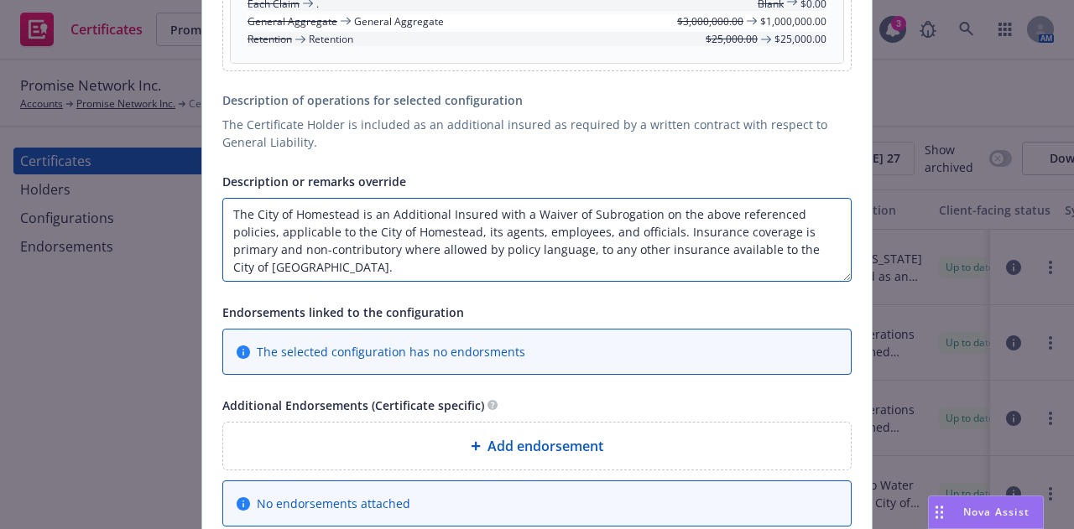
click at [833, 246] on textarea "The City of Homestead is an Additional Insured with a Waiver of Subrogation on …" at bounding box center [536, 240] width 629 height 84
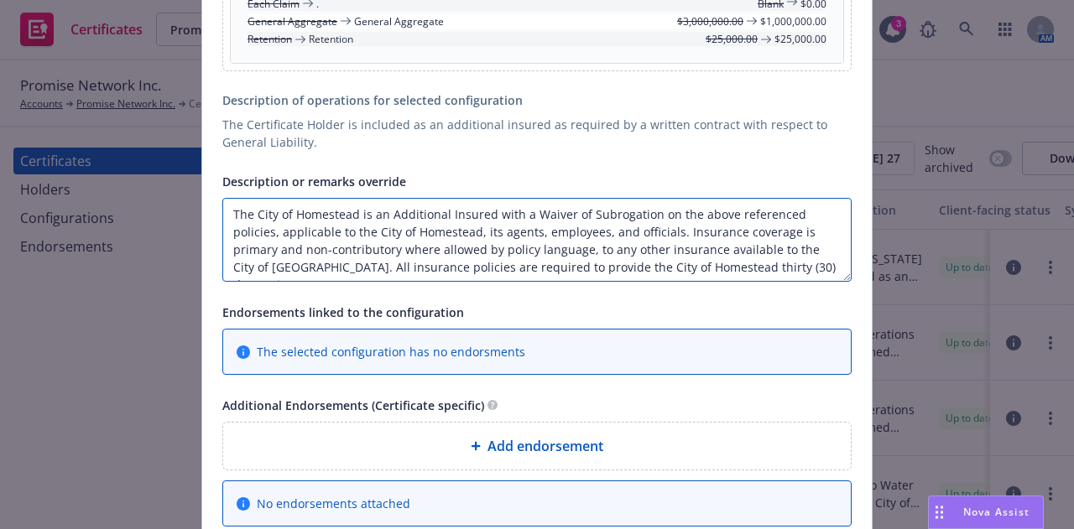
scroll to position [12, 0]
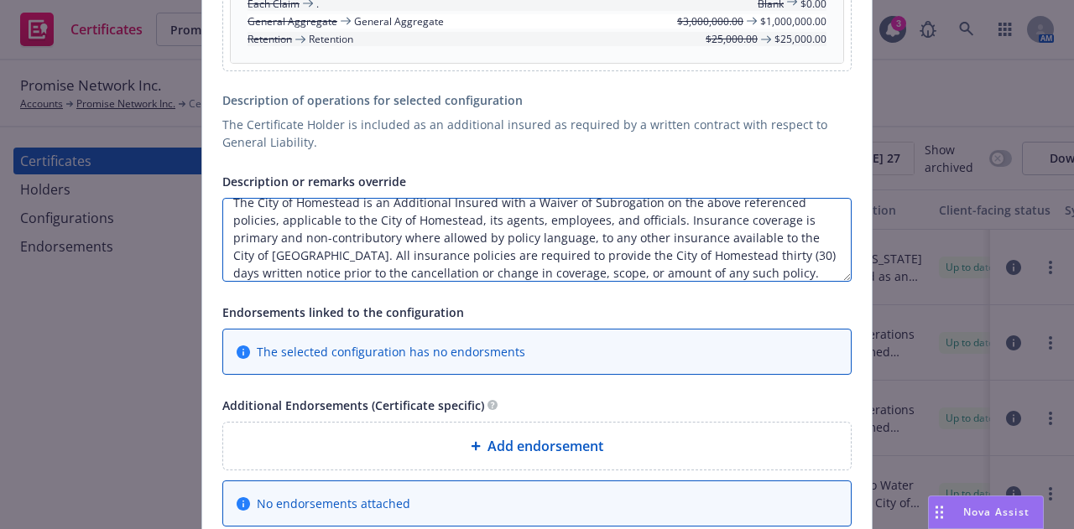
click at [389, 237] on textarea "The City of Homestead is an Additional Insured with a Waiver of Subrogation on …" at bounding box center [536, 240] width 629 height 84
click at [469, 249] on textarea "The City of Homestead is an Additional Insured with a Waiver of Subrogation on …" at bounding box center [536, 240] width 629 height 84
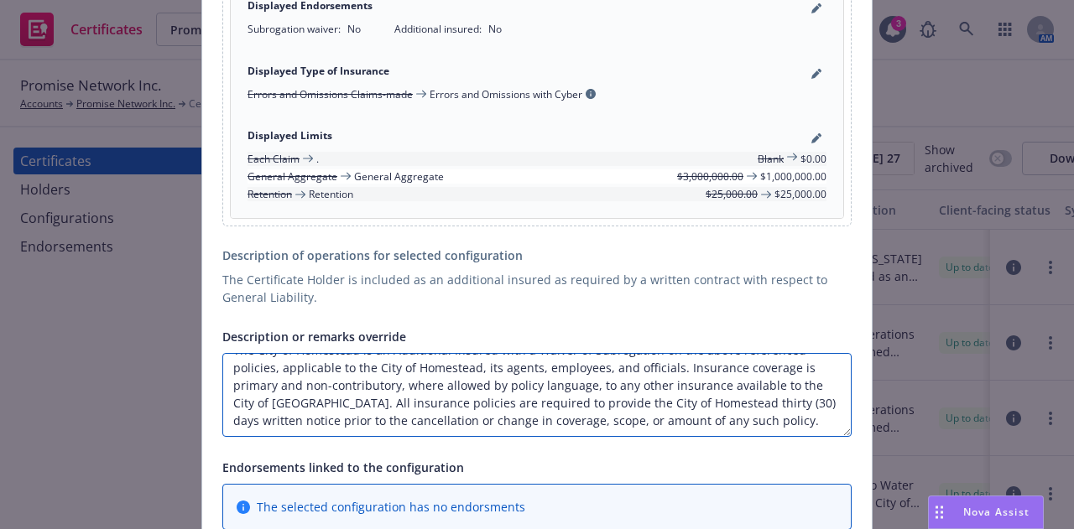
scroll to position [2028, 0]
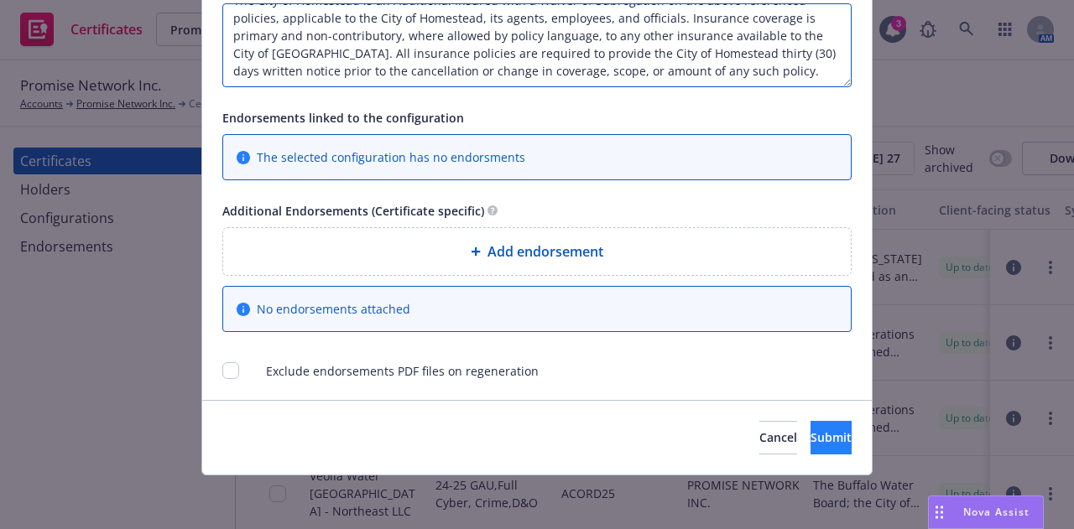
type textarea "The City of Homestead is an Additional Insured with a Waiver of Subrogation on …"
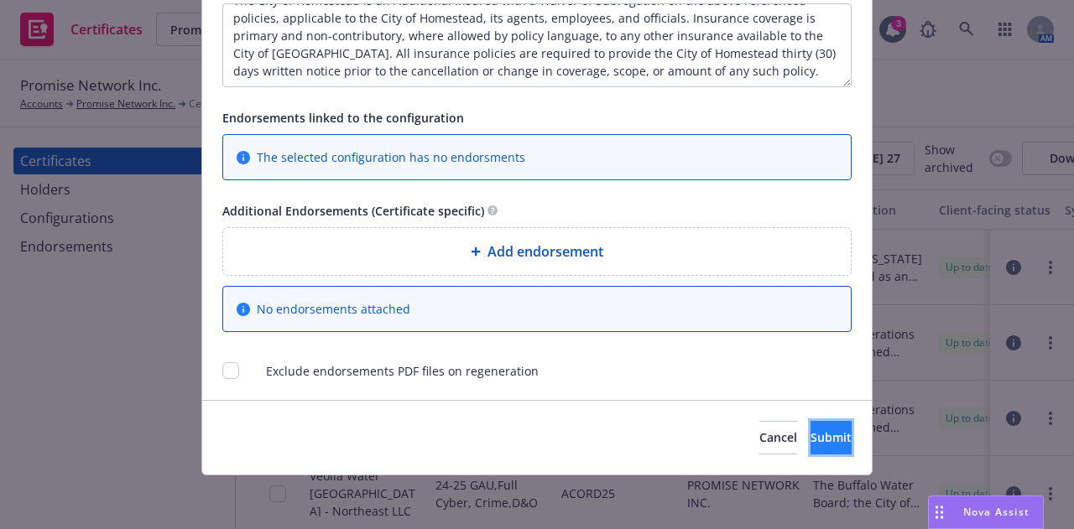
click at [810, 442] on span "Submit" at bounding box center [830, 438] width 41 height 16
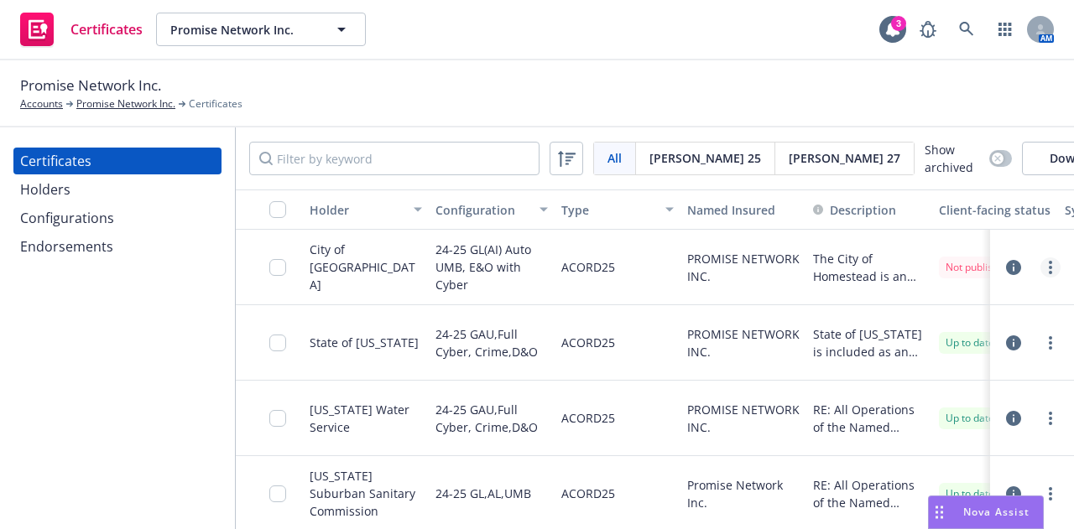
click at [1040, 263] on link "more" at bounding box center [1050, 268] width 20 height 20
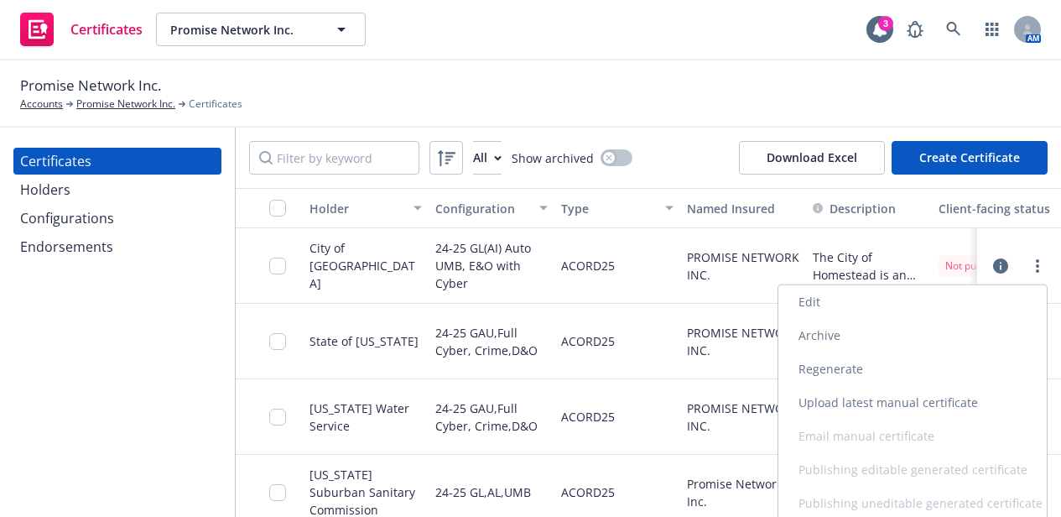
click at [853, 368] on link "Regenerate" at bounding box center [913, 369] width 268 height 34
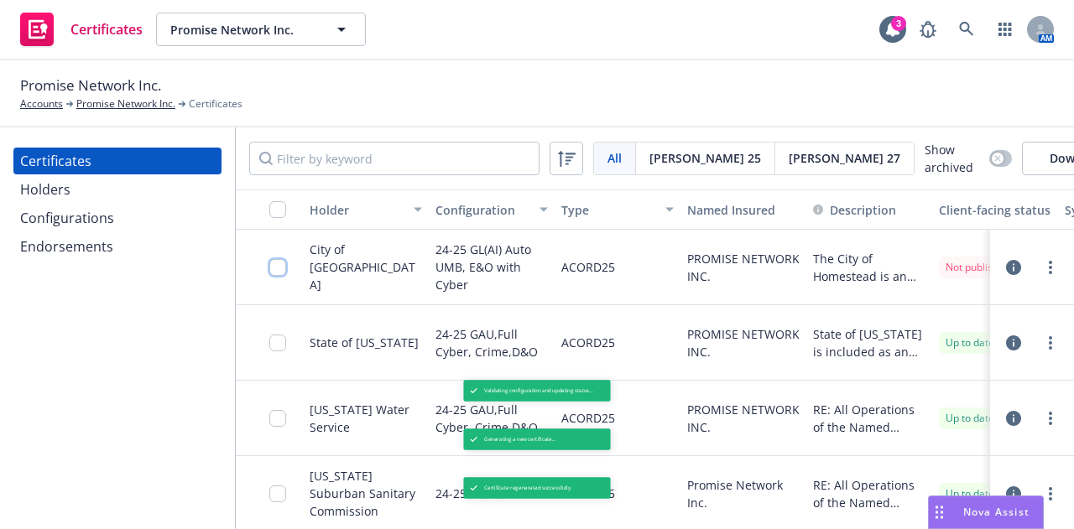
drag, startPoint x: 266, startPoint y: 265, endPoint x: 278, endPoint y: 282, distance: 20.5
click at [278, 276] on input "checkbox" at bounding box center [277, 267] width 17 height 17
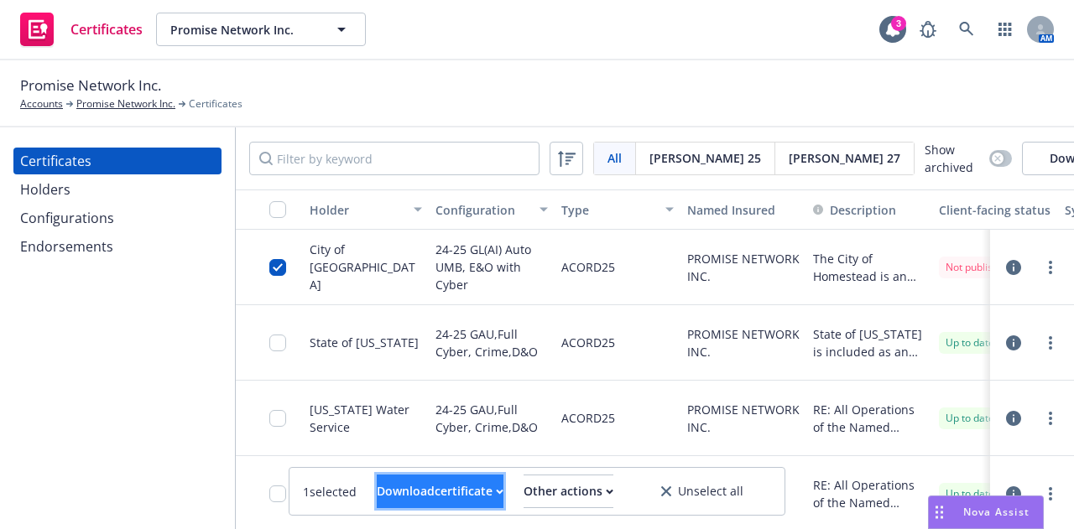
click at [440, 489] on div "Download certificate" at bounding box center [440, 492] width 127 height 32
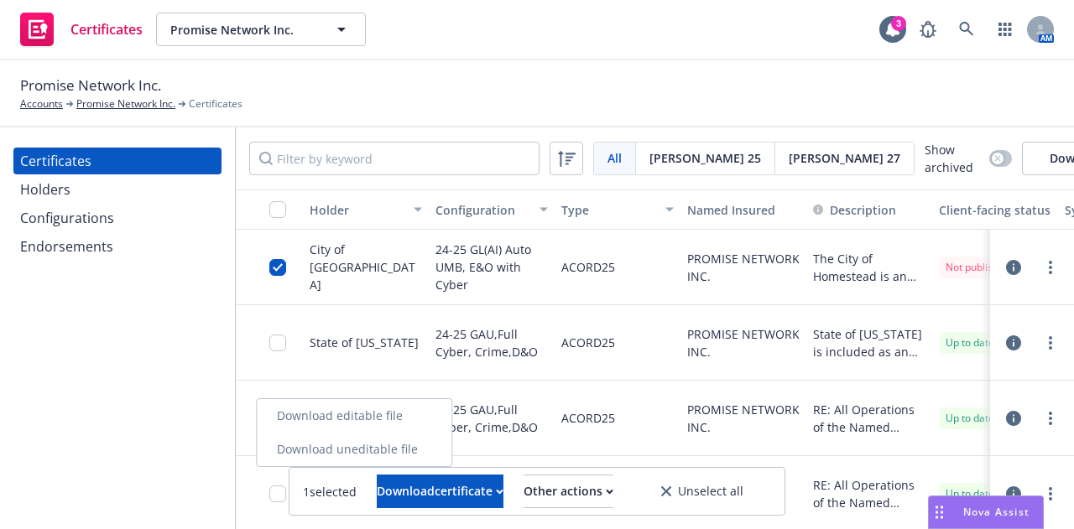
click at [430, 444] on link "Download uneditable file" at bounding box center [354, 450] width 195 height 34
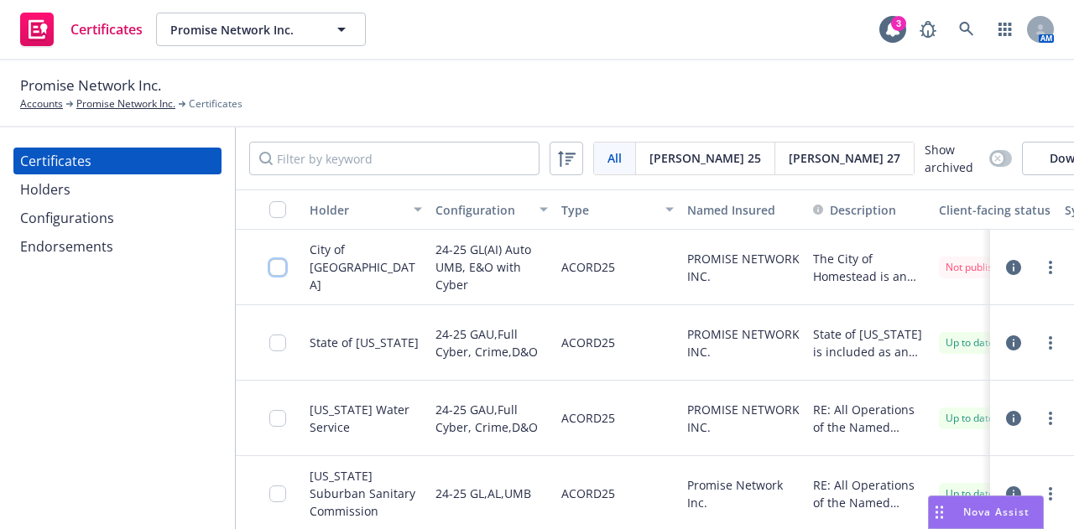
click at [278, 276] on input "checkbox" at bounding box center [277, 267] width 17 height 17
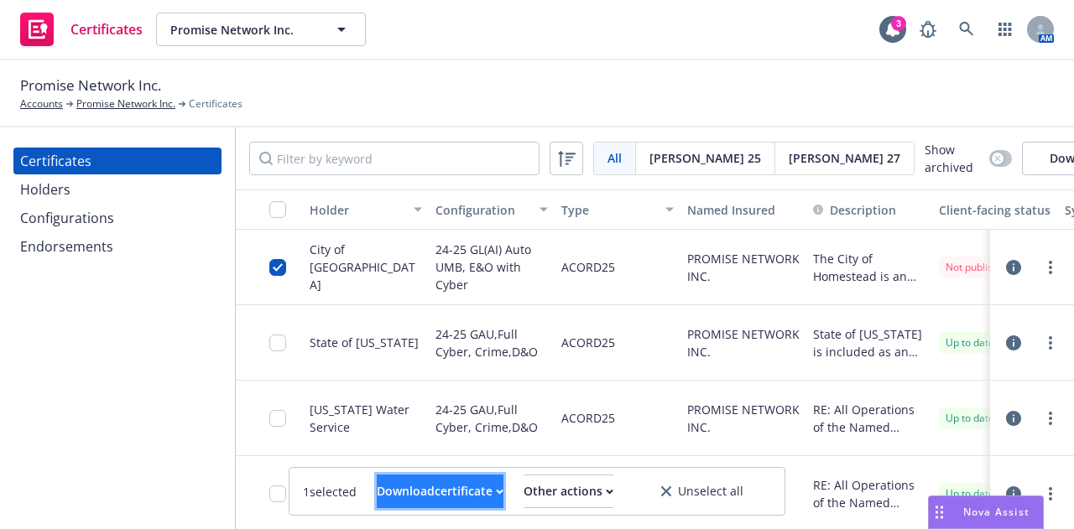
click at [451, 499] on div "Download certificate" at bounding box center [440, 492] width 127 height 32
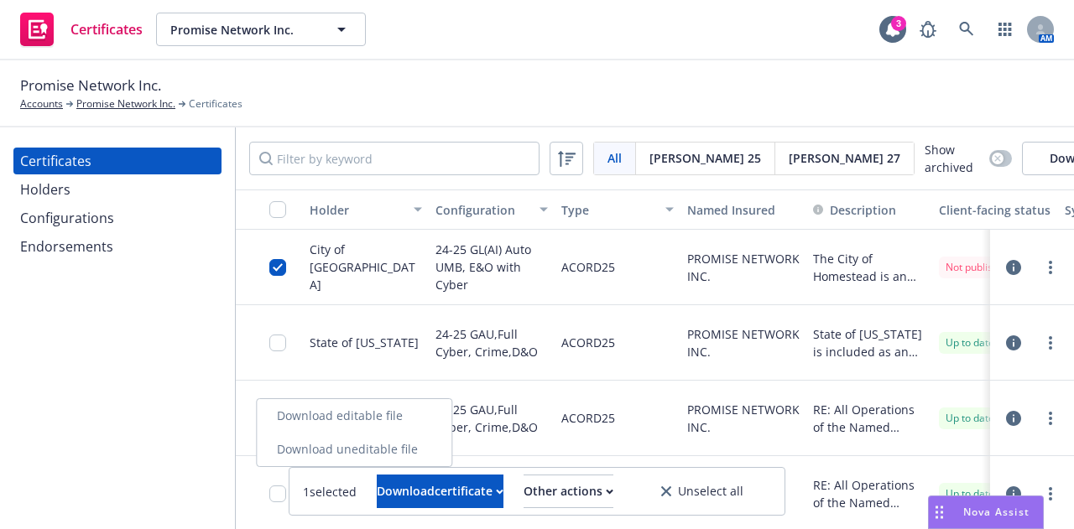
click at [440, 454] on link "Download uneditable file" at bounding box center [354, 450] width 195 height 34
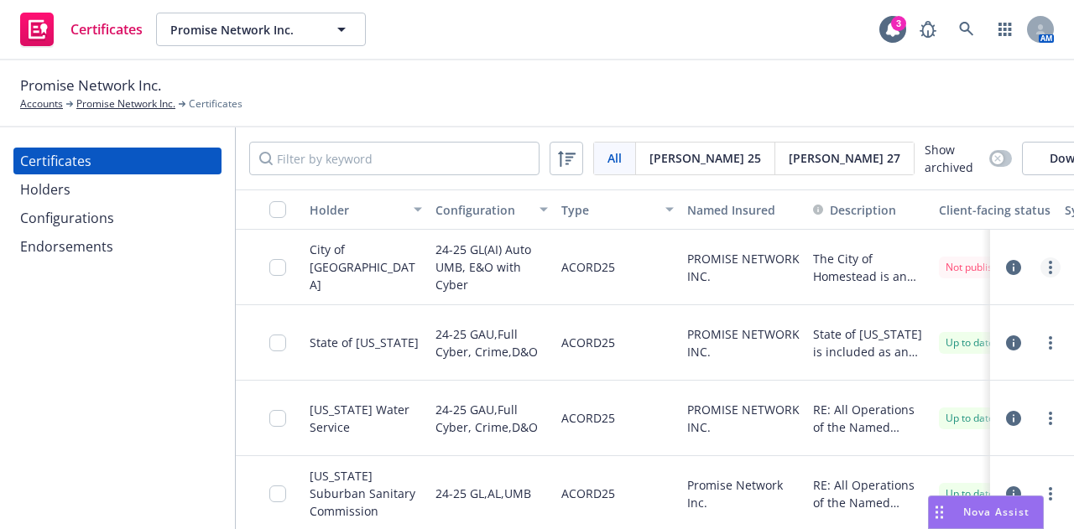
click at [1040, 271] on link "more" at bounding box center [1050, 268] width 20 height 20
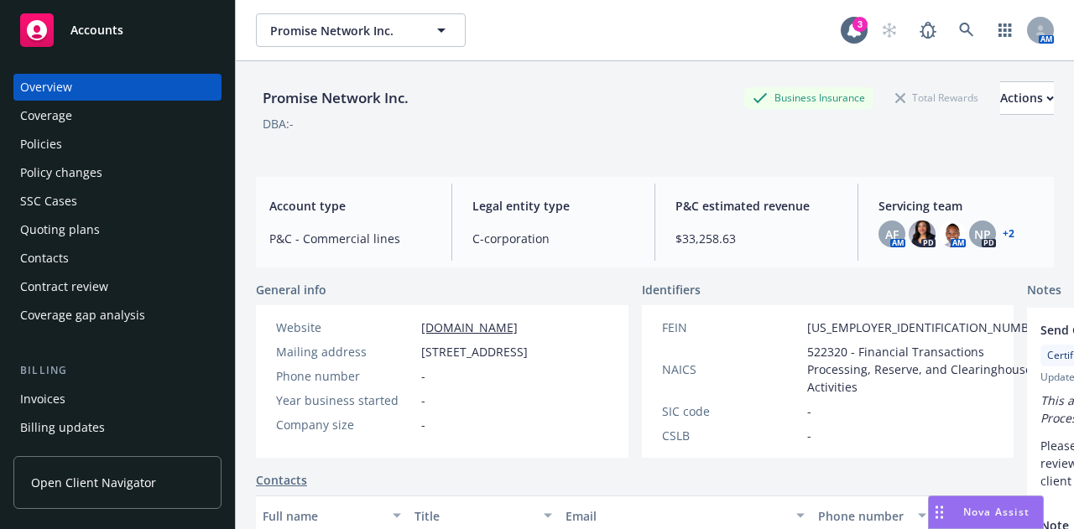
scroll to position [336, 0]
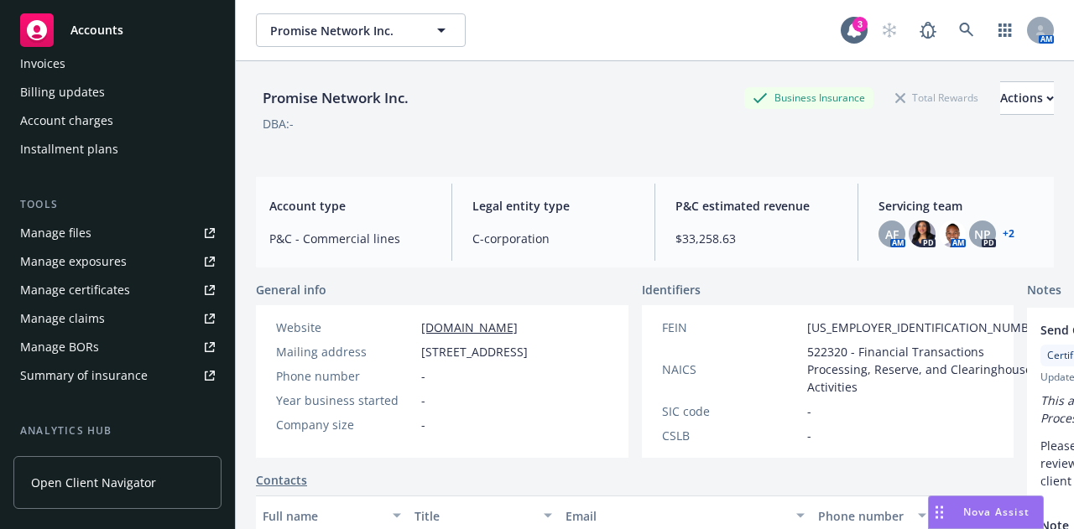
click at [86, 232] on div "Manage files" at bounding box center [55, 233] width 71 height 27
click at [135, 17] on div "Accounts" at bounding box center [117, 30] width 195 height 34
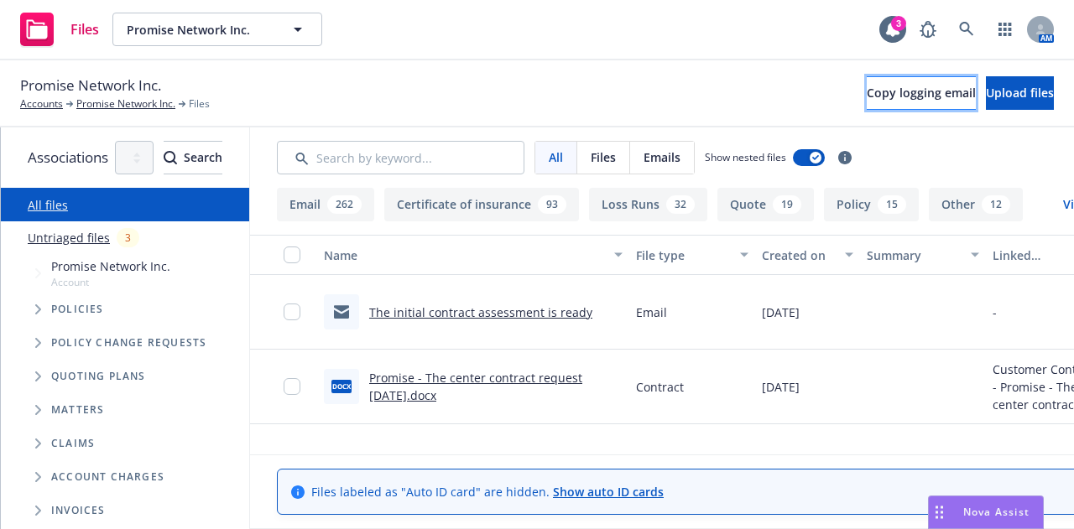
click at [867, 98] on span "Copy logging email" at bounding box center [921, 93] width 109 height 16
